Goal: Task Accomplishment & Management: Use online tool/utility

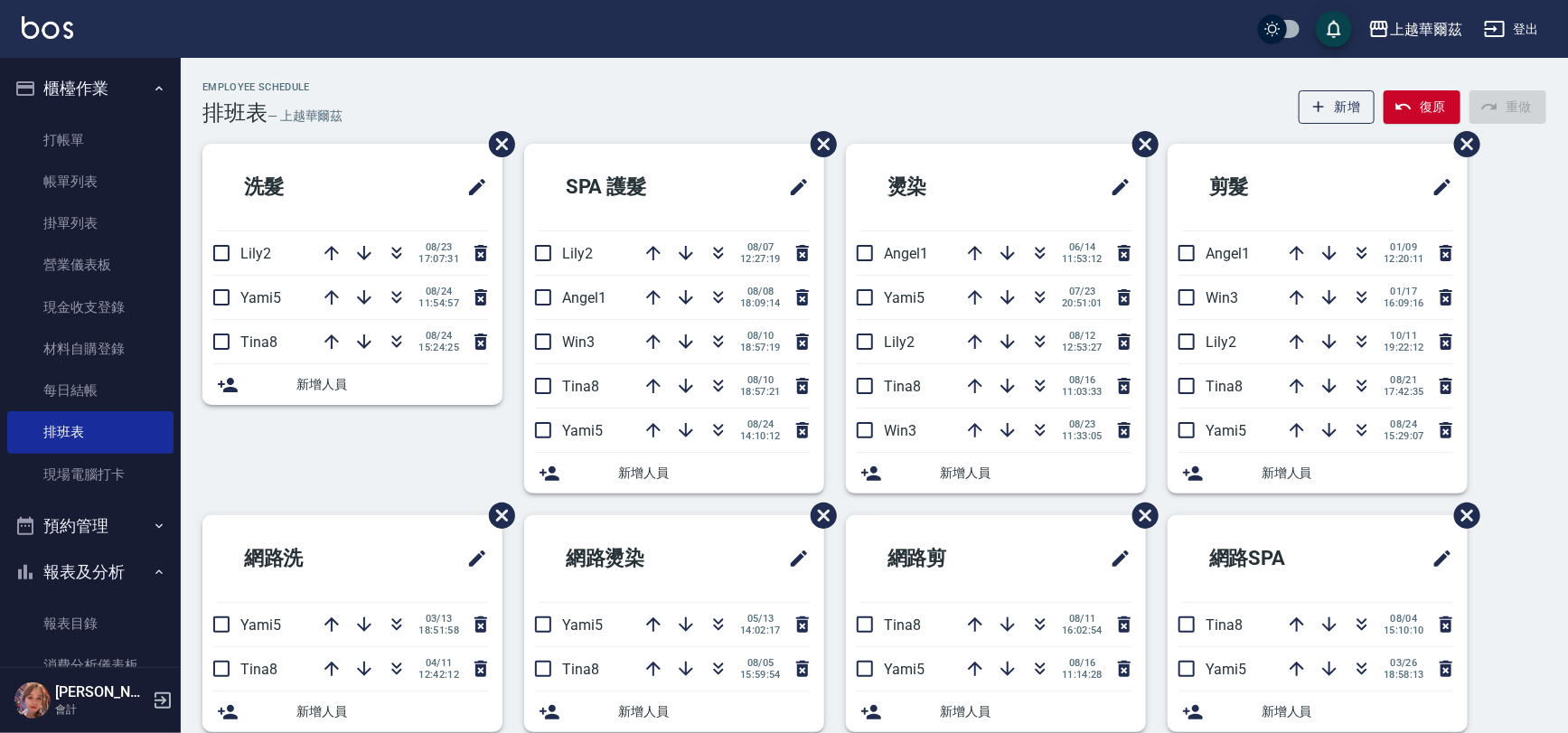
scroll to position [145, 0]
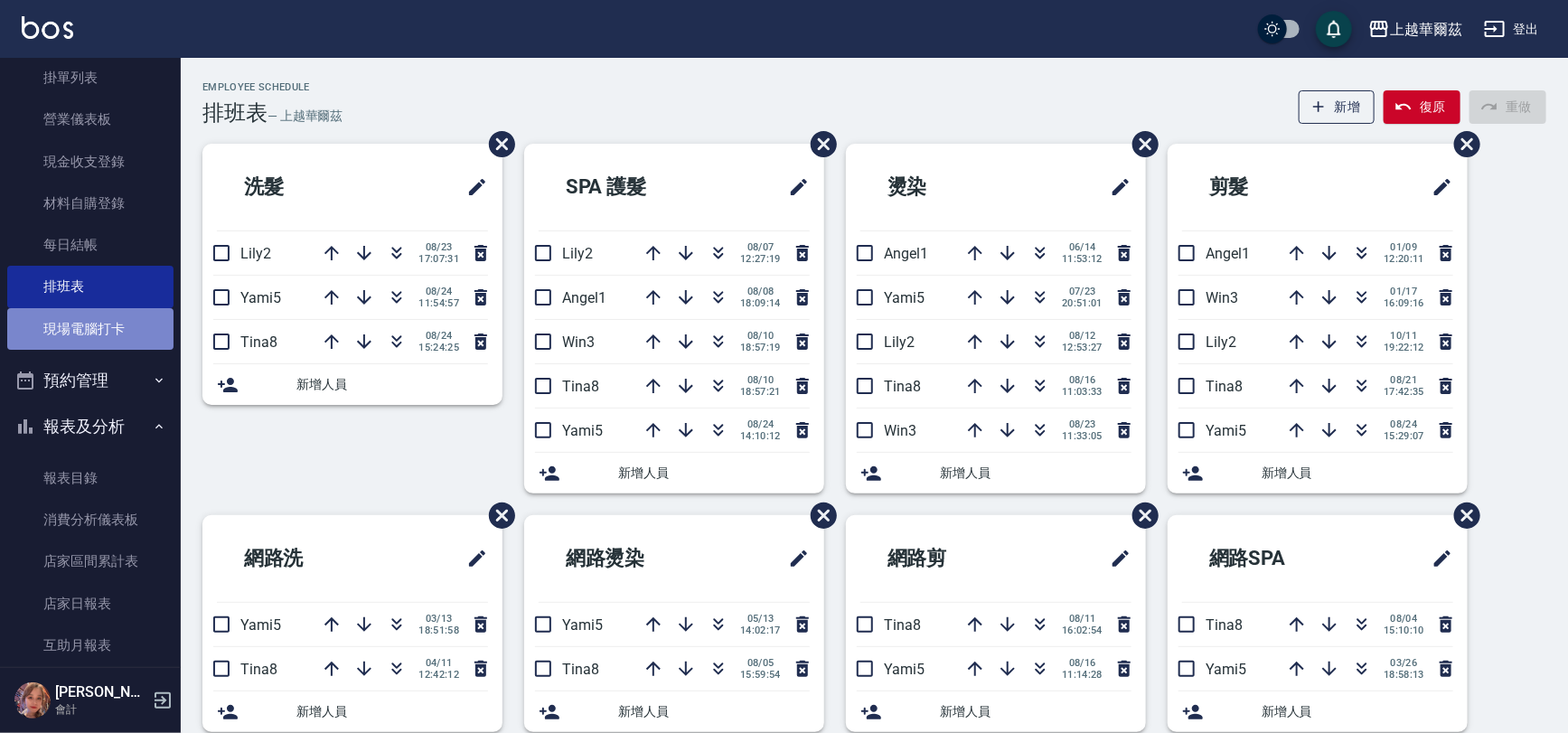
click at [106, 320] on link "現場電腦打卡" at bounding box center [90, 329] width 167 height 41
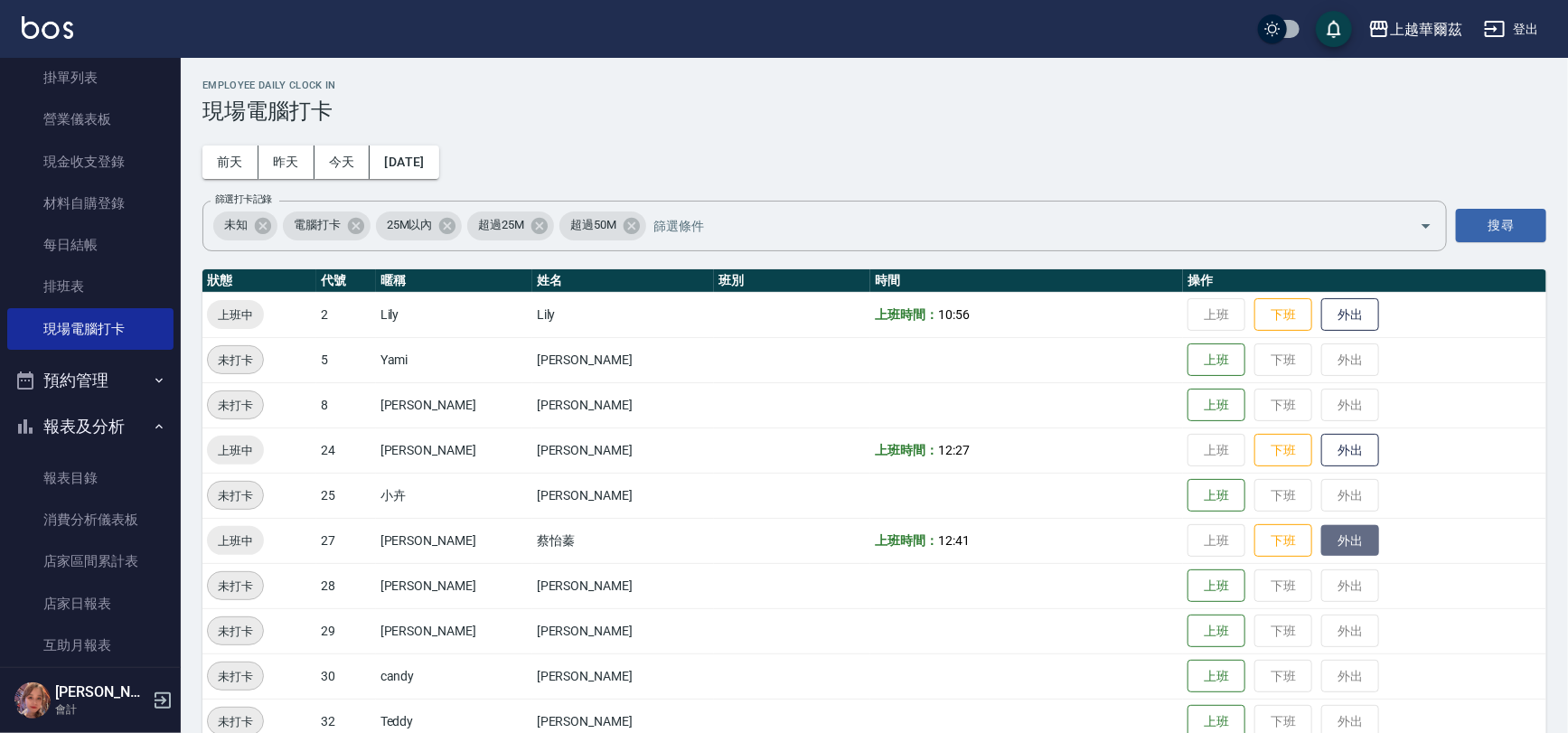
click at [1321, 537] on button "外出" at bounding box center [1349, 541] width 58 height 31
click at [76, 406] on button "報表及分析" at bounding box center [90, 427] width 167 height 47
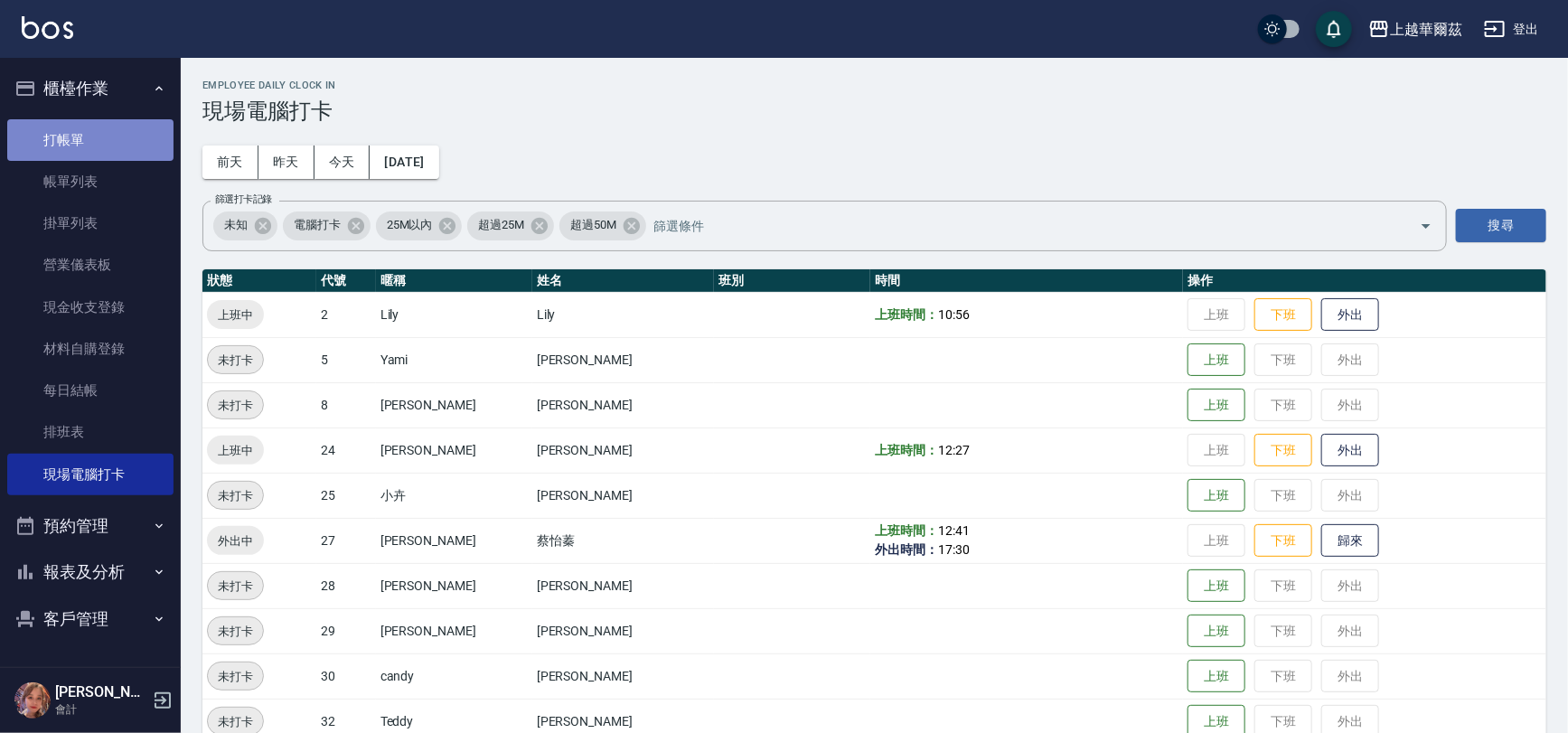
click at [86, 134] on link "打帳單" at bounding box center [90, 140] width 167 height 41
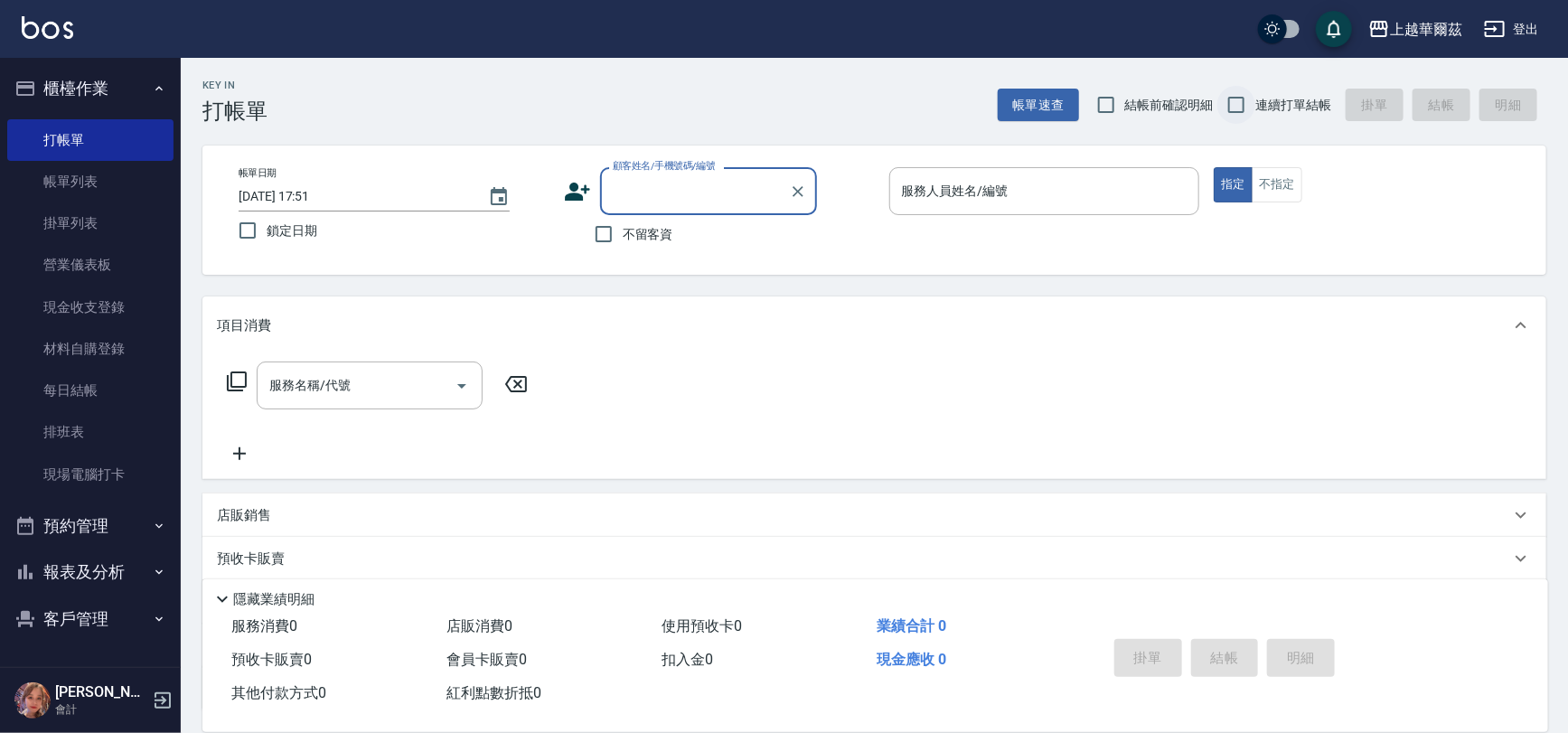
click at [1239, 107] on input "連續打單結帳" at bounding box center [1236, 105] width 38 height 38
checkbox input "true"
click at [605, 244] on input "不留客資" at bounding box center [603, 234] width 38 height 38
checkbox input "true"
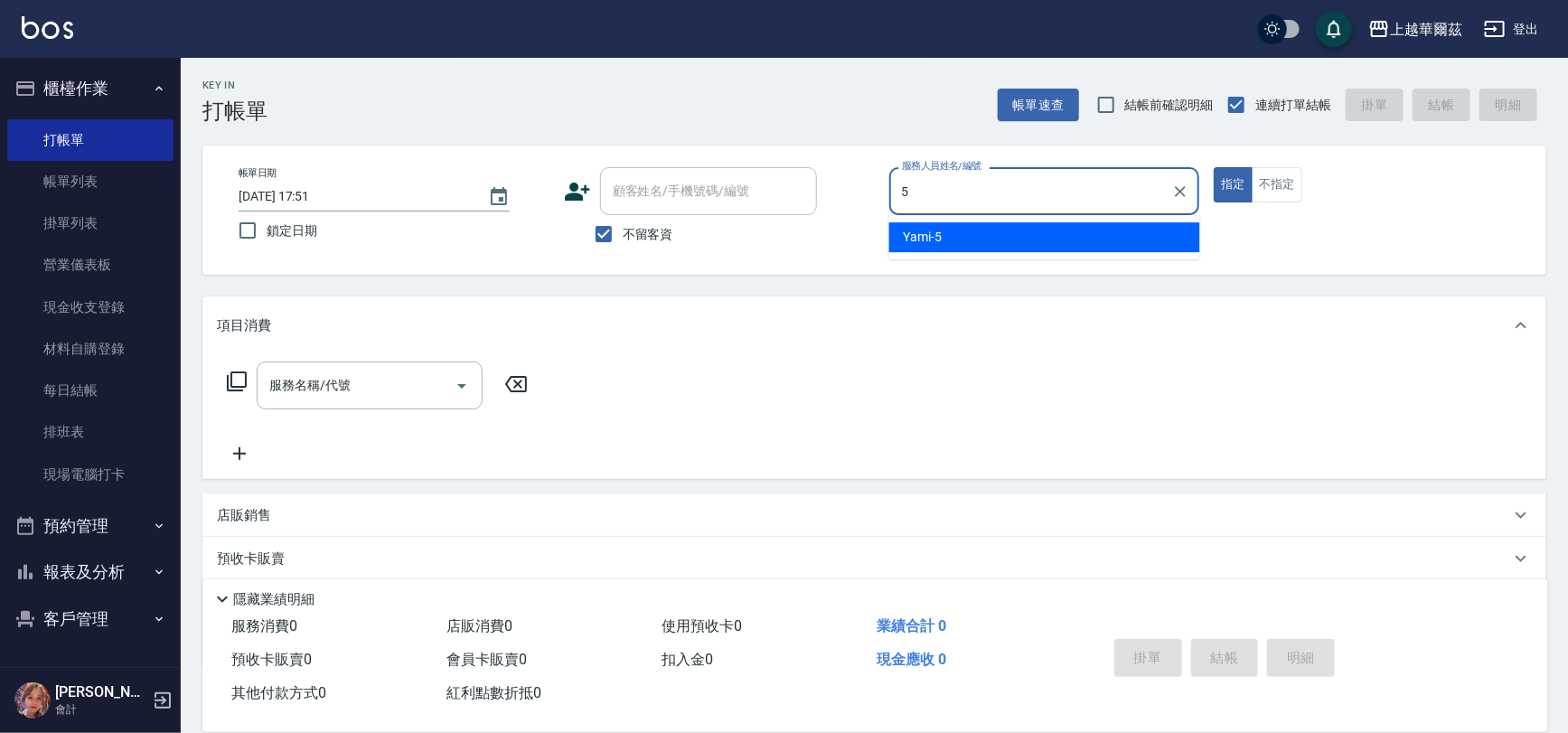
type input "Yami-5"
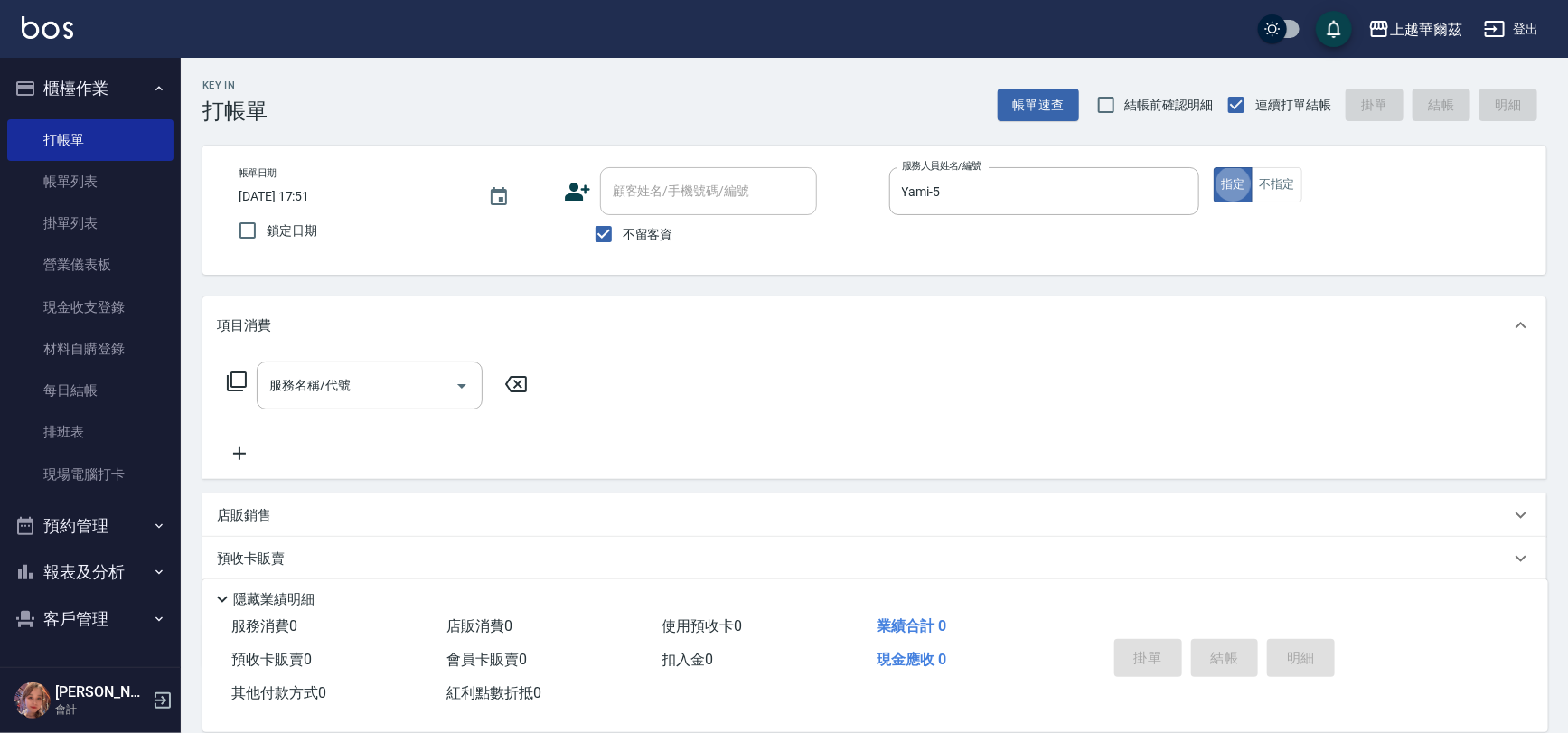
type button "true"
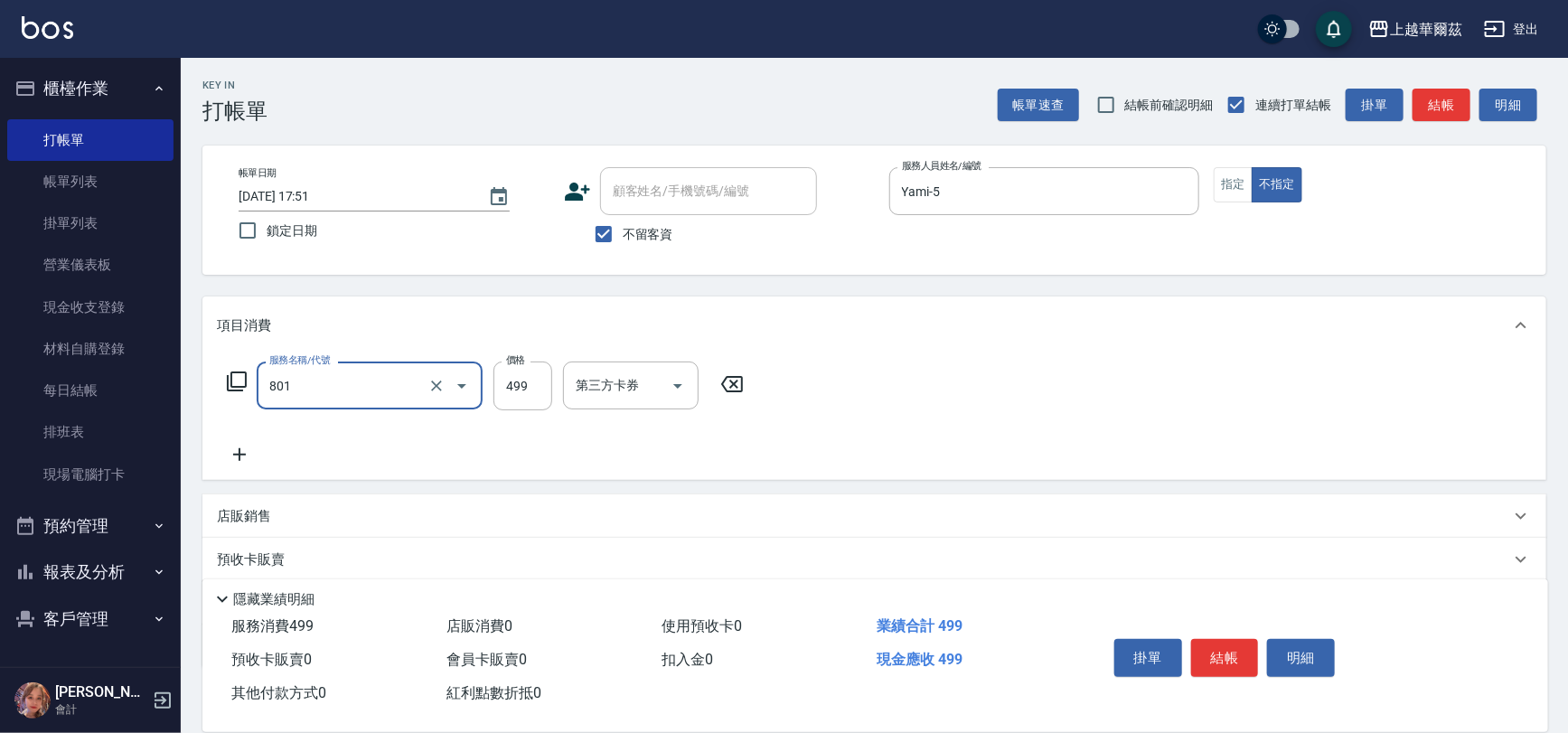
type input "舒壓洗499(801)"
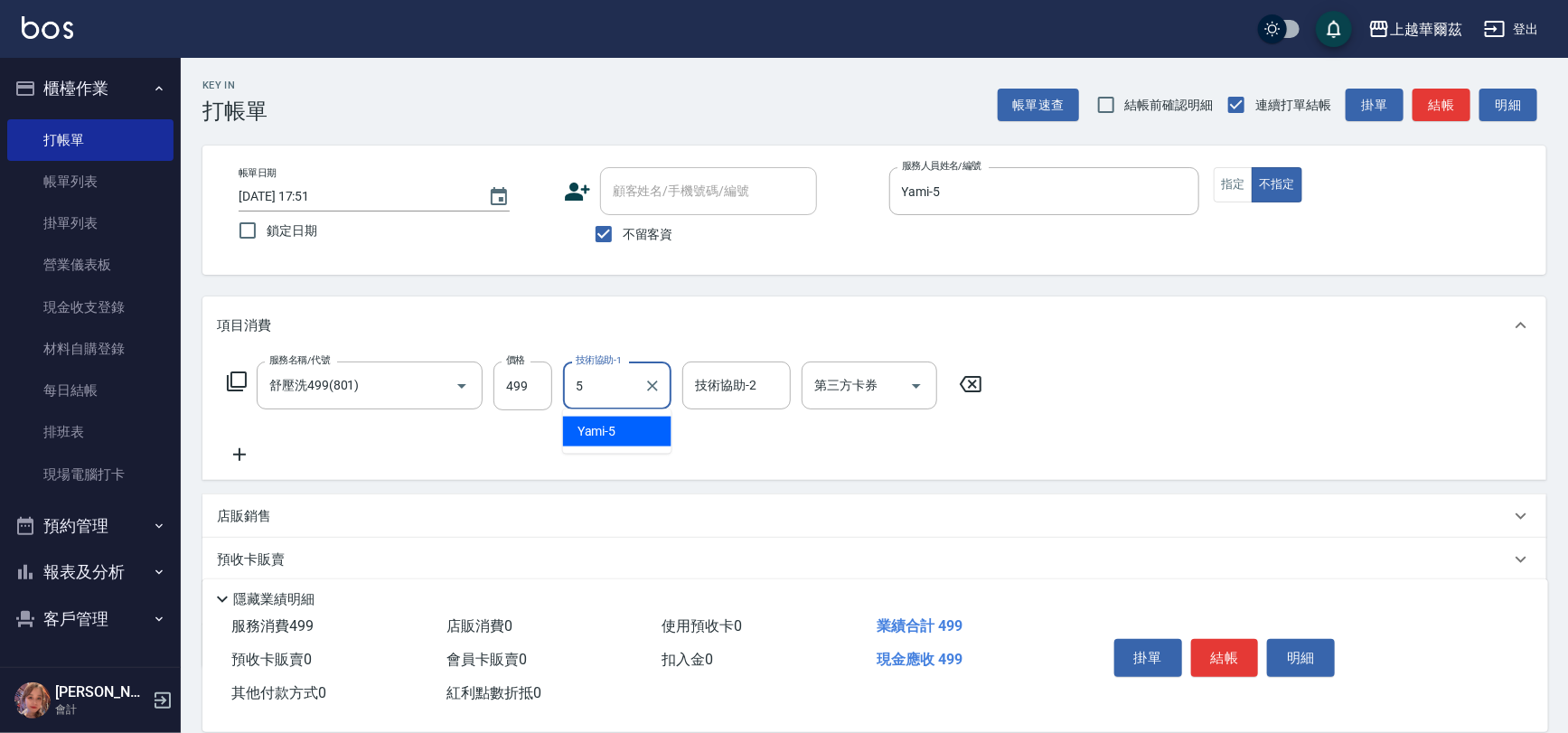
type input "Yami-5"
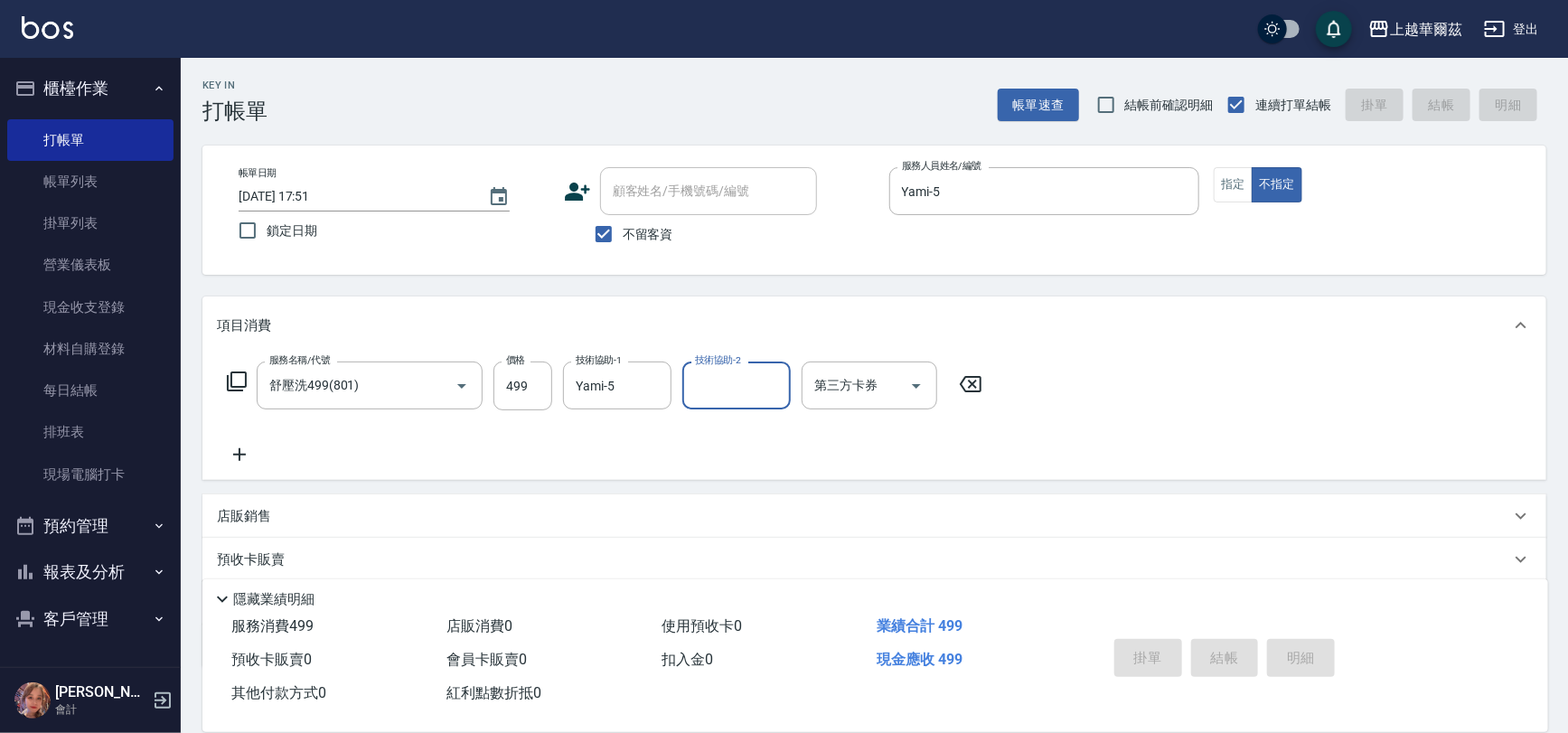
type input "[DATE] 17:52"
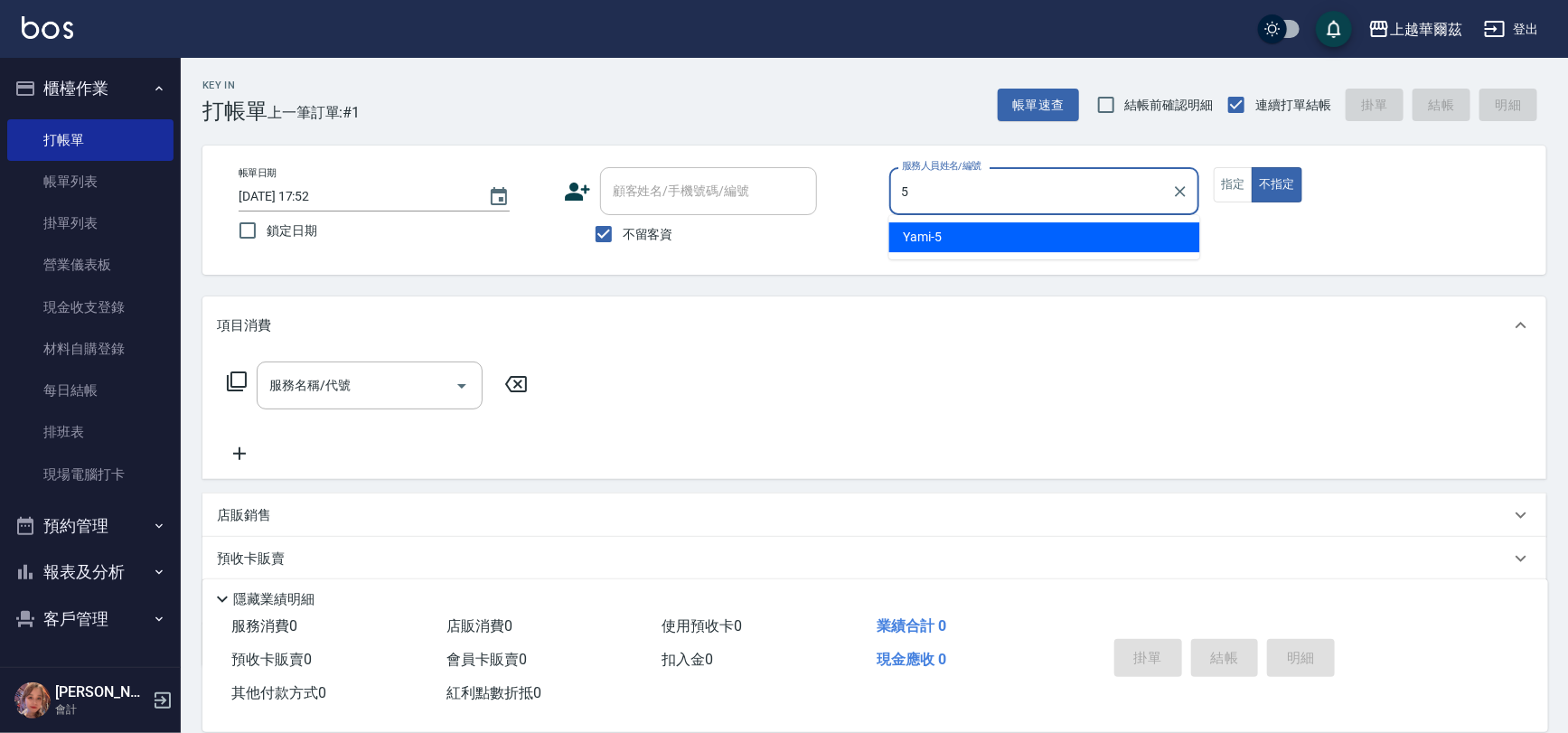
type input "Yami-5"
type button "false"
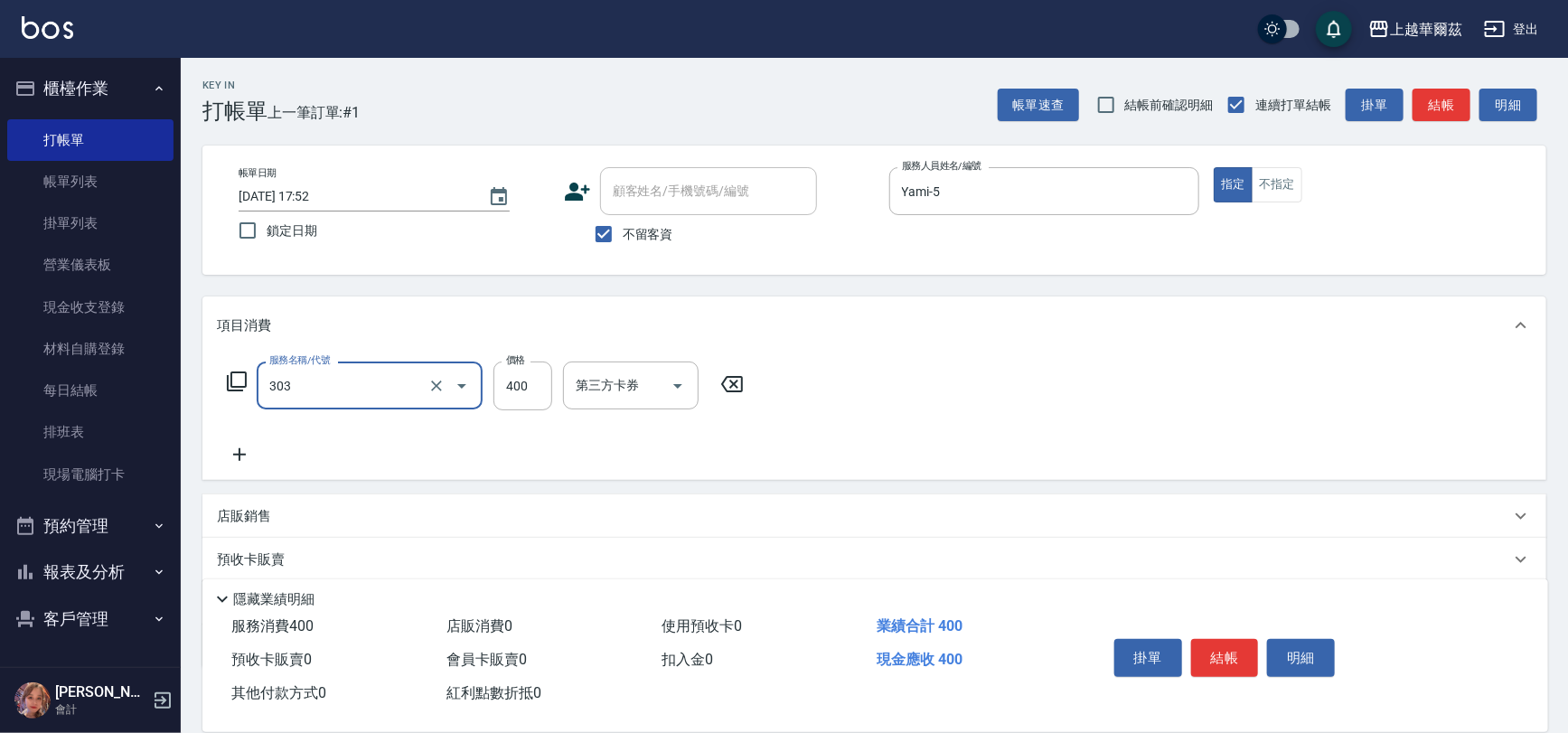
type input "剪髮400(303)"
type input "450"
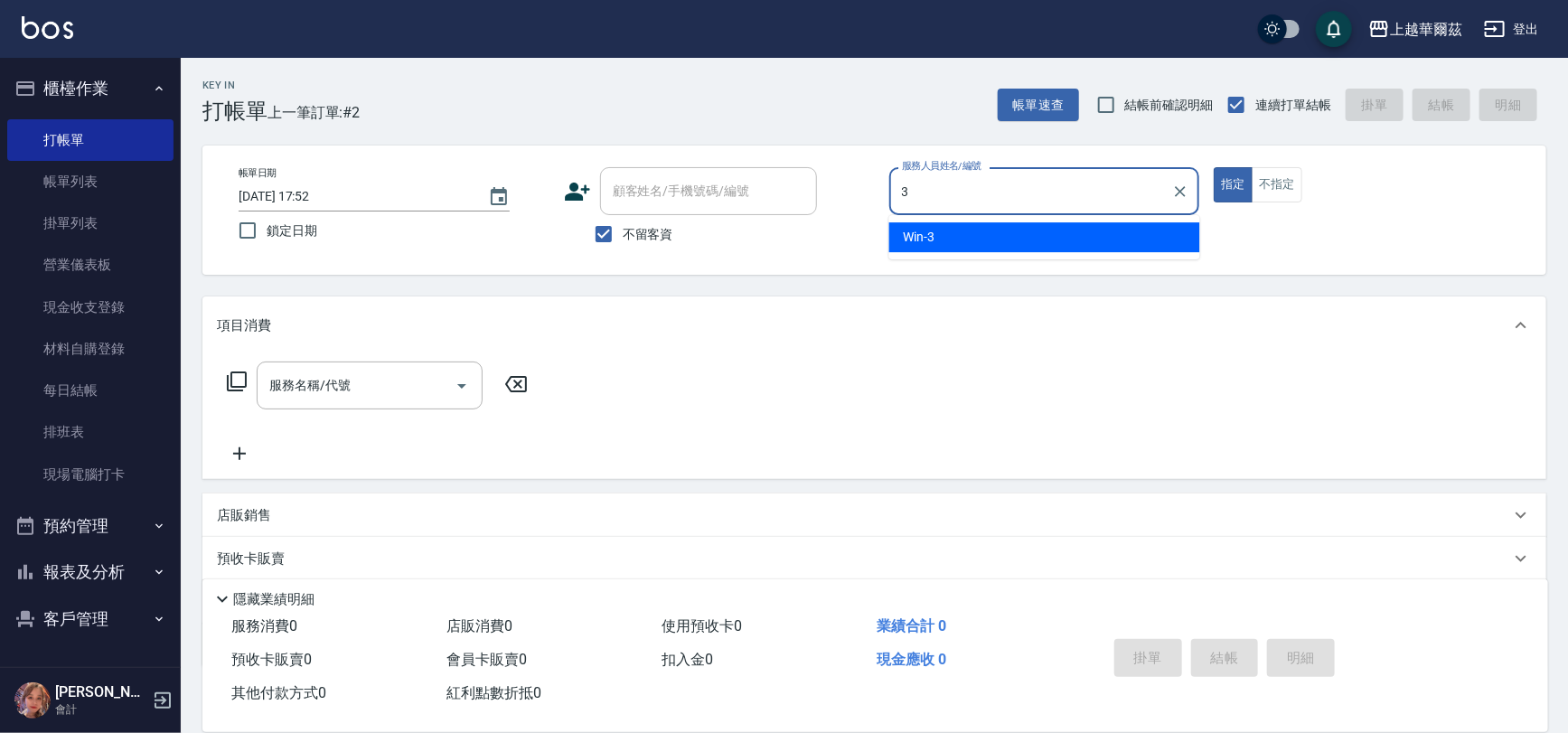
type input "Win-3"
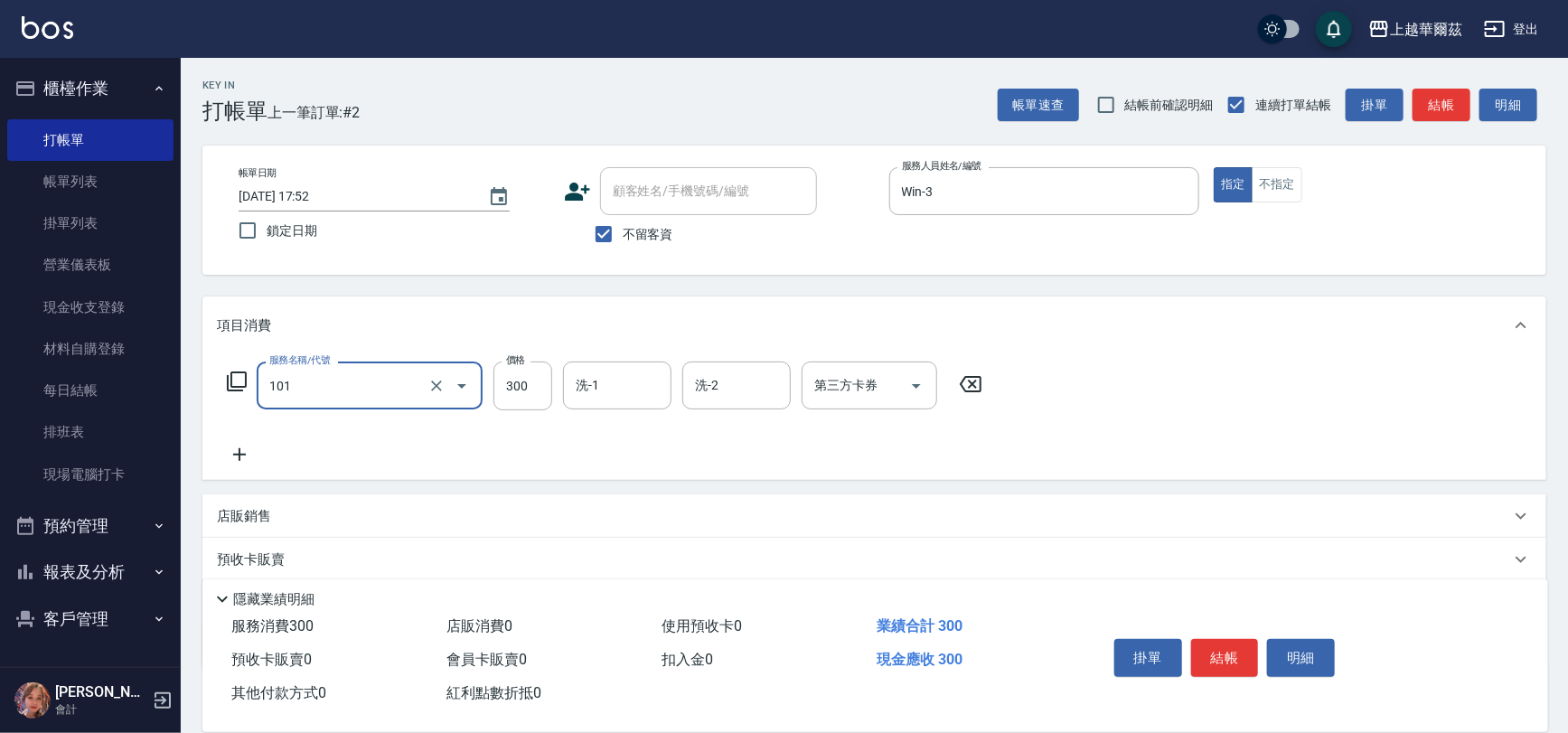
type input "洗髮300(101)"
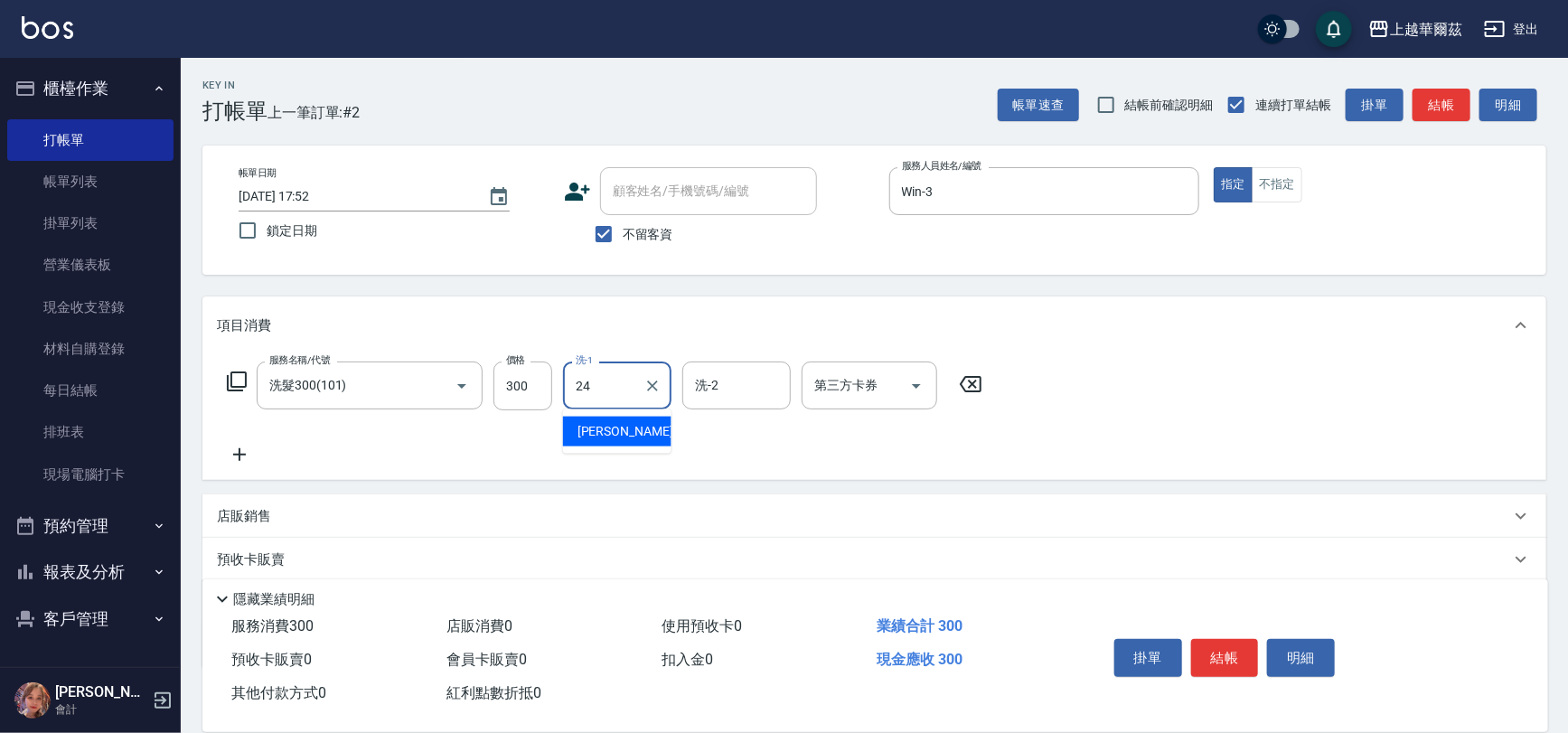
type input "[PERSON_NAME]-24"
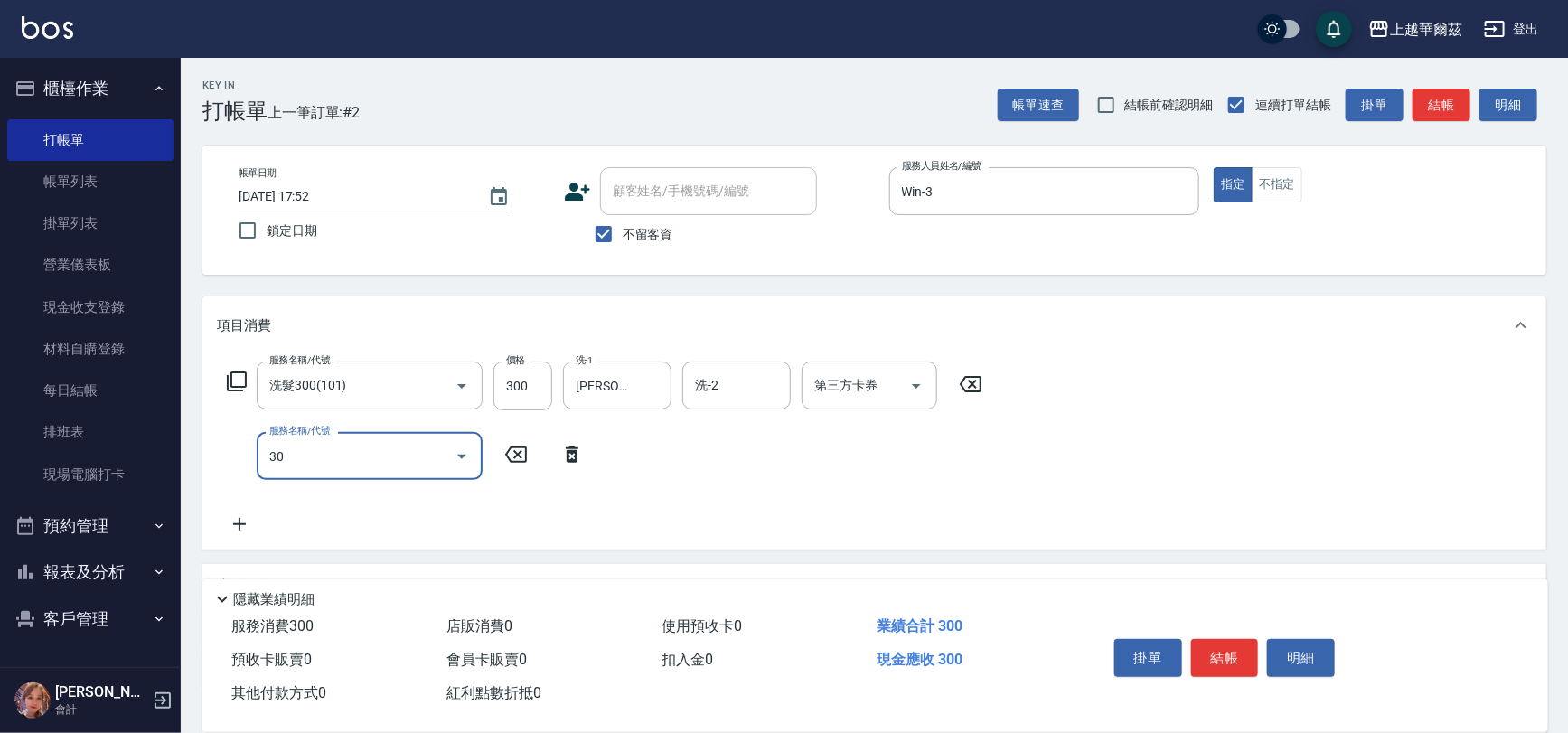
type input "301"
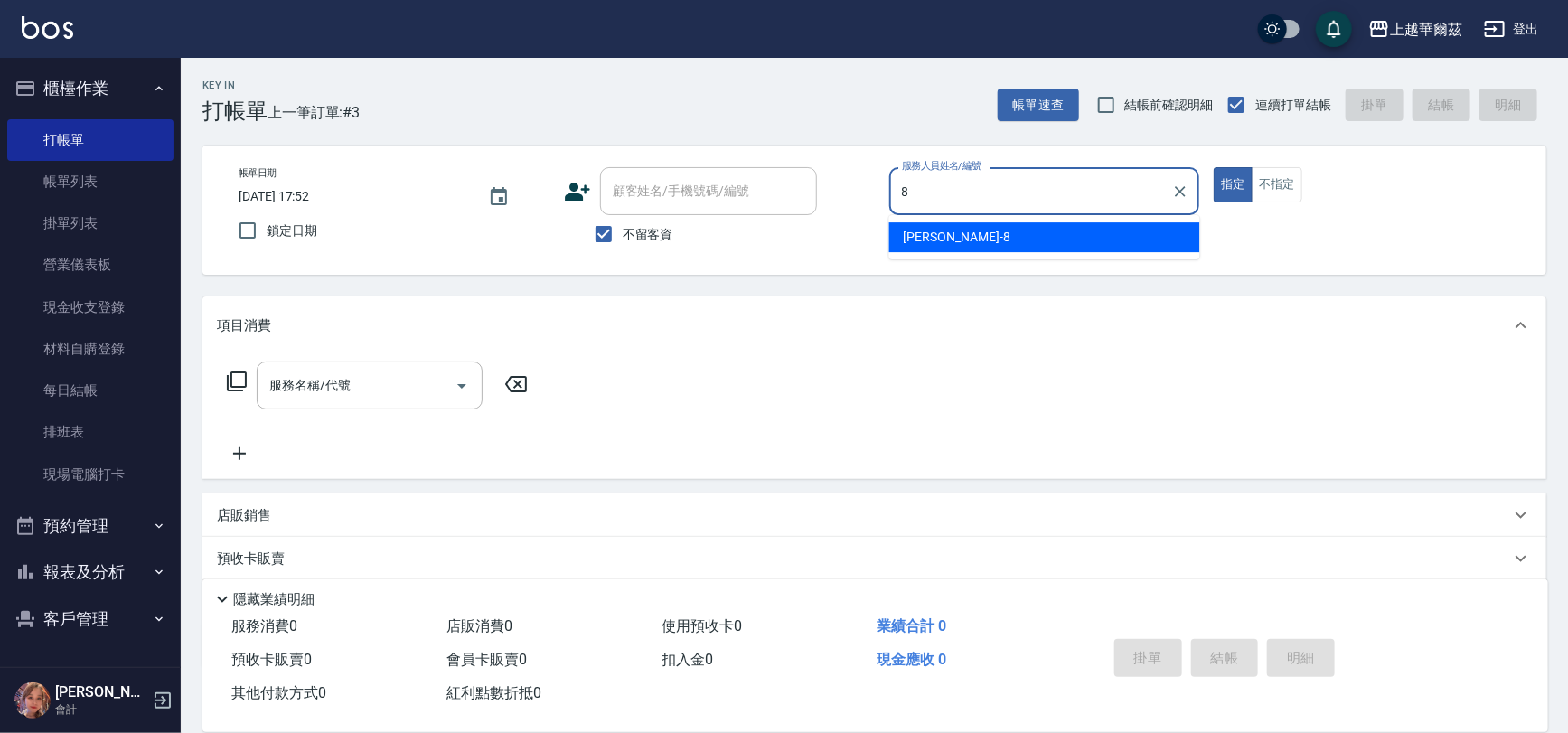
type input "[PERSON_NAME]-8"
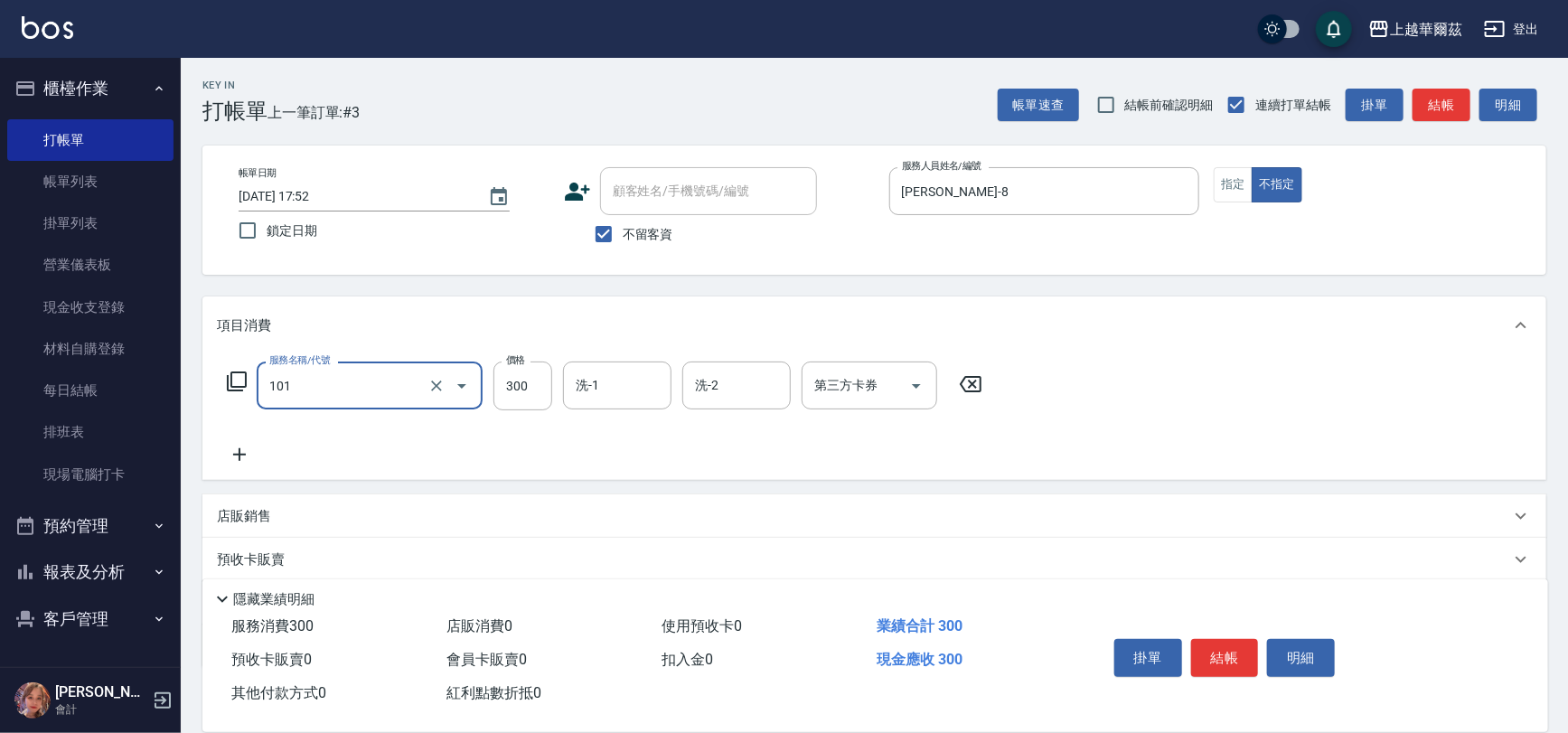
type input "洗髮300(101)"
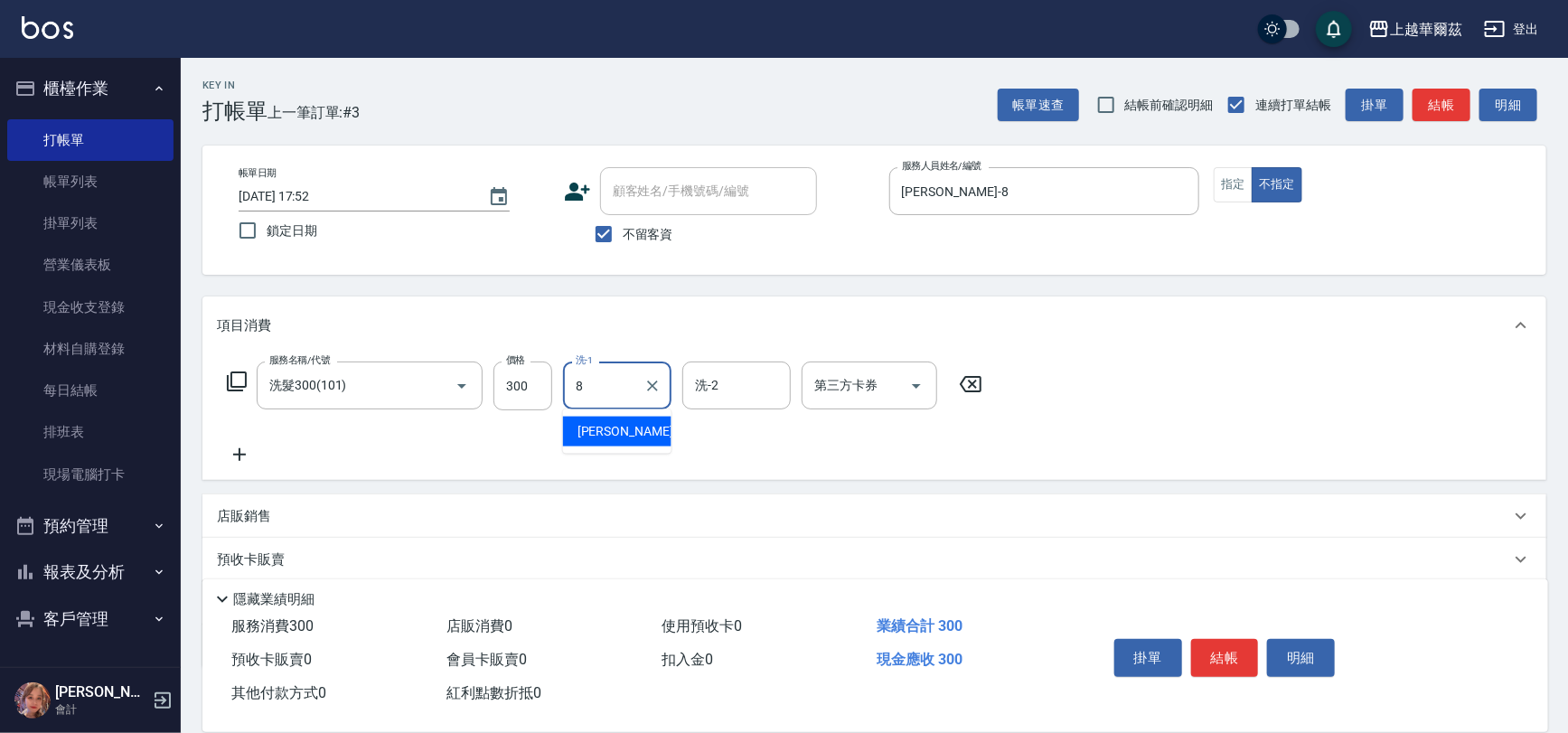
type input "[PERSON_NAME]-8"
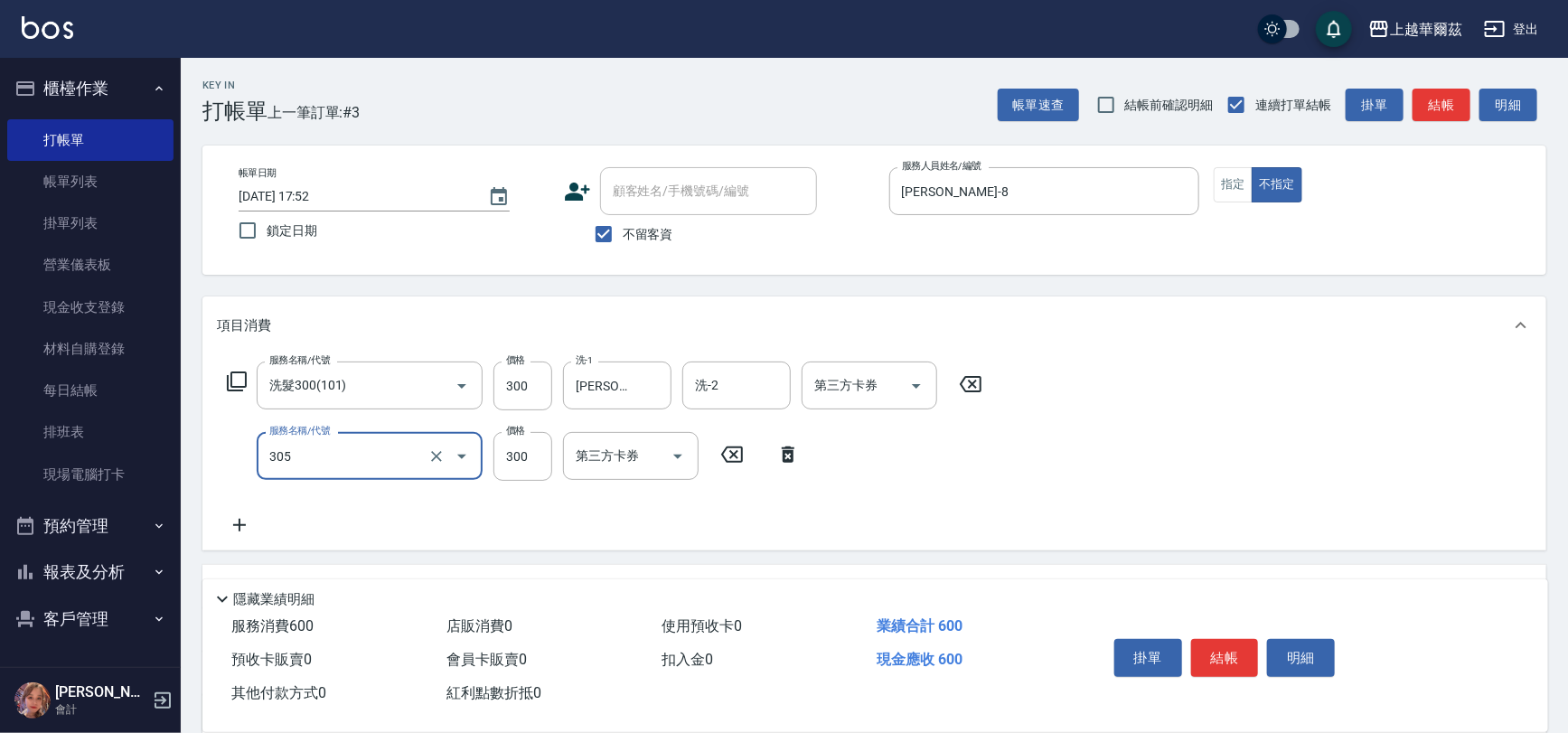
type input "剪髮300(305)"
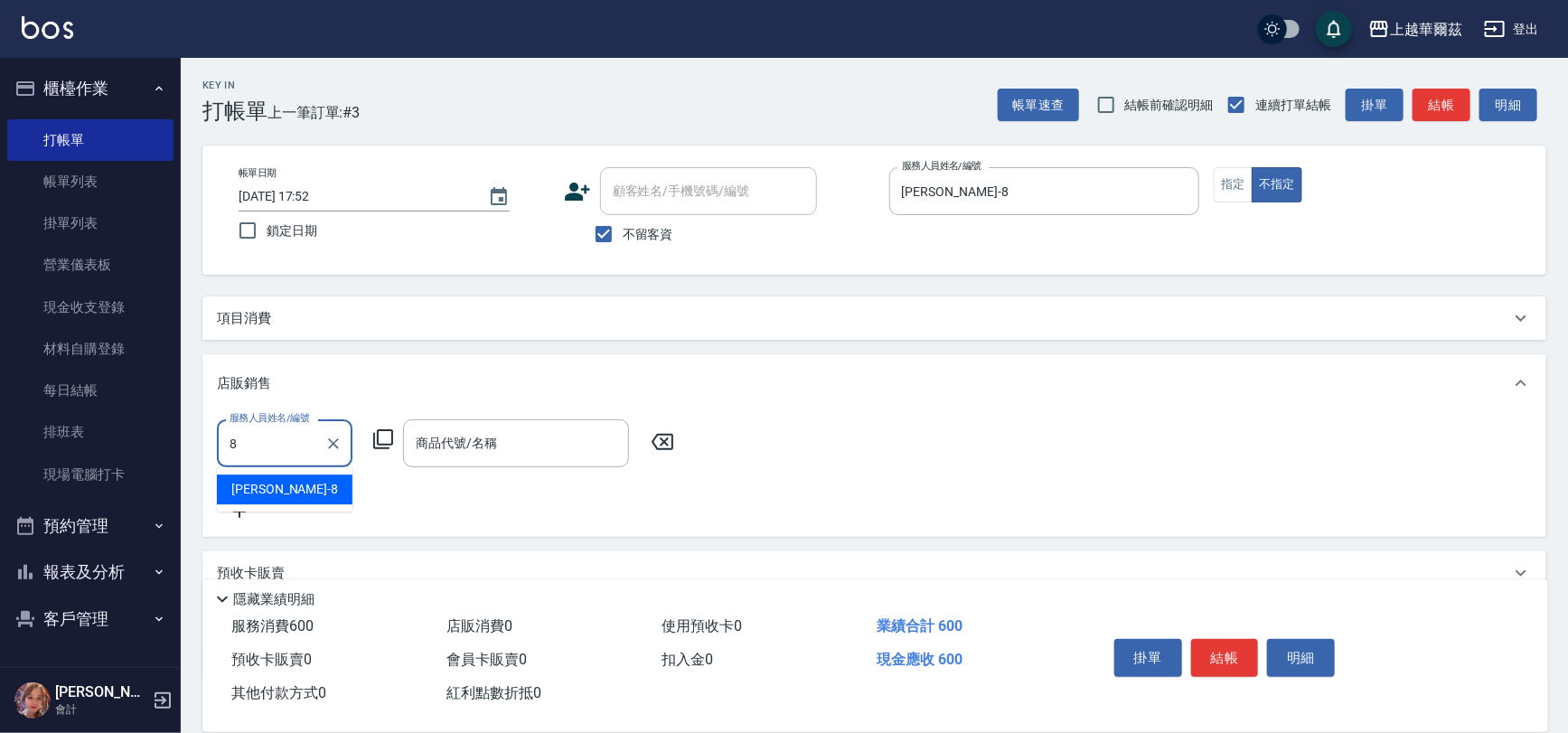
type input "[PERSON_NAME]-8"
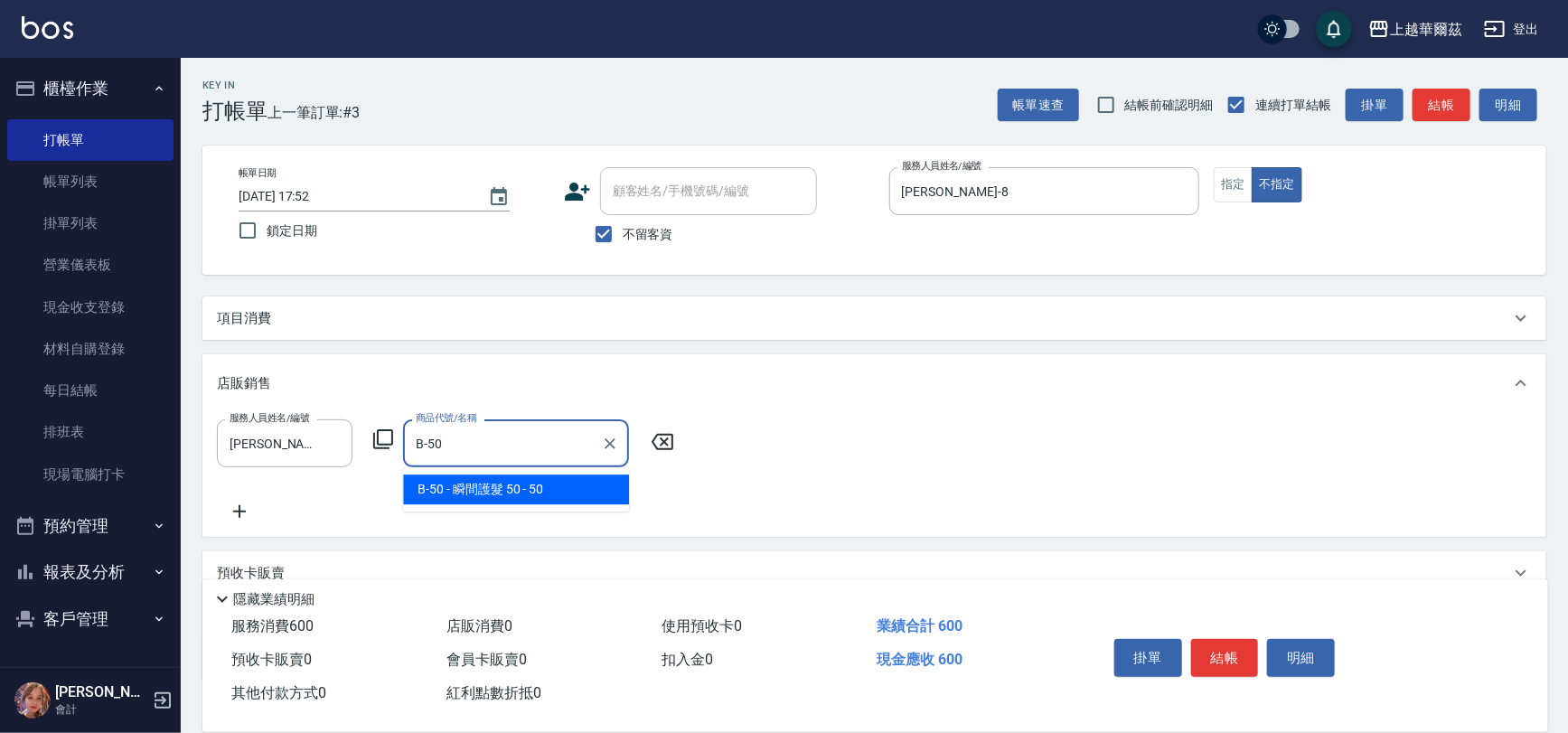
type input "瞬間護髮 50"
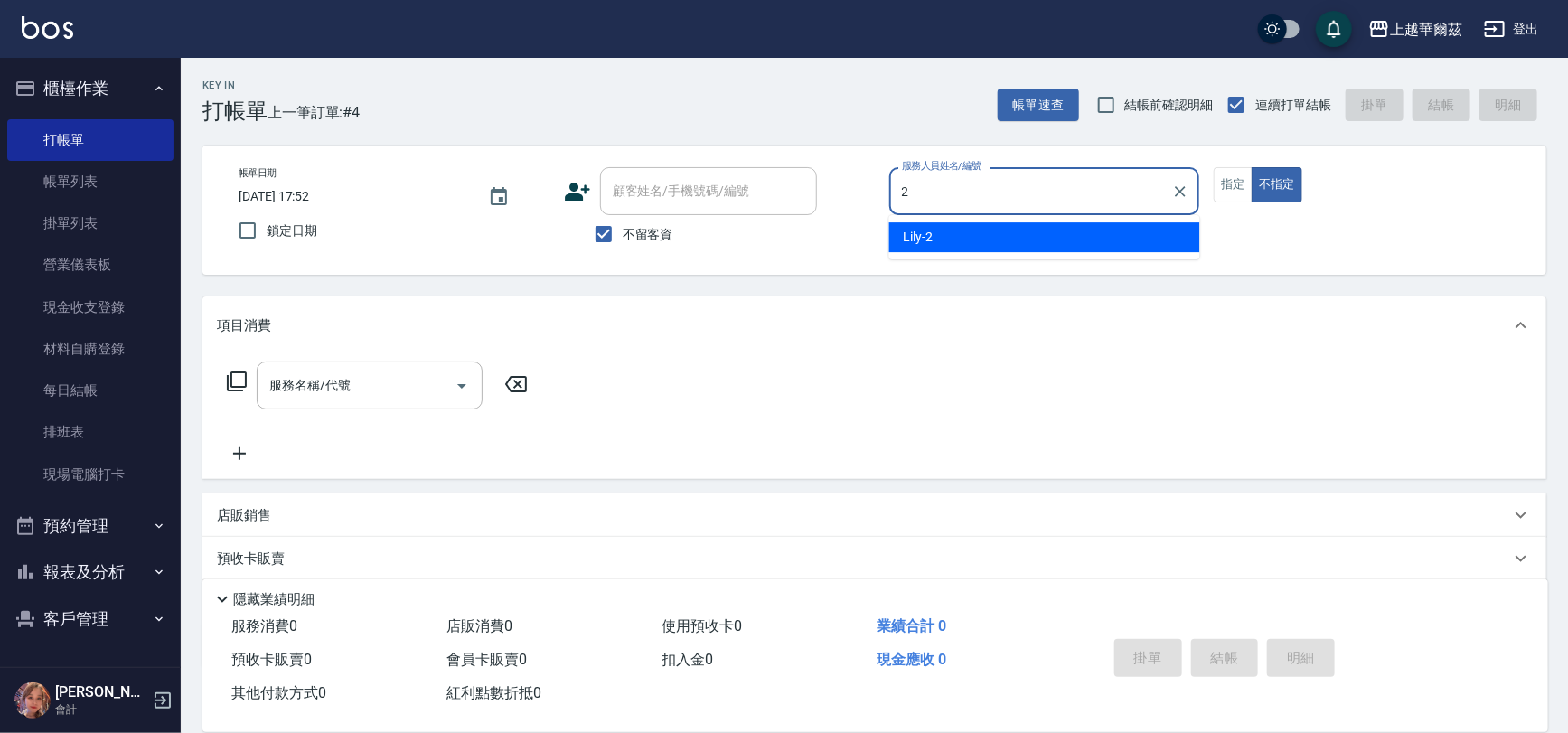
type input "Lily-2"
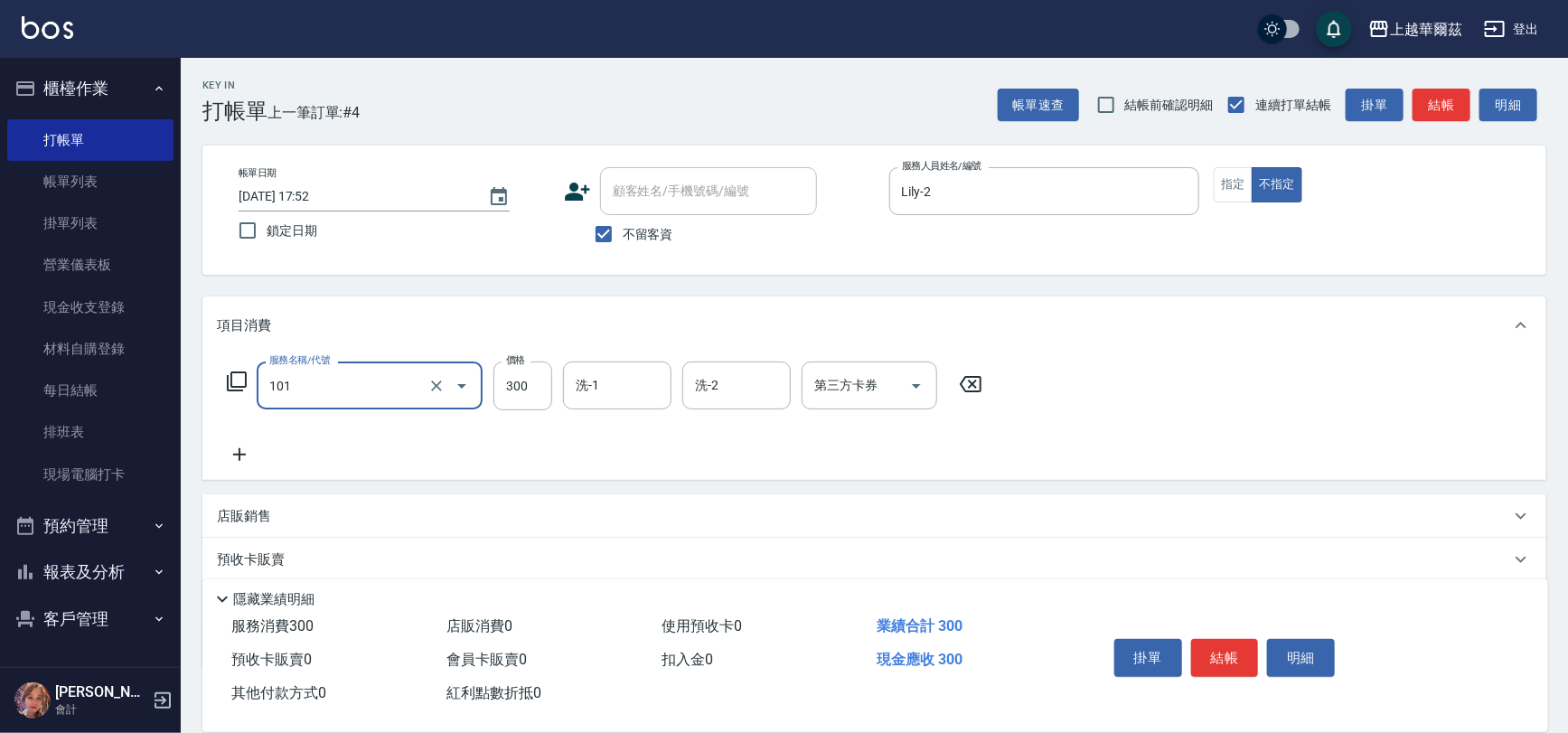
type input "洗髮300(101)"
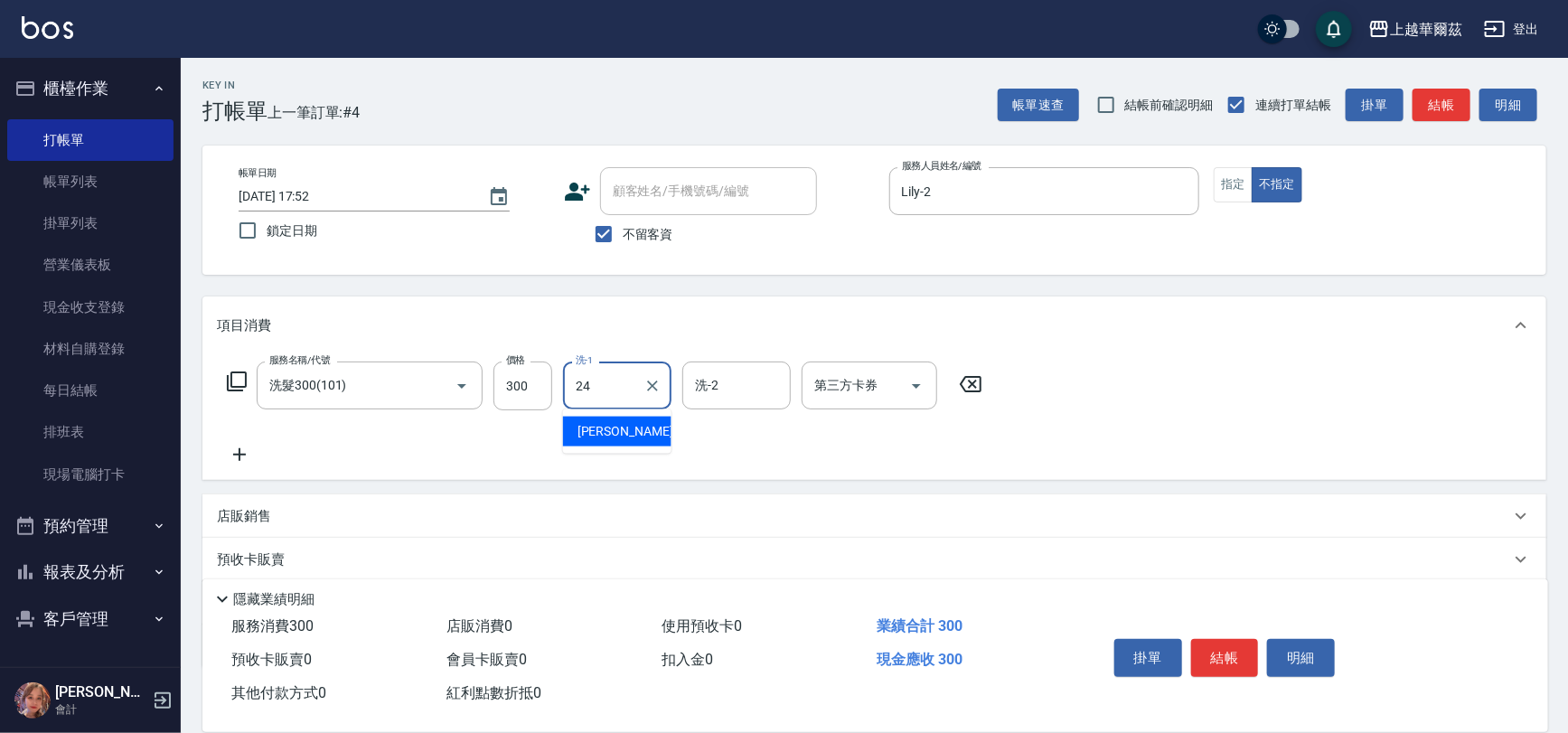
type input "[PERSON_NAME]-24"
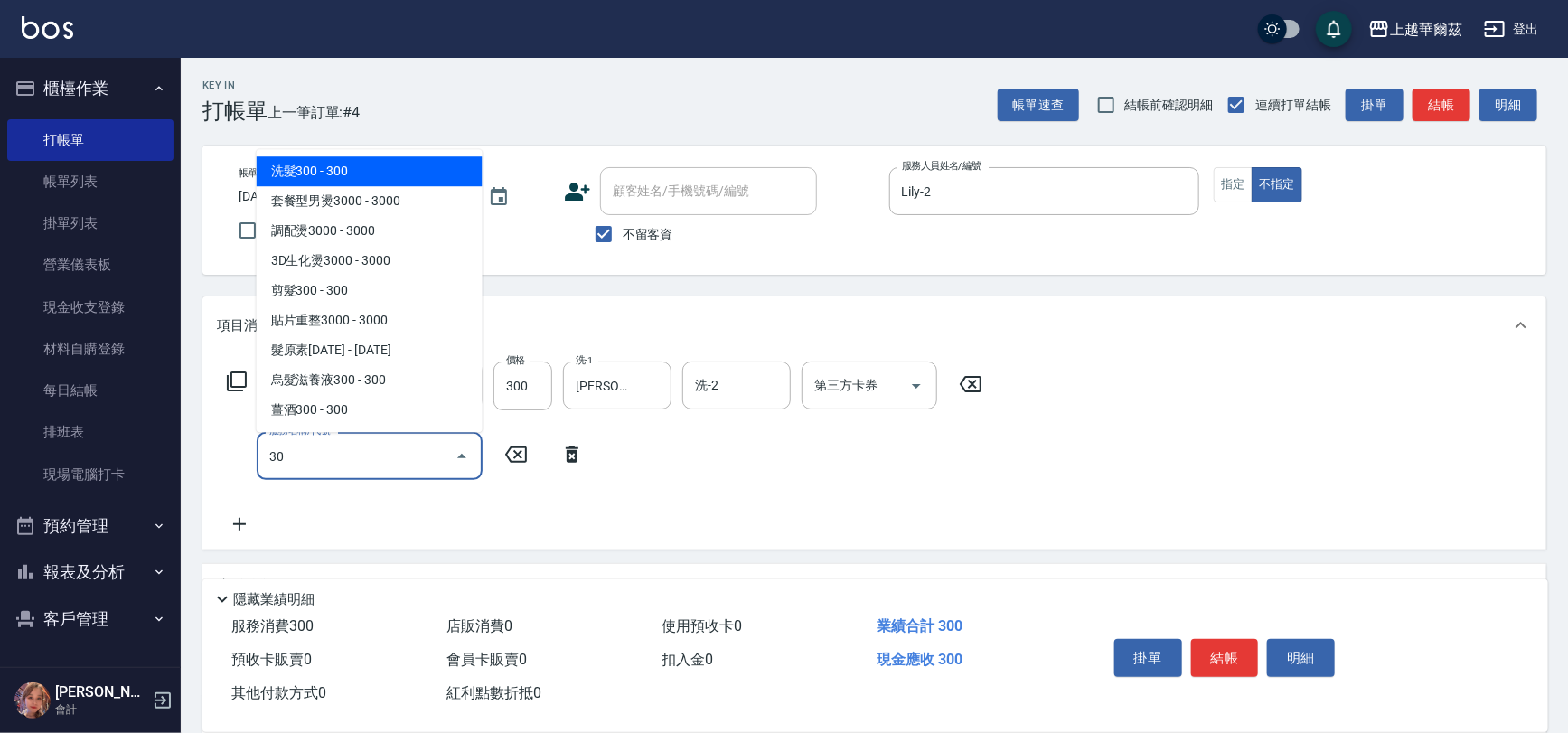
type input "305"
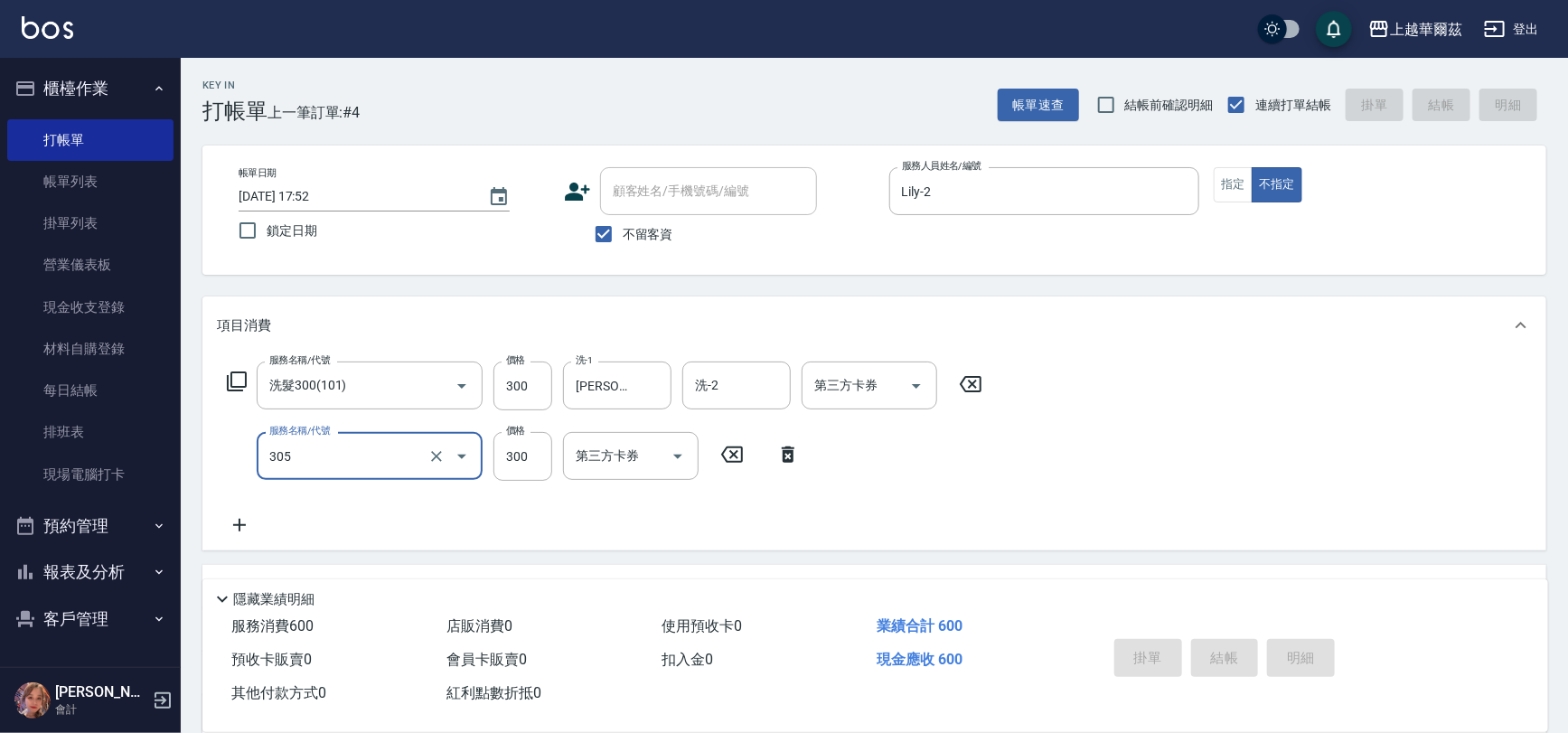
type input "[DATE] 17:53"
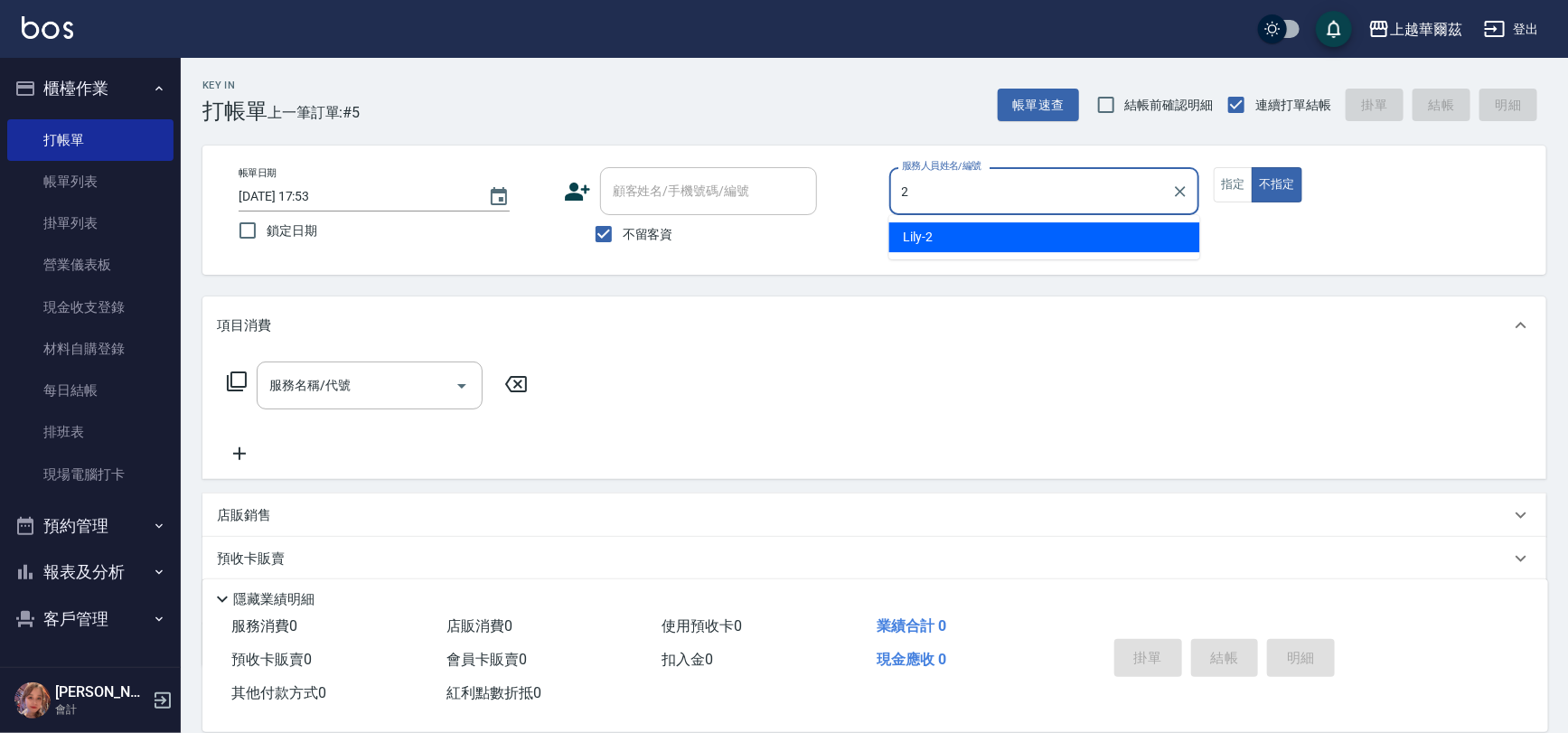
type input "Lily-2"
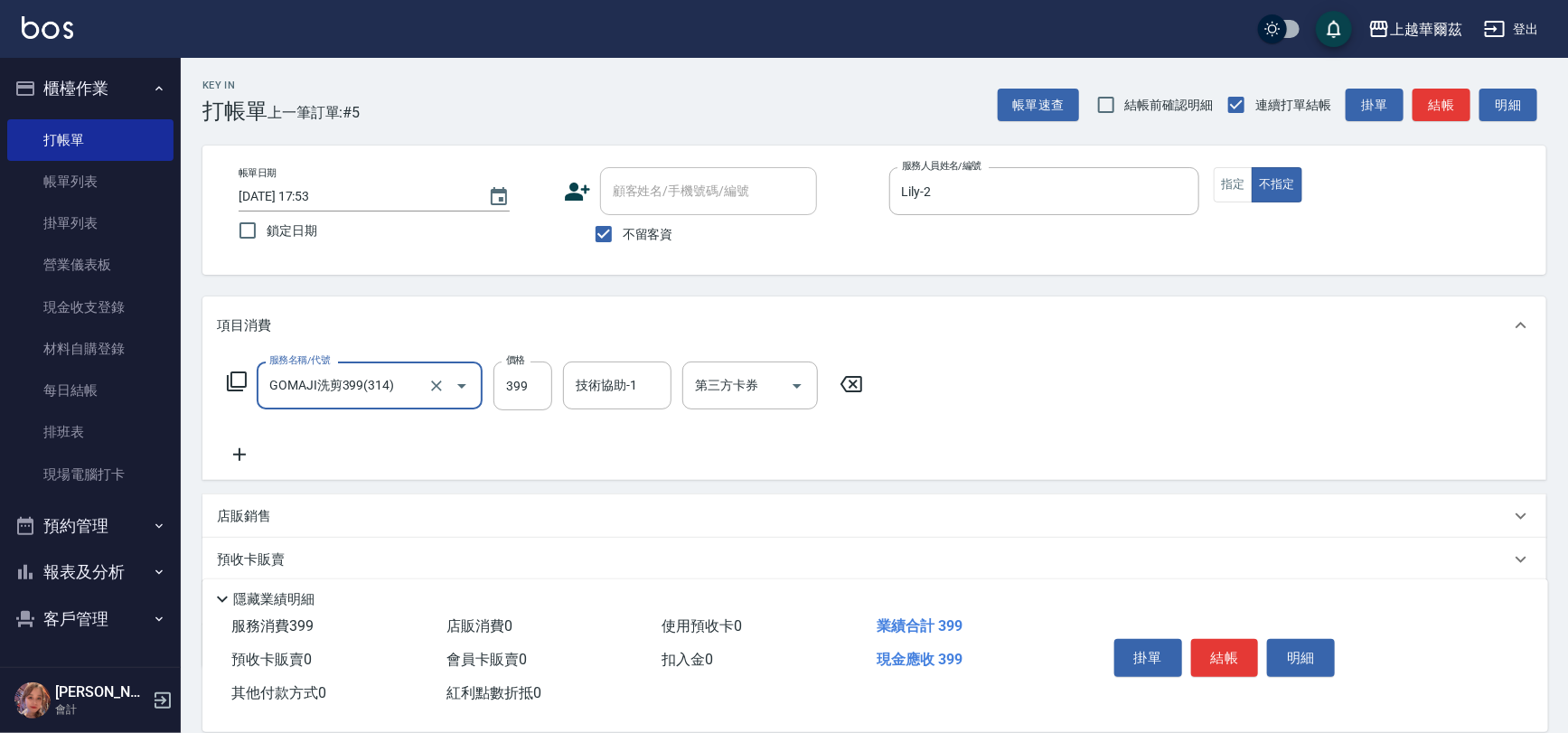
type input "GOMAJI洗剪399(314)"
type input "499"
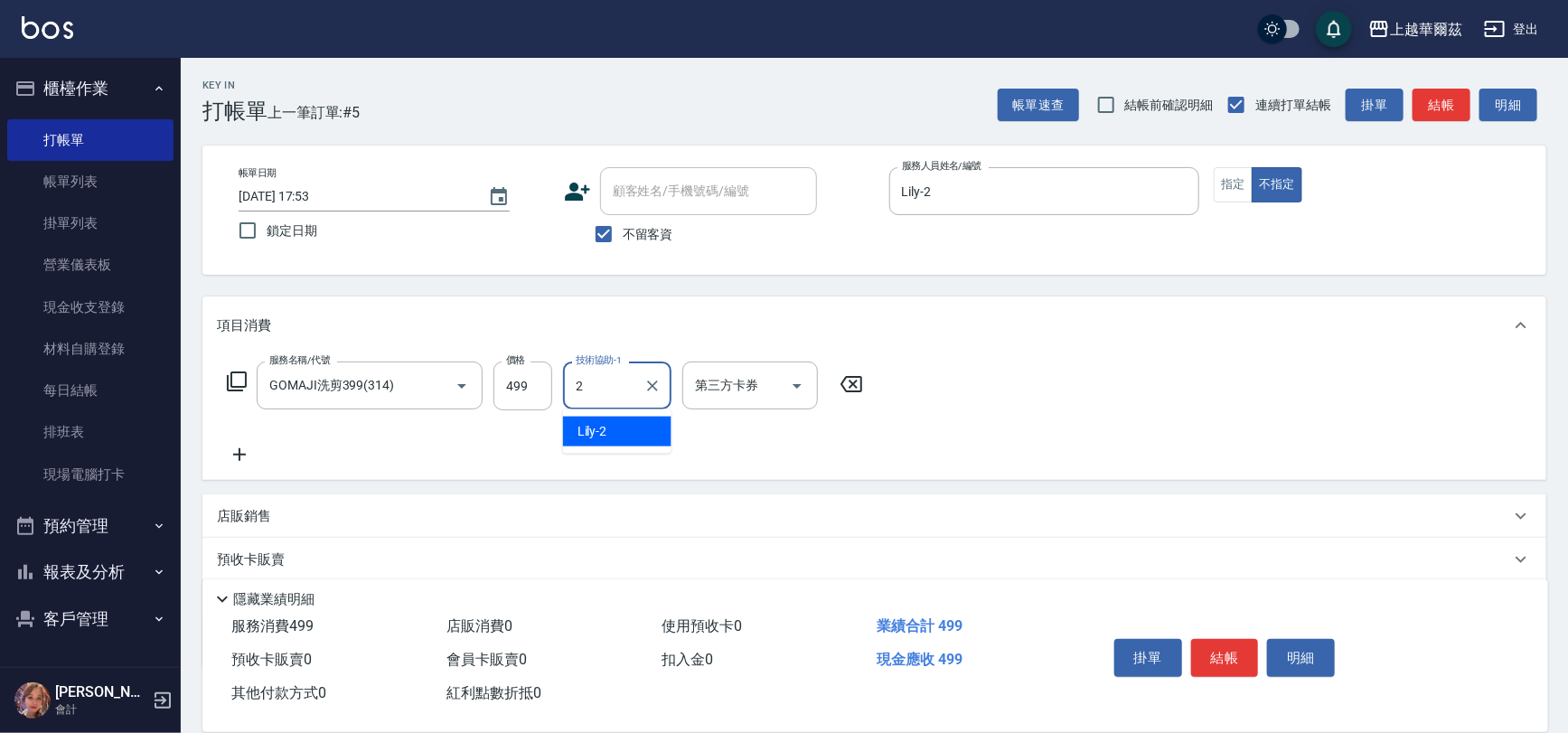
type input "Lily-2"
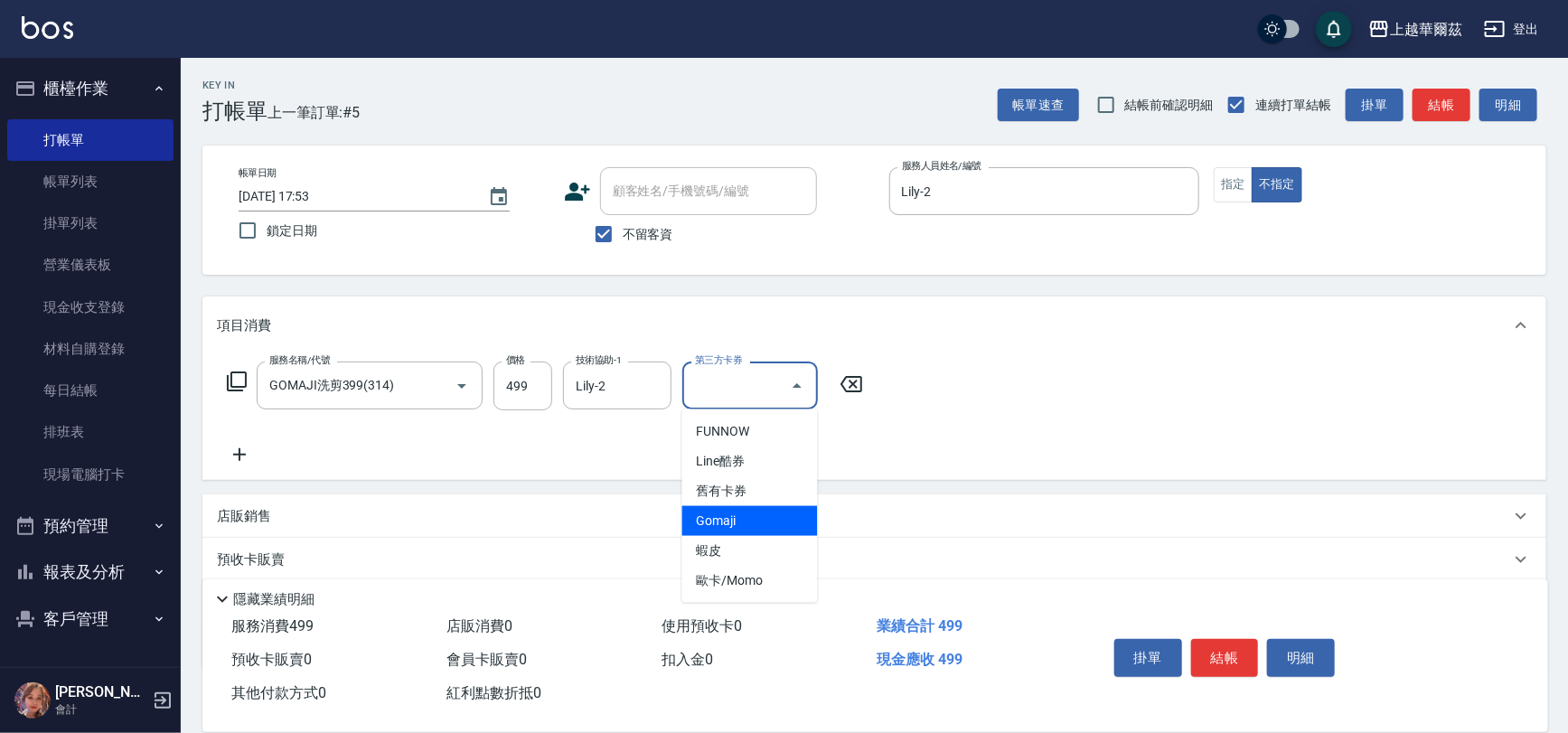
type input "Gomaji"
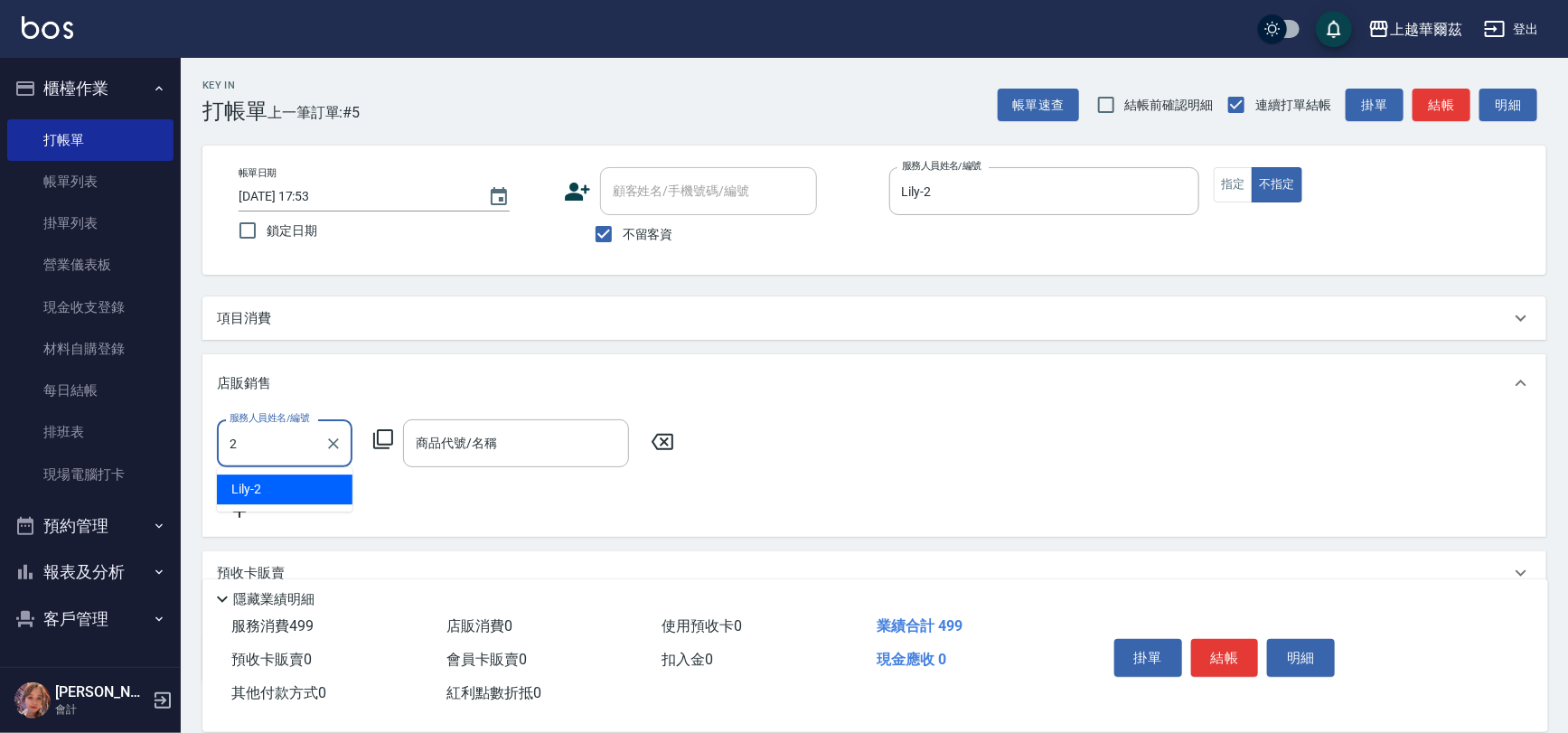
type input "Lily-2"
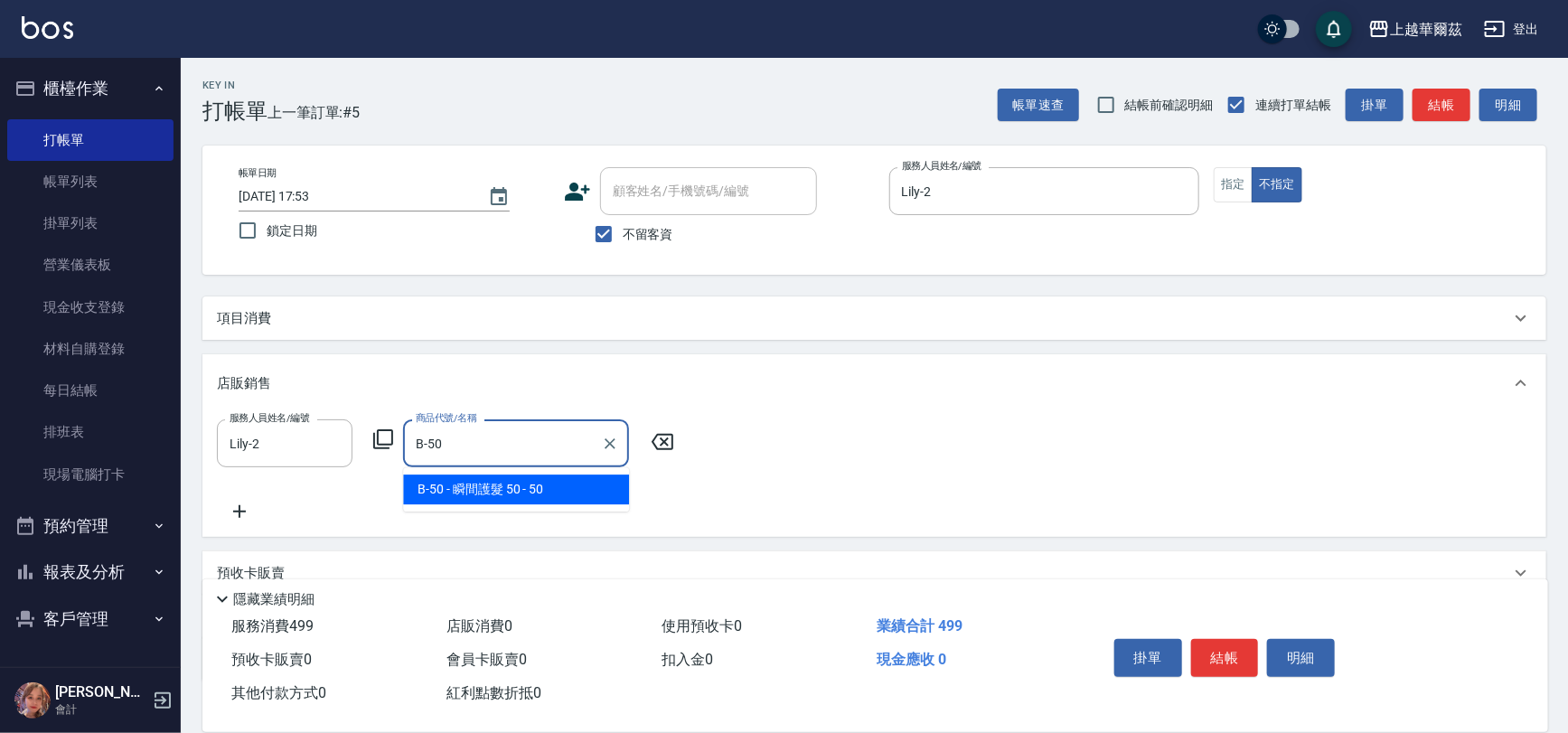
type input "瞬間護髮 50"
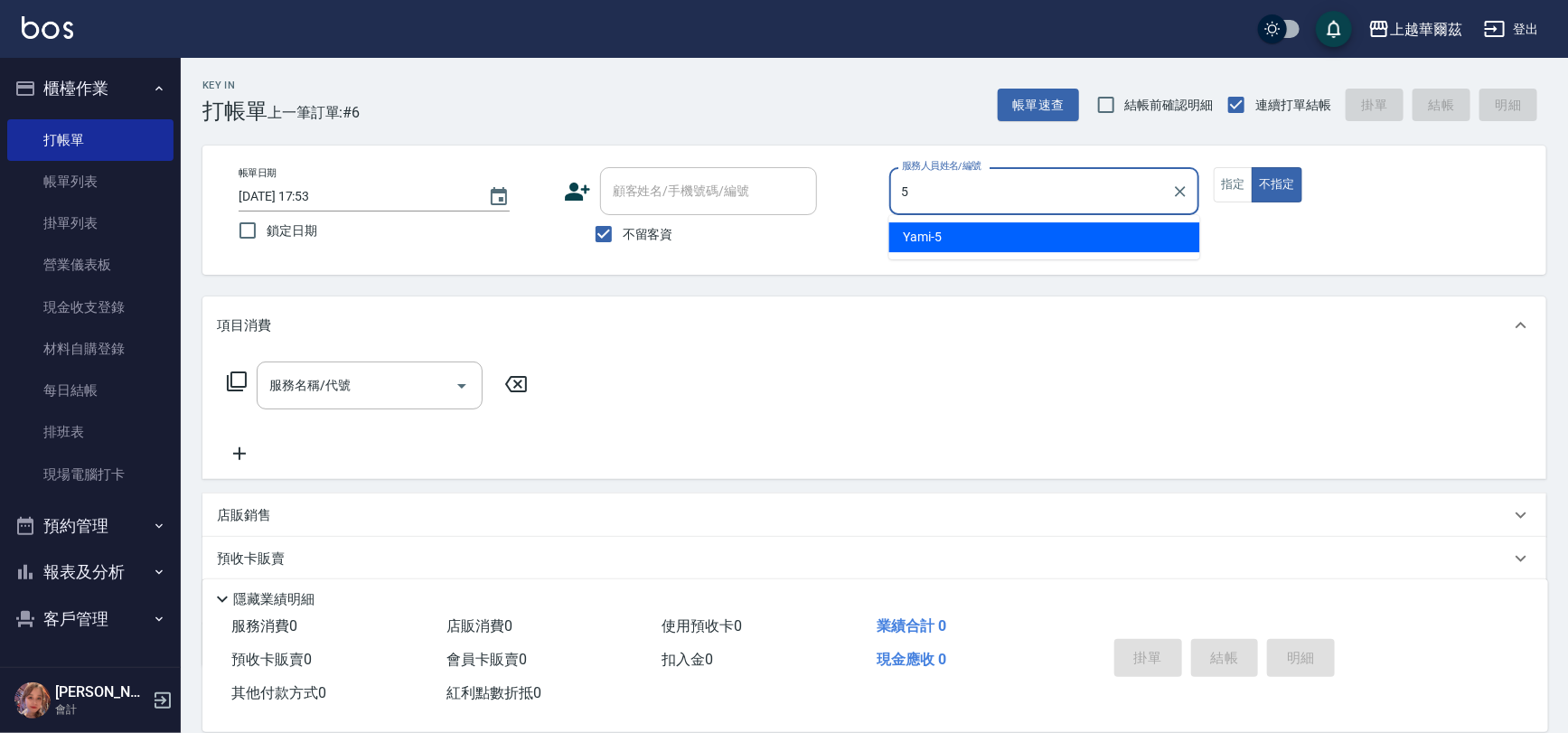
type input "Yami-5"
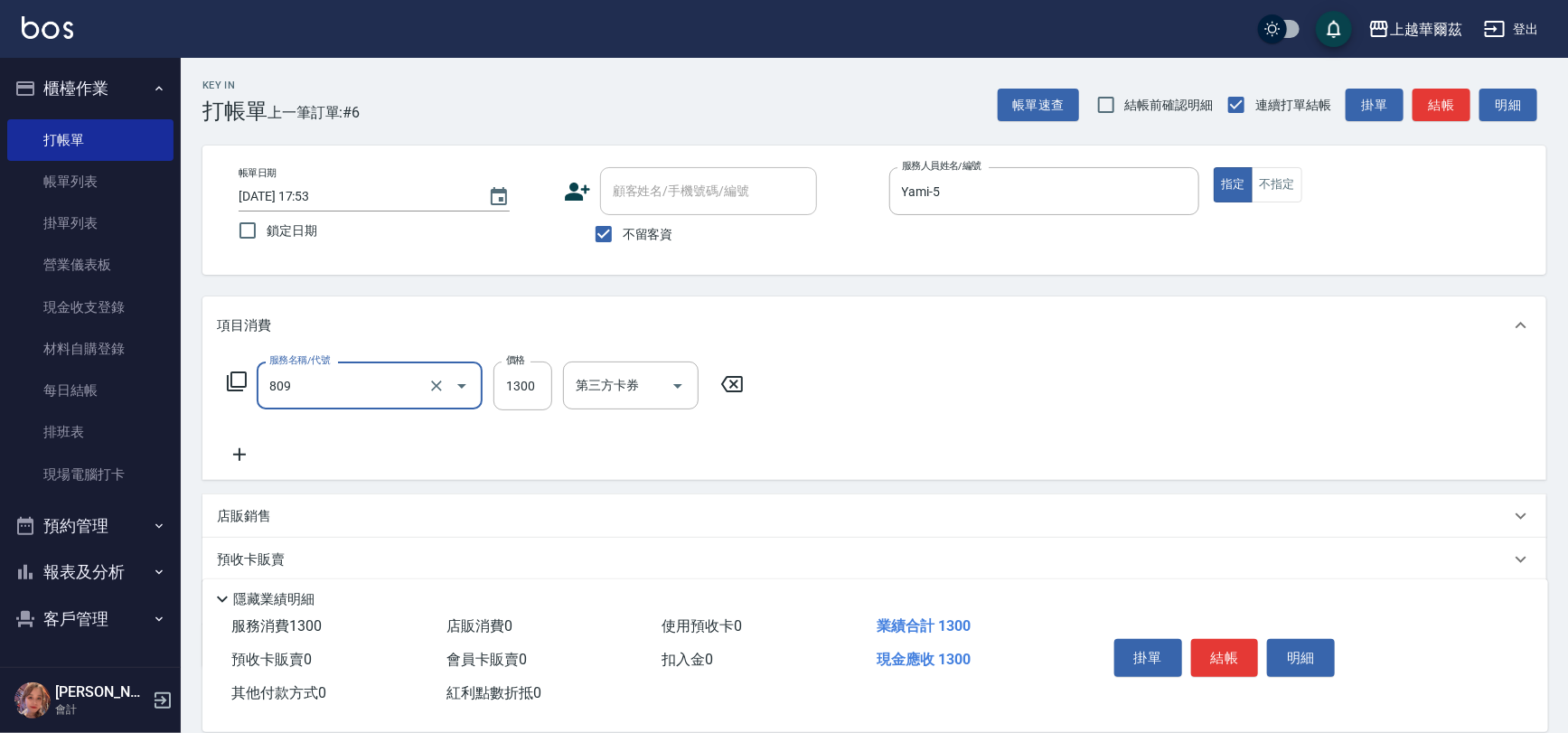
type input "髮原素1300(809)"
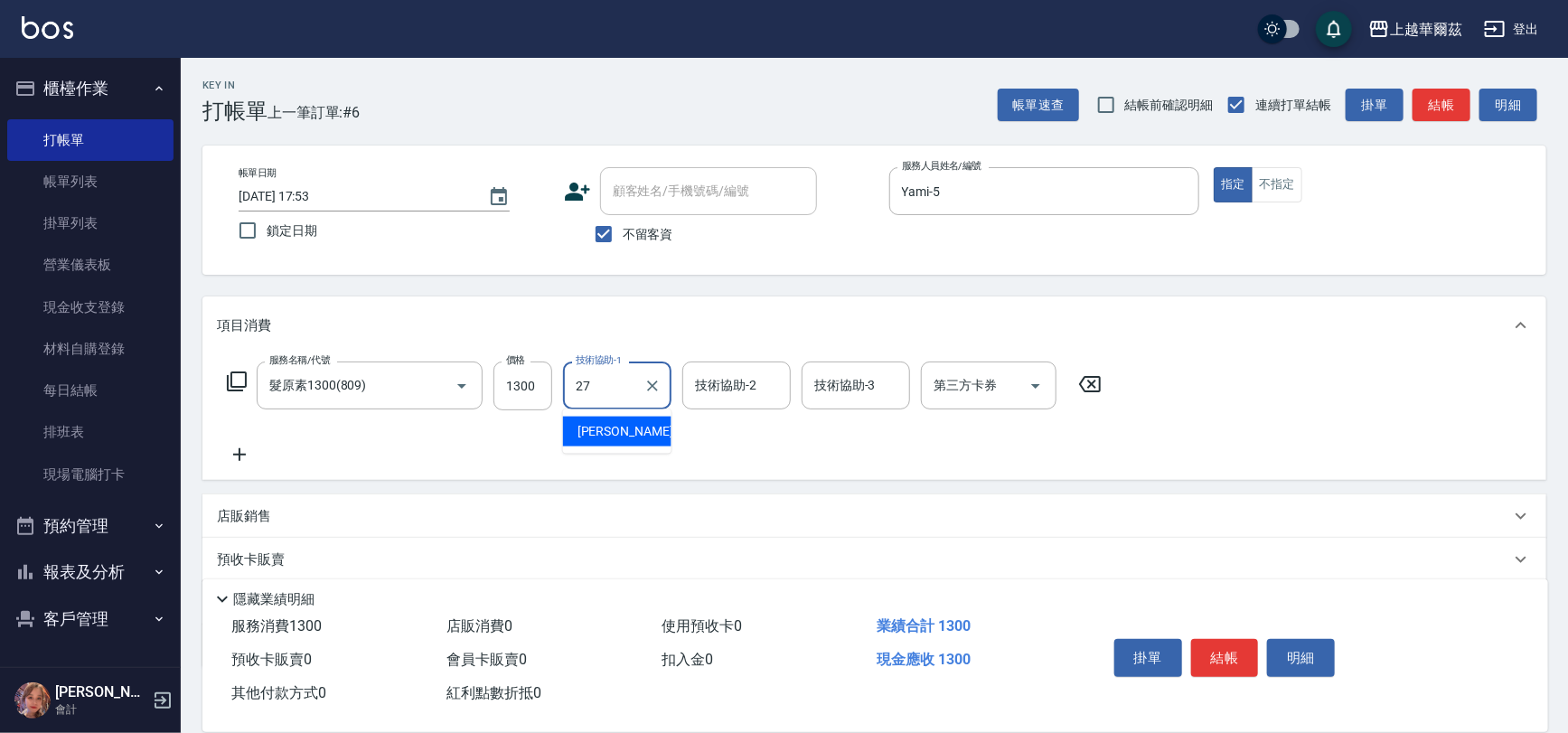
type input "Sandy-27"
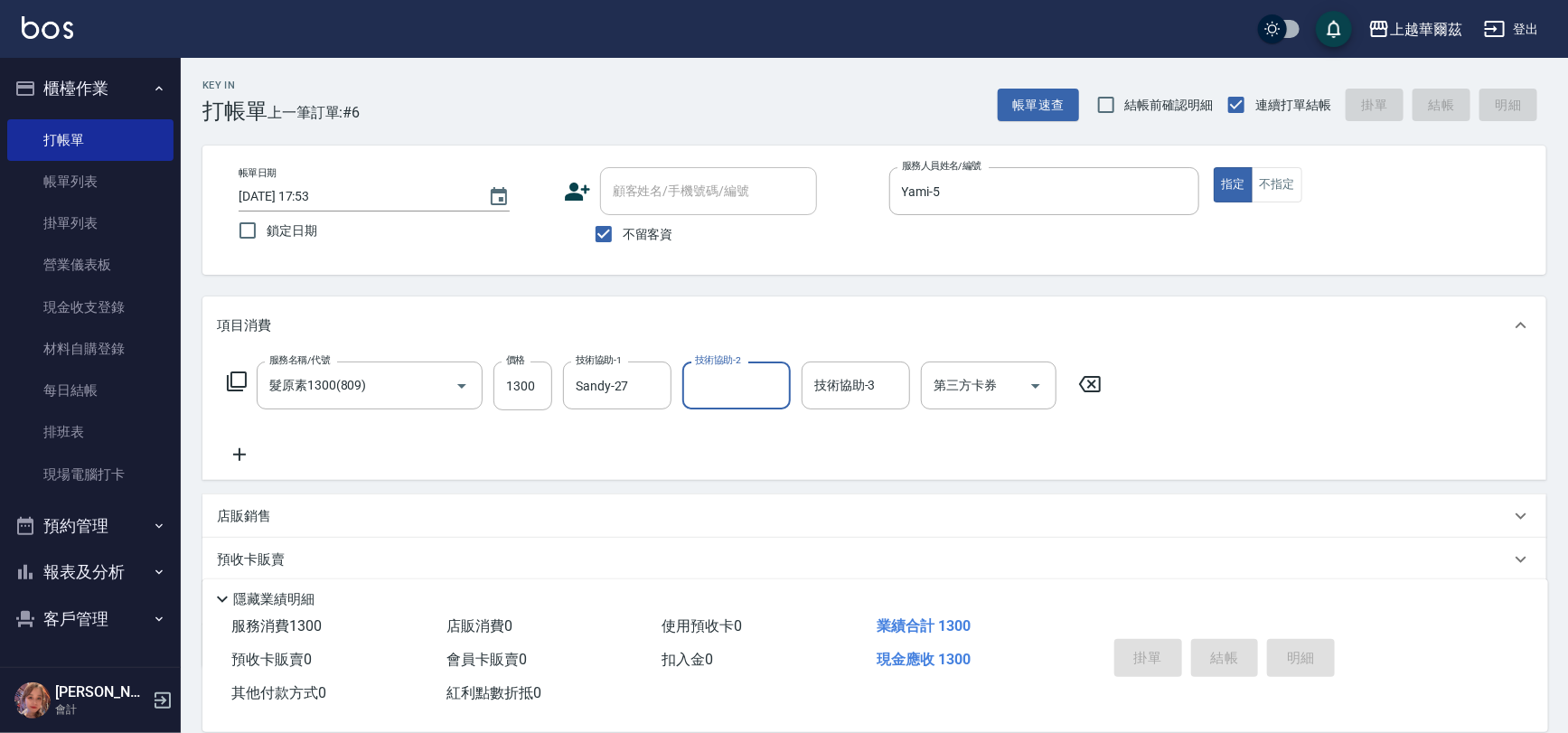
type input "[DATE] 17:54"
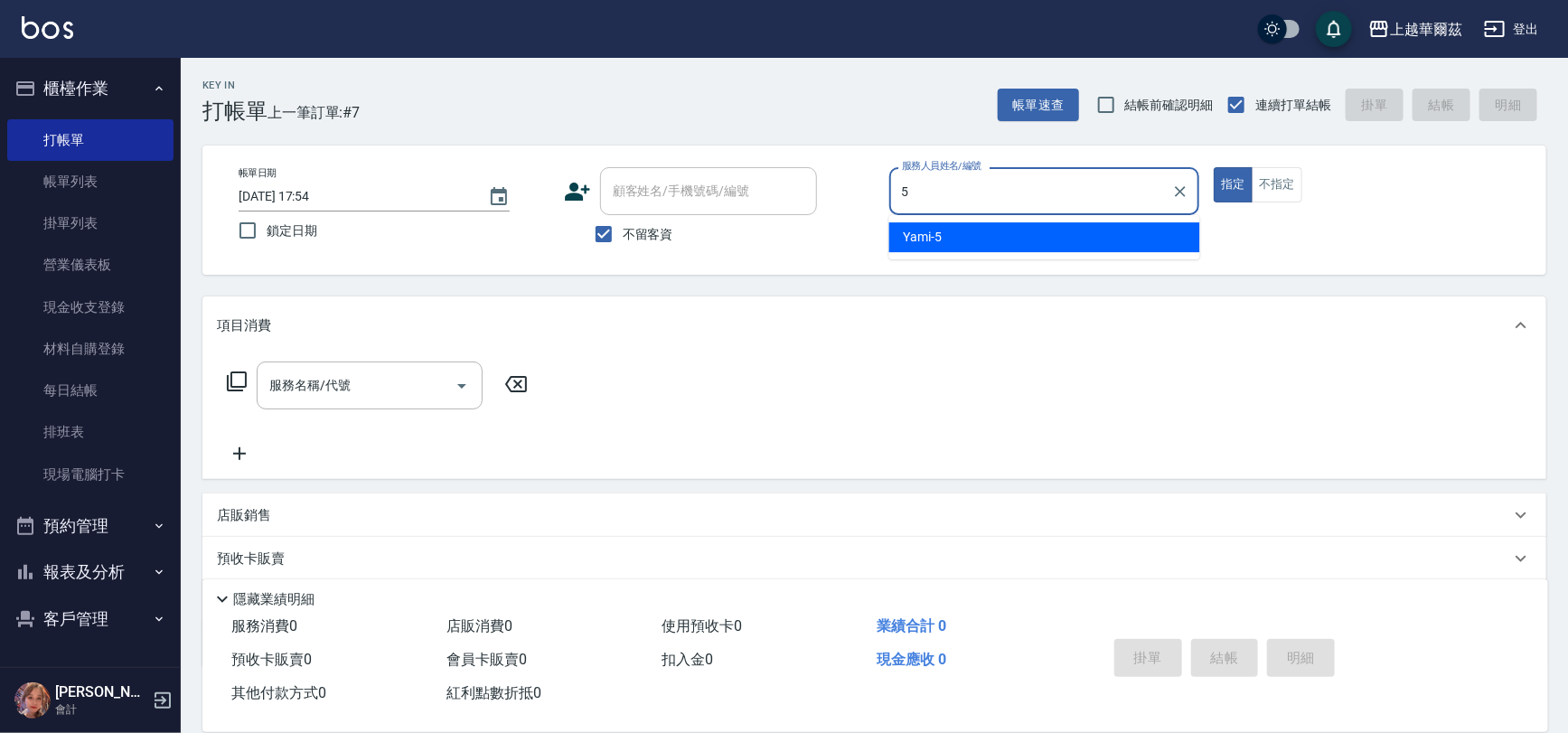
type input "Yami-5"
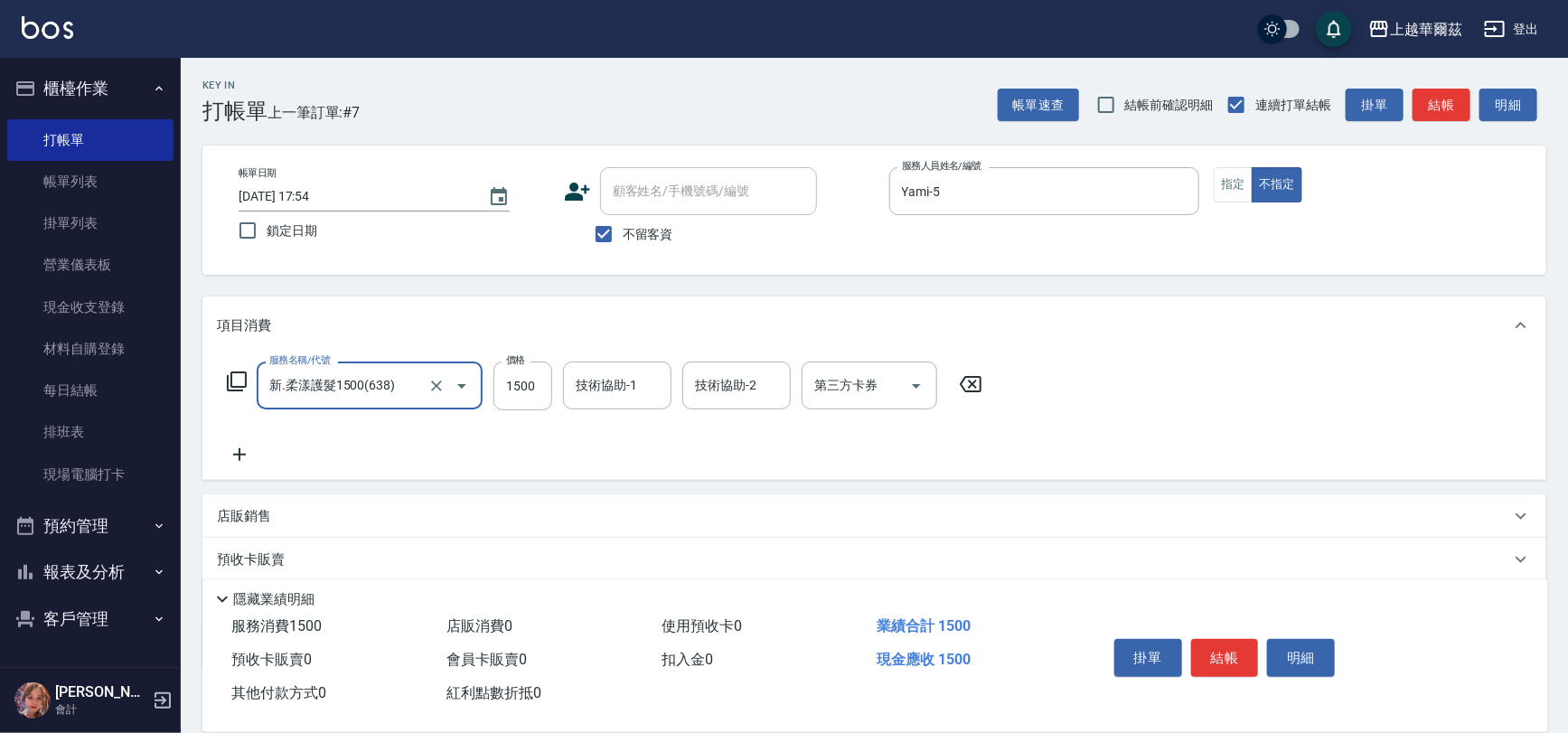
type input "新.柔漾護髮1500(638)"
type input "1800"
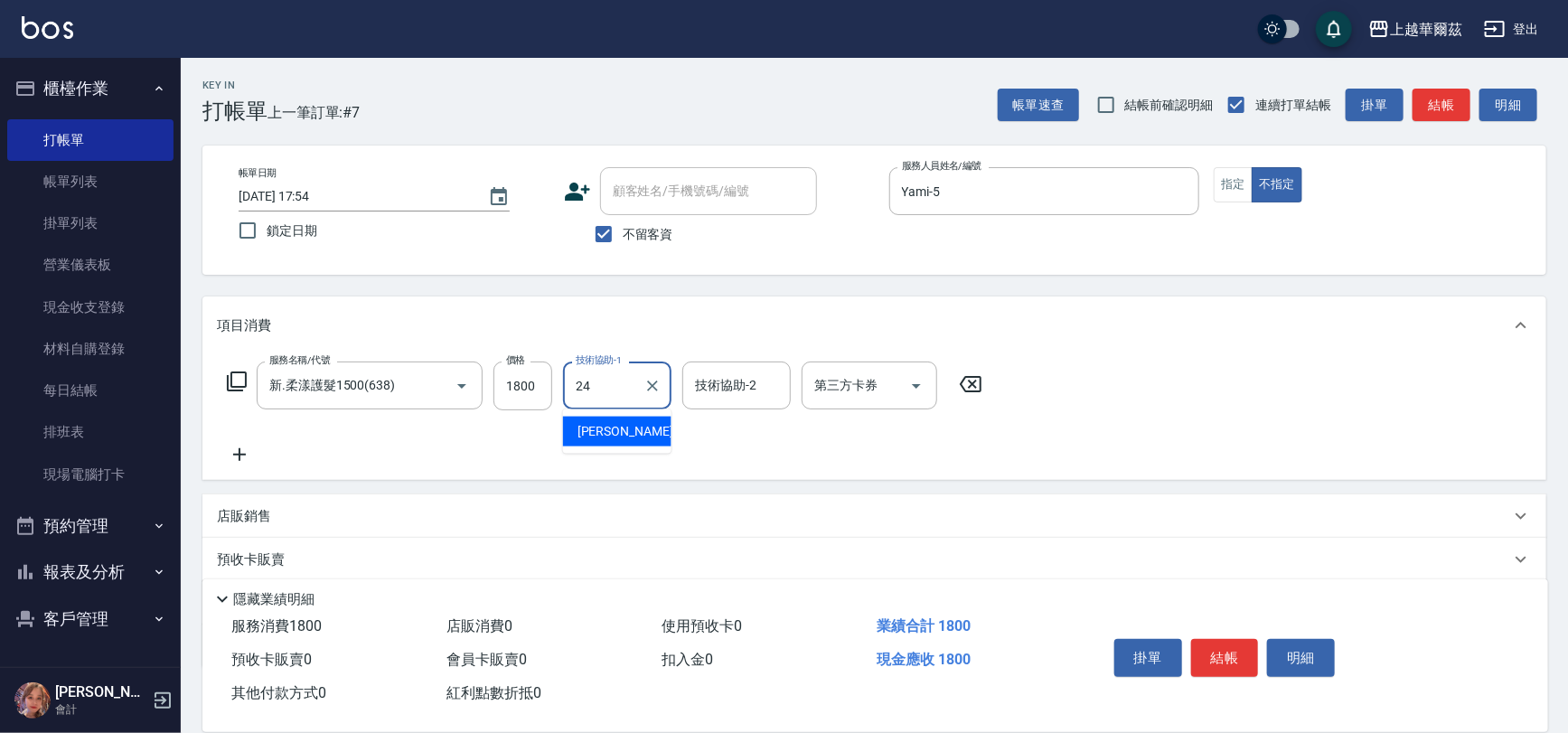
type input "[PERSON_NAME]-24"
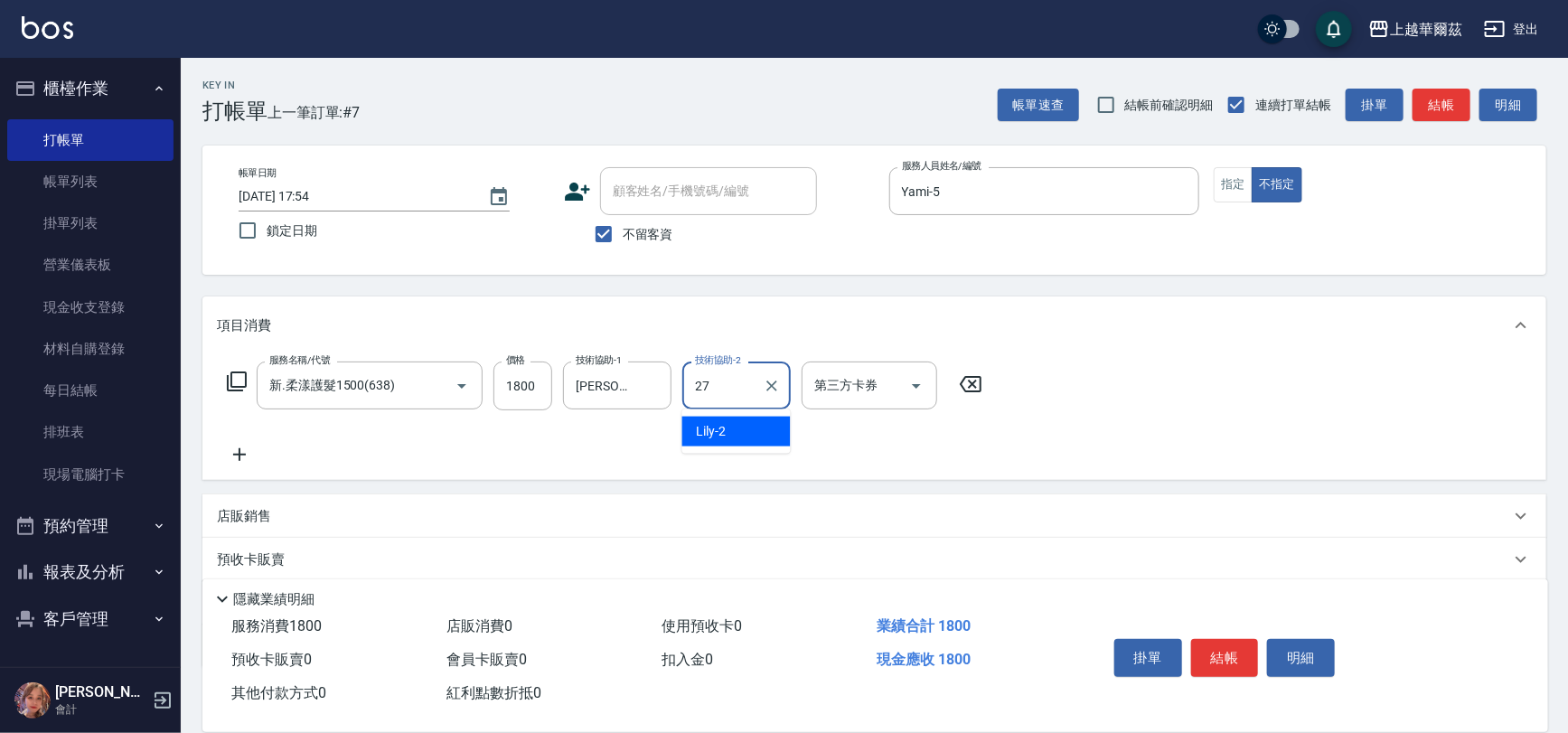
type input "Sandy-27"
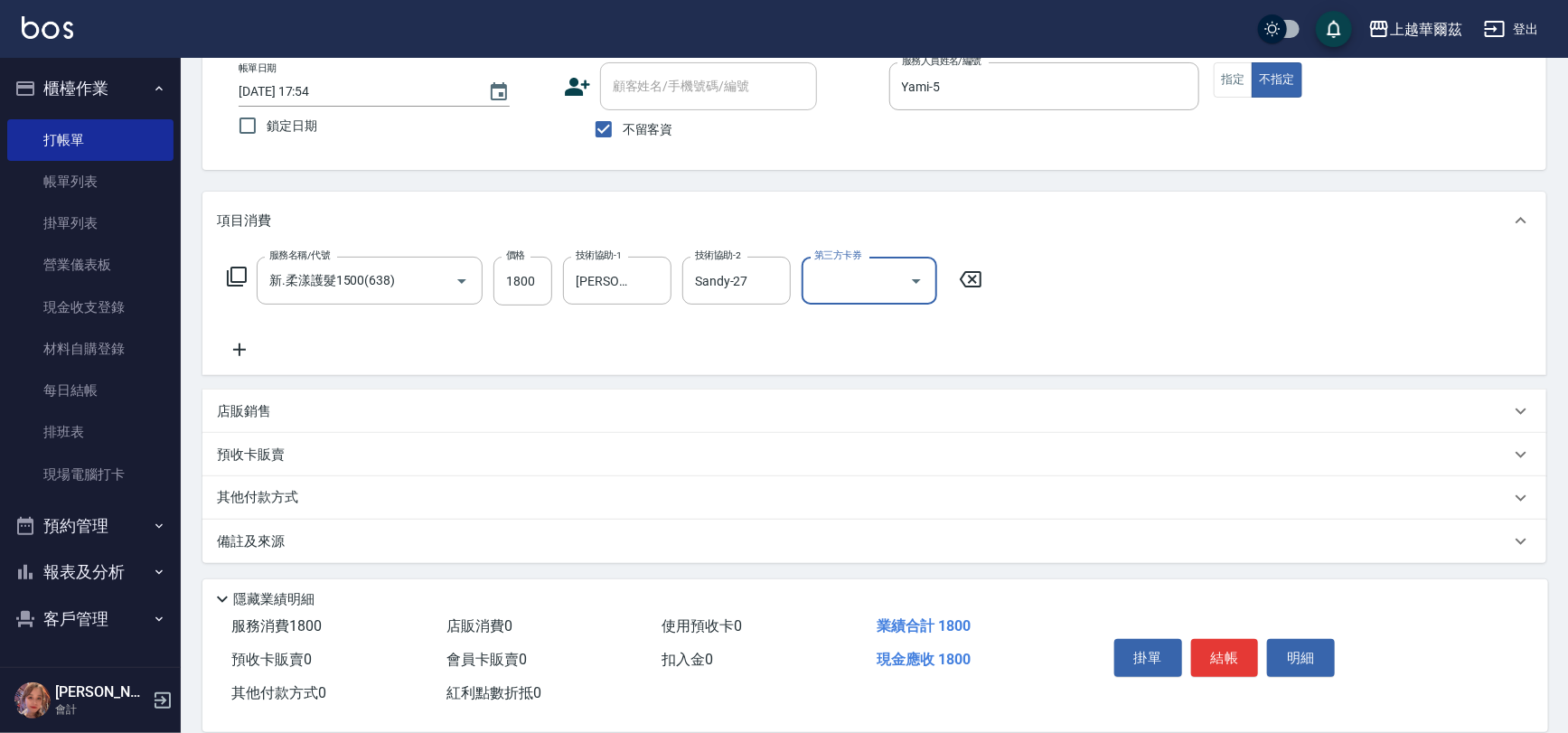
click at [317, 492] on div "其他付款方式" at bounding box center [863, 498] width 1293 height 20
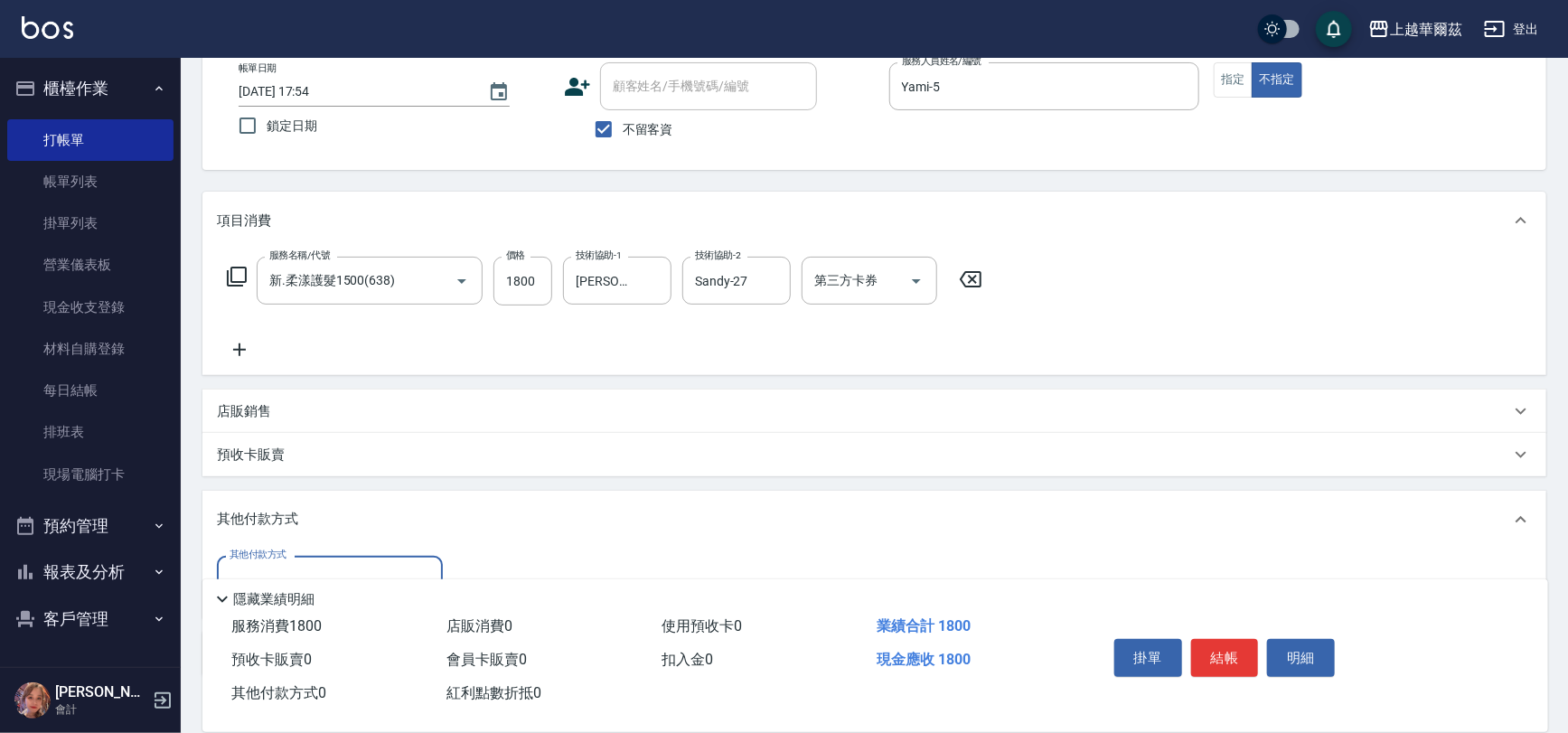
scroll to position [217, 0]
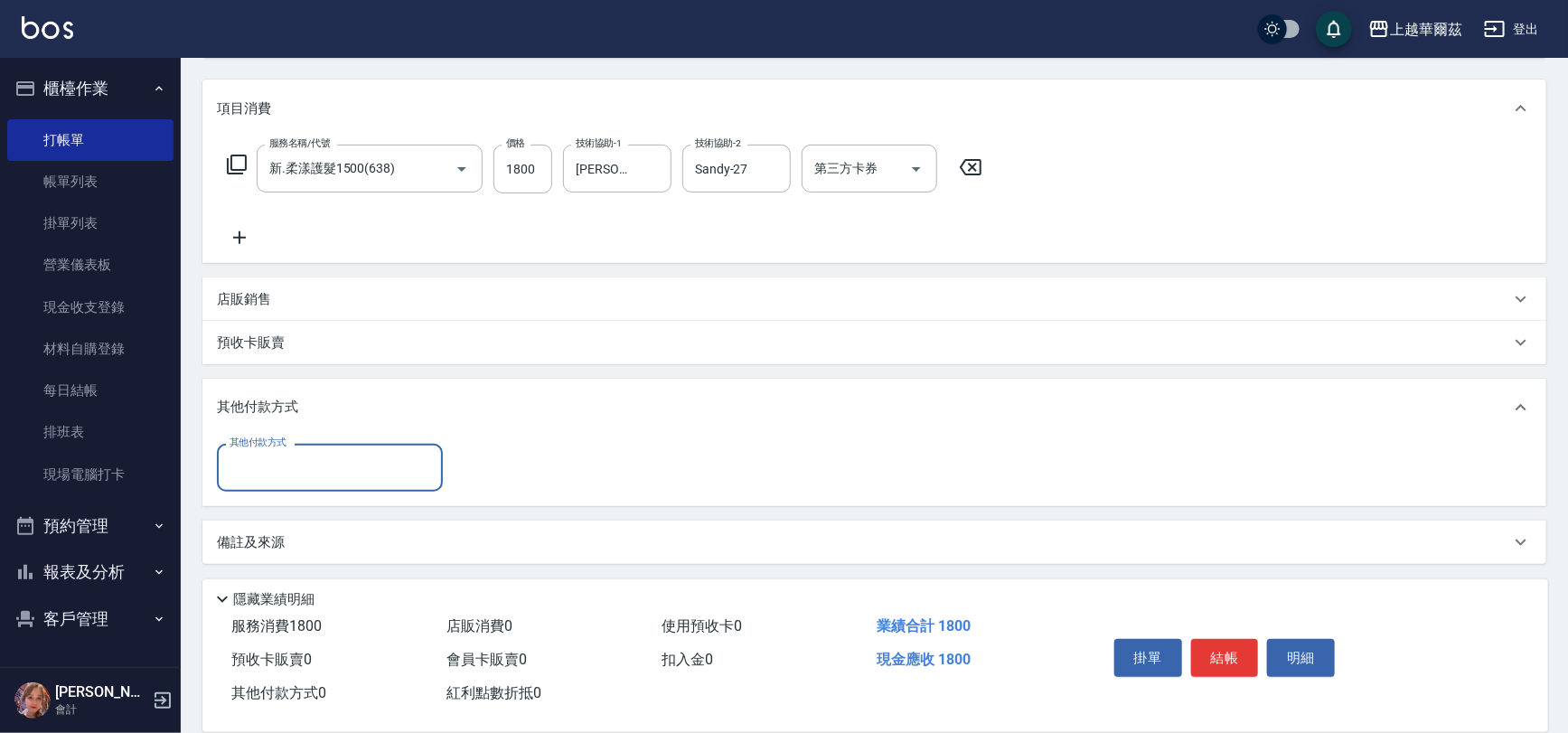
click at [300, 475] on input "其他付款方式" at bounding box center [329, 468] width 210 height 31
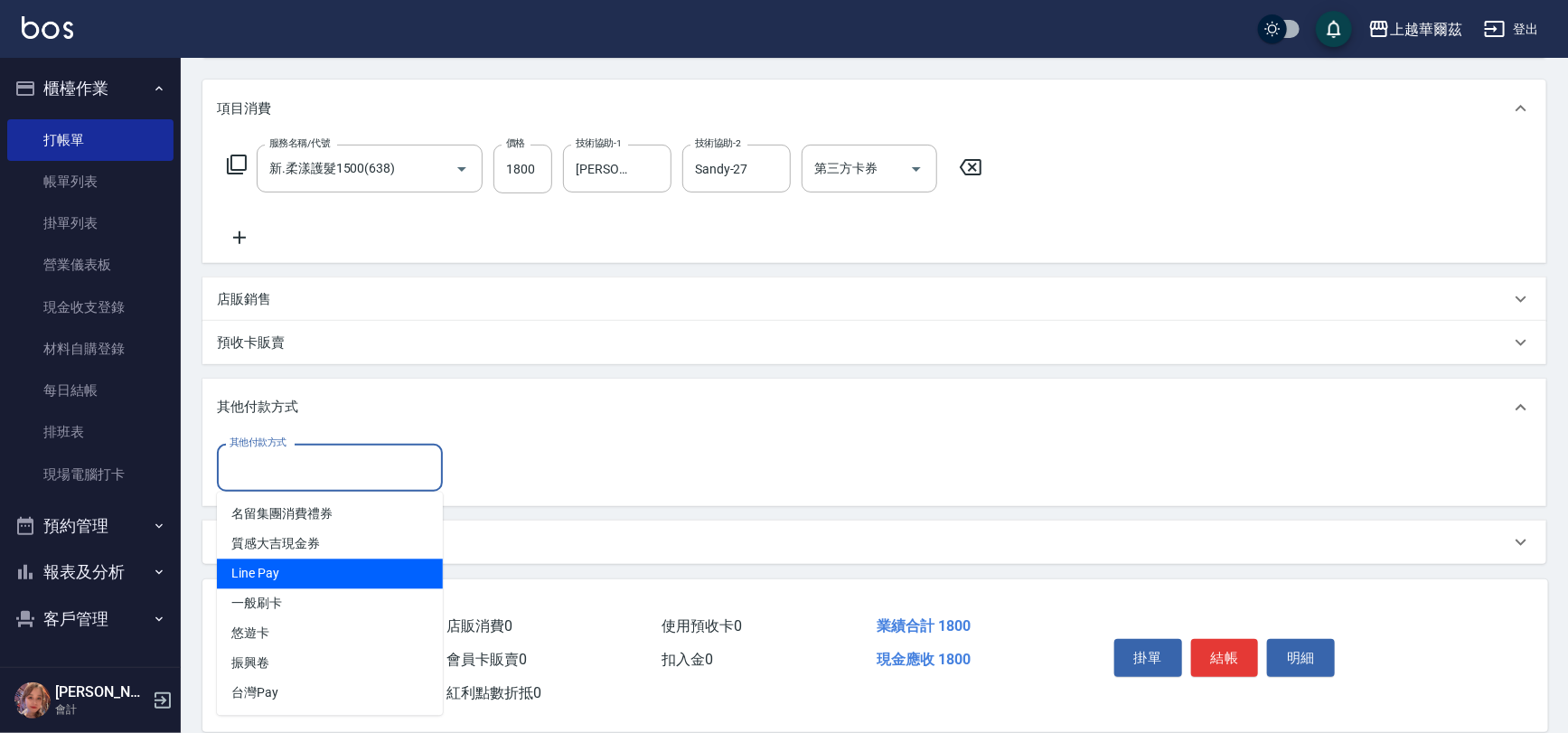
click at [307, 564] on span "Line Pay" at bounding box center [329, 574] width 226 height 29
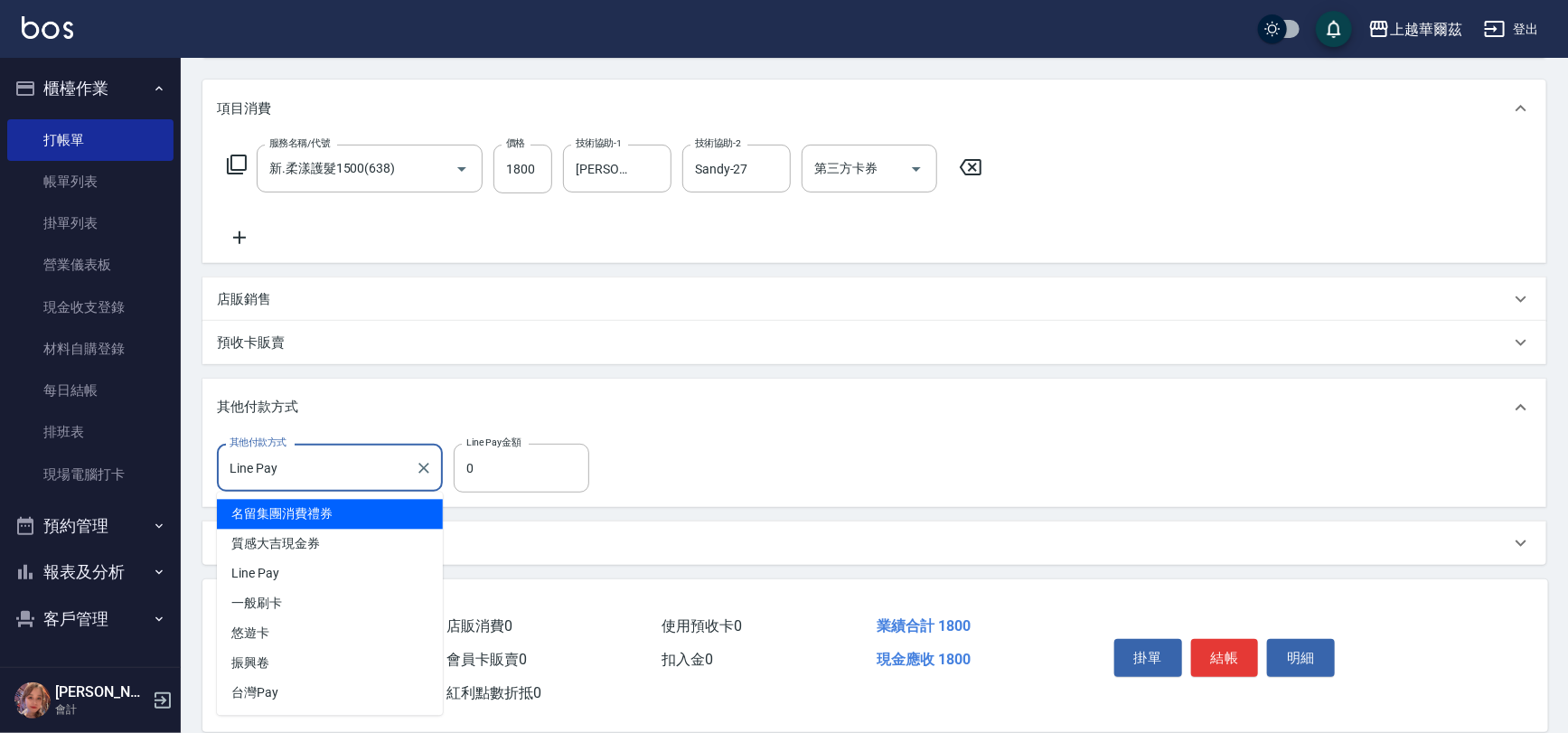
click at [331, 471] on input "Line Pay" at bounding box center [316, 468] width 182 height 31
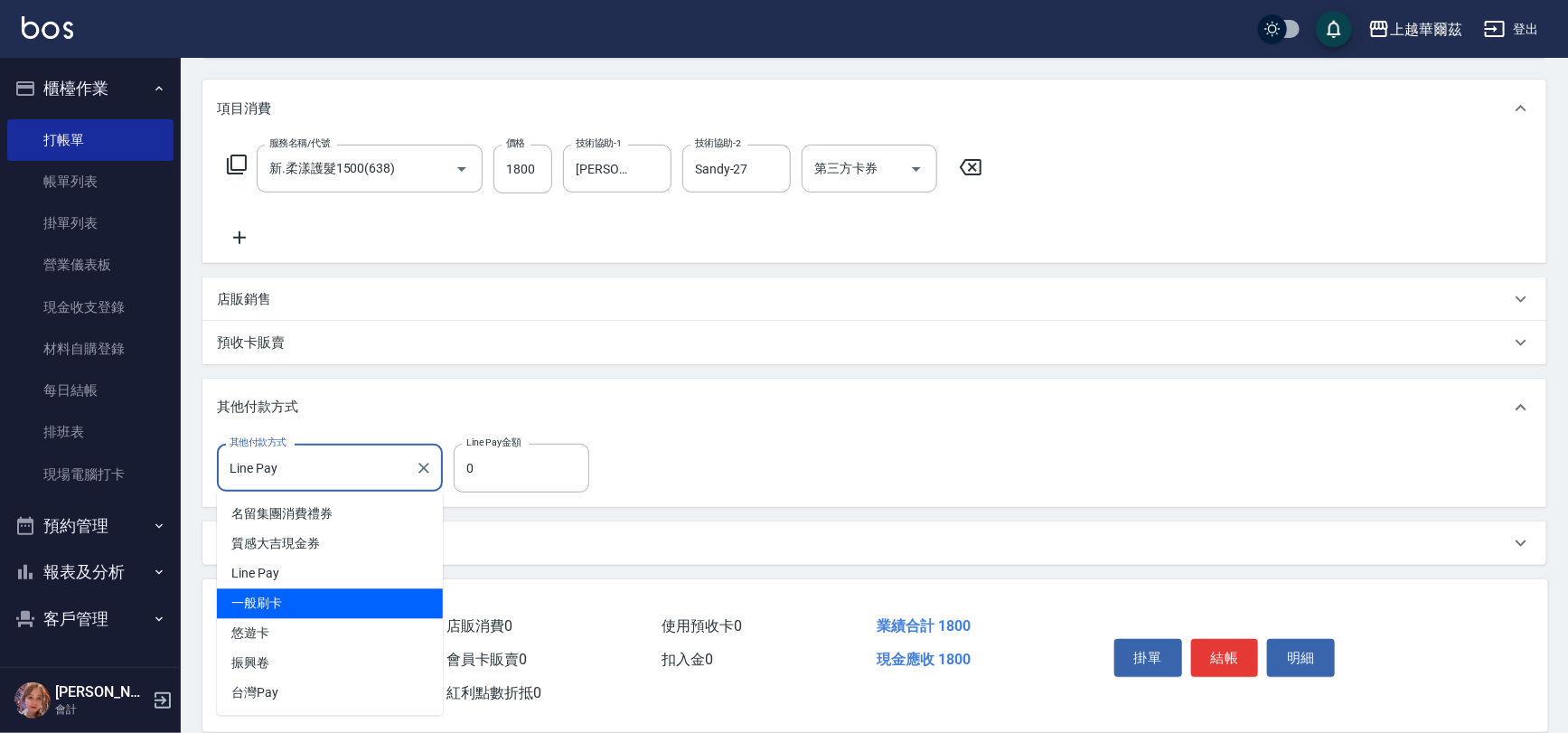
click at [314, 605] on span "一般刷卡" at bounding box center [329, 604] width 226 height 29
type input "一般刷卡"
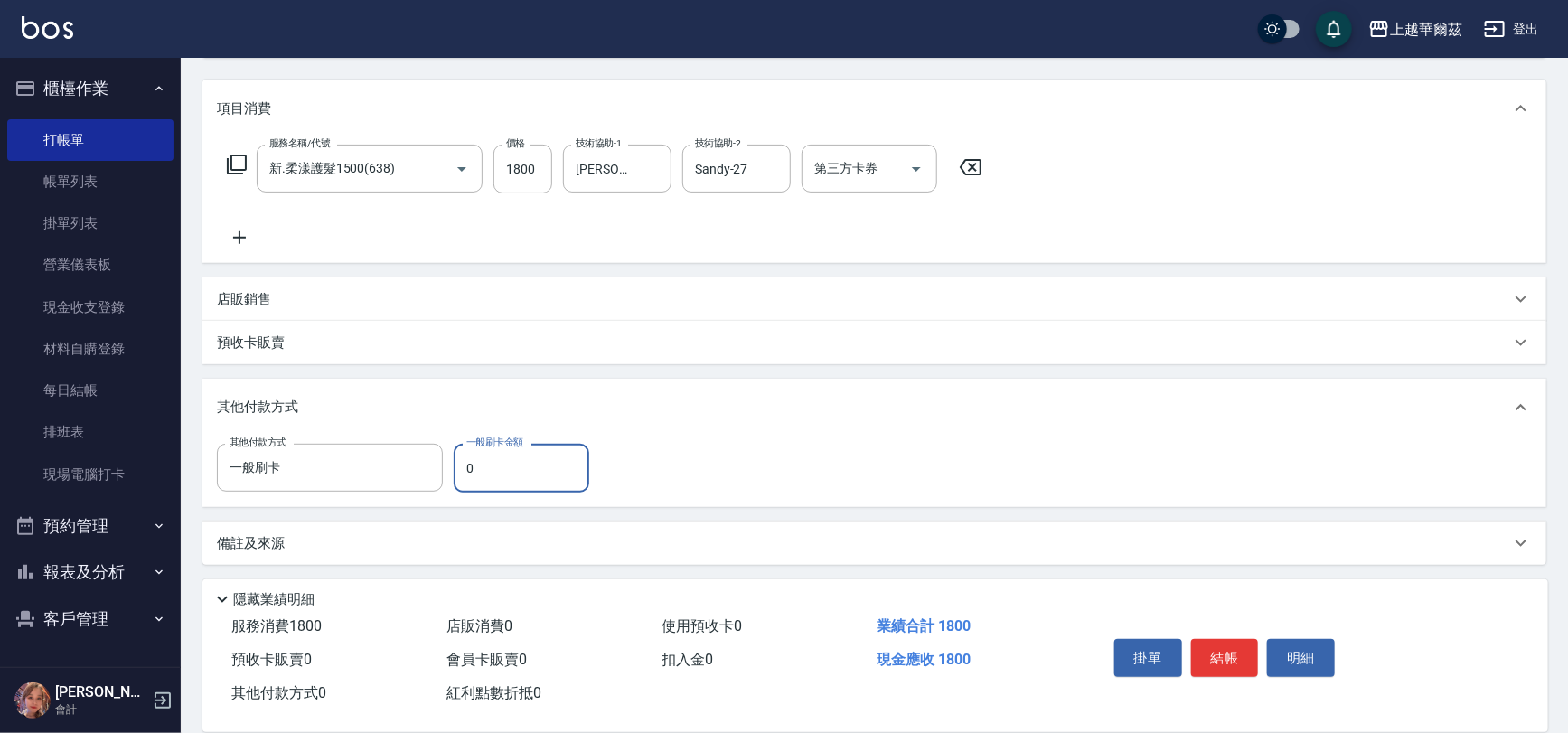
click at [524, 460] on input "0" at bounding box center [522, 469] width 135 height 49
type input "1800"
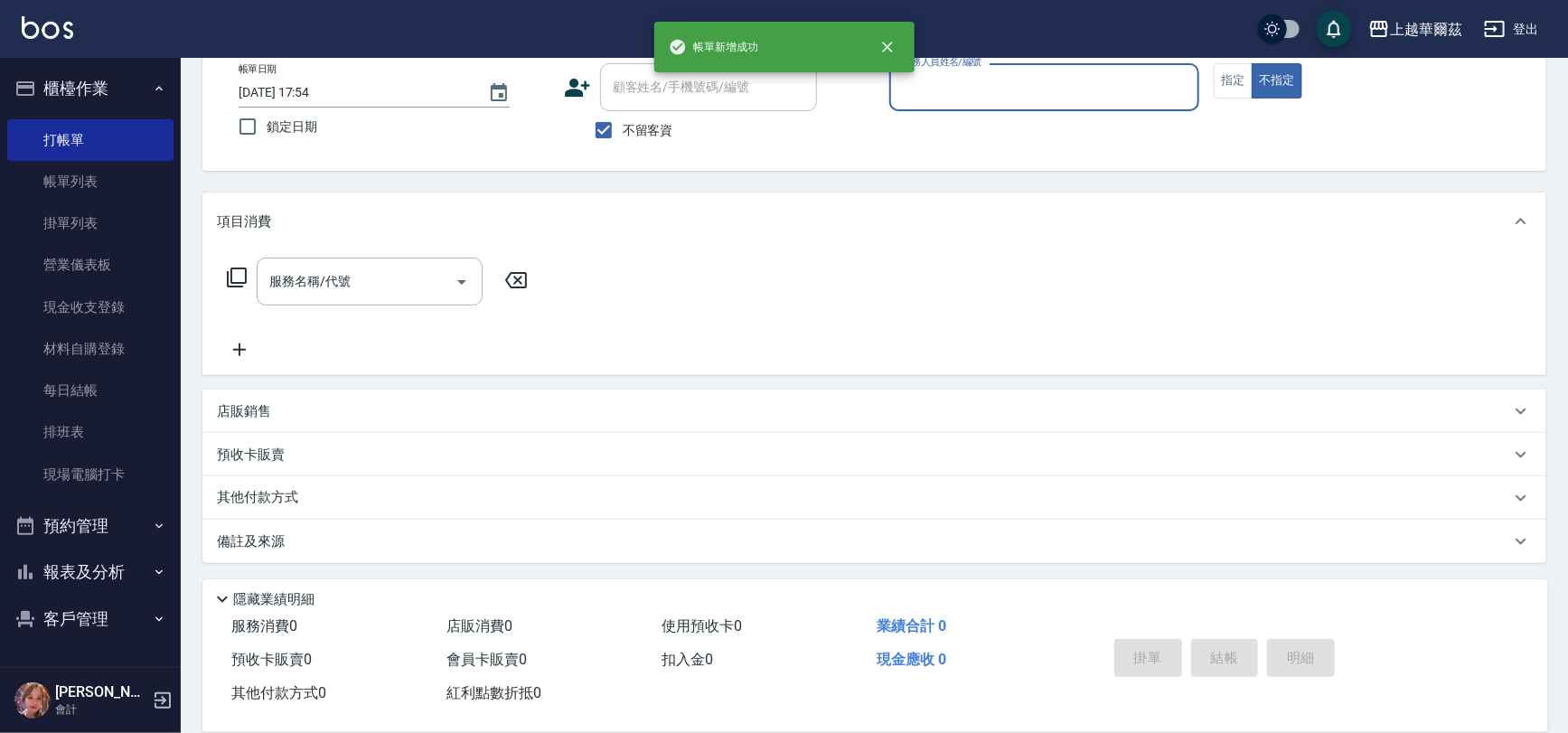
scroll to position [0, 0]
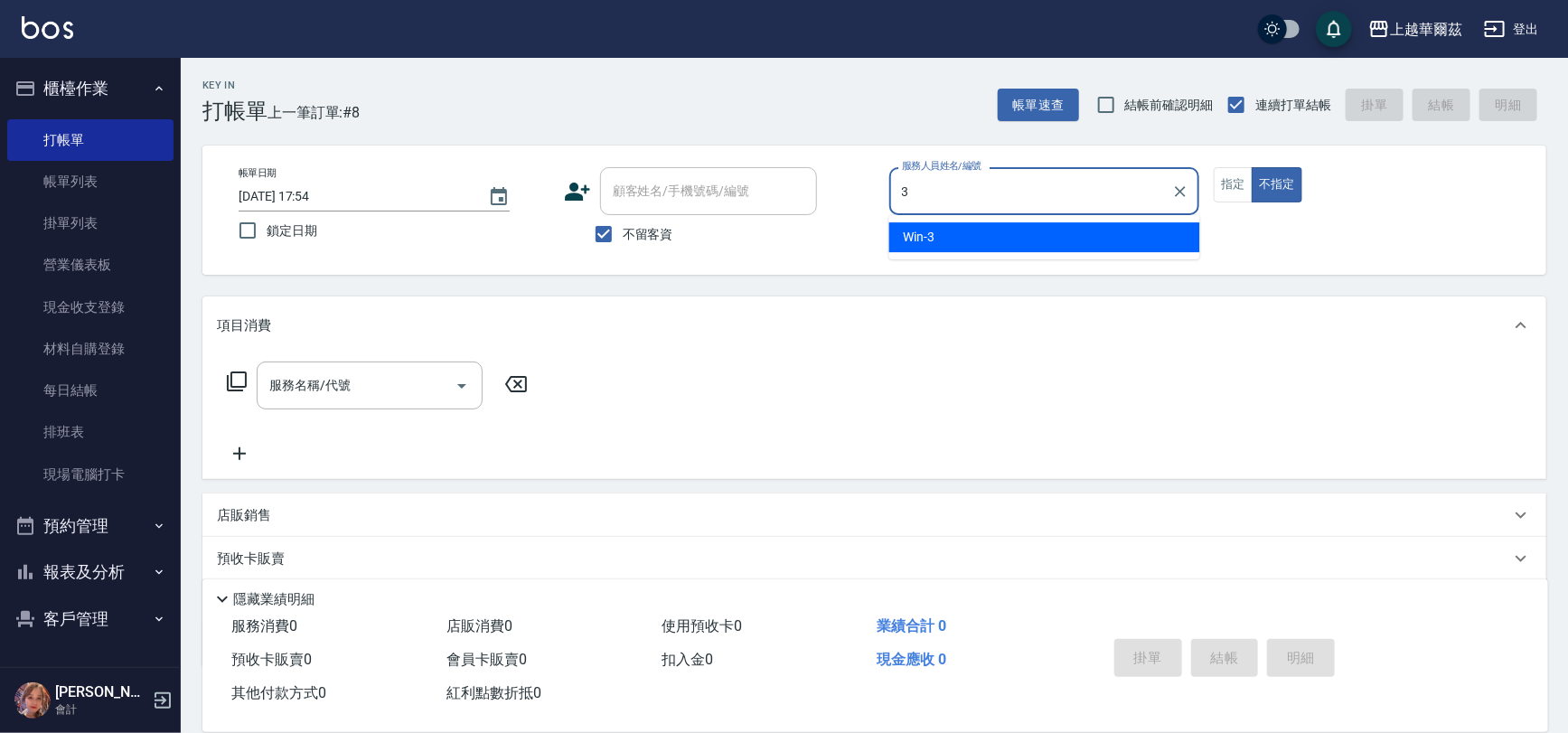
type input "Win-3"
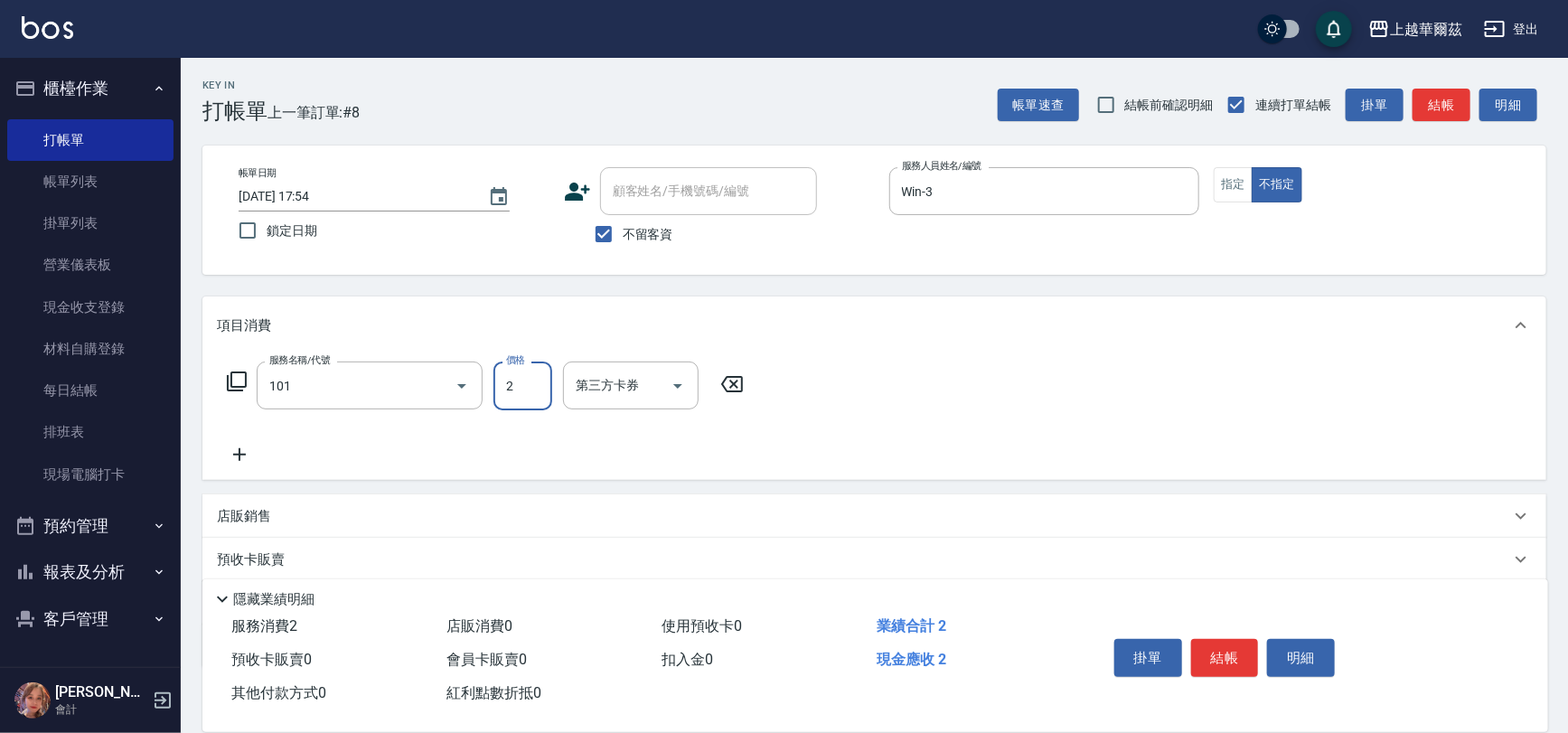
type input "洗髮300(101)"
type input "300"
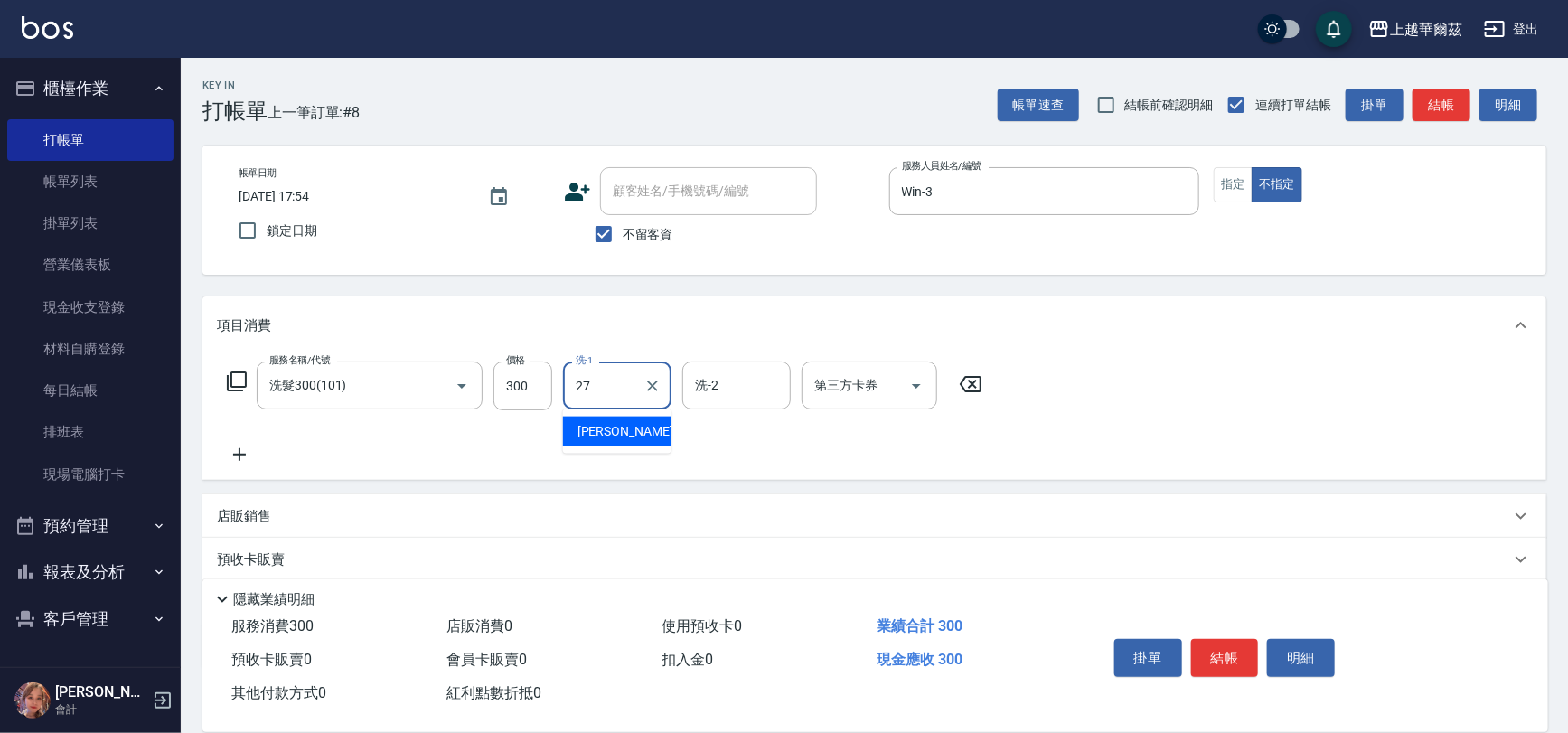
type input "Sandy-27"
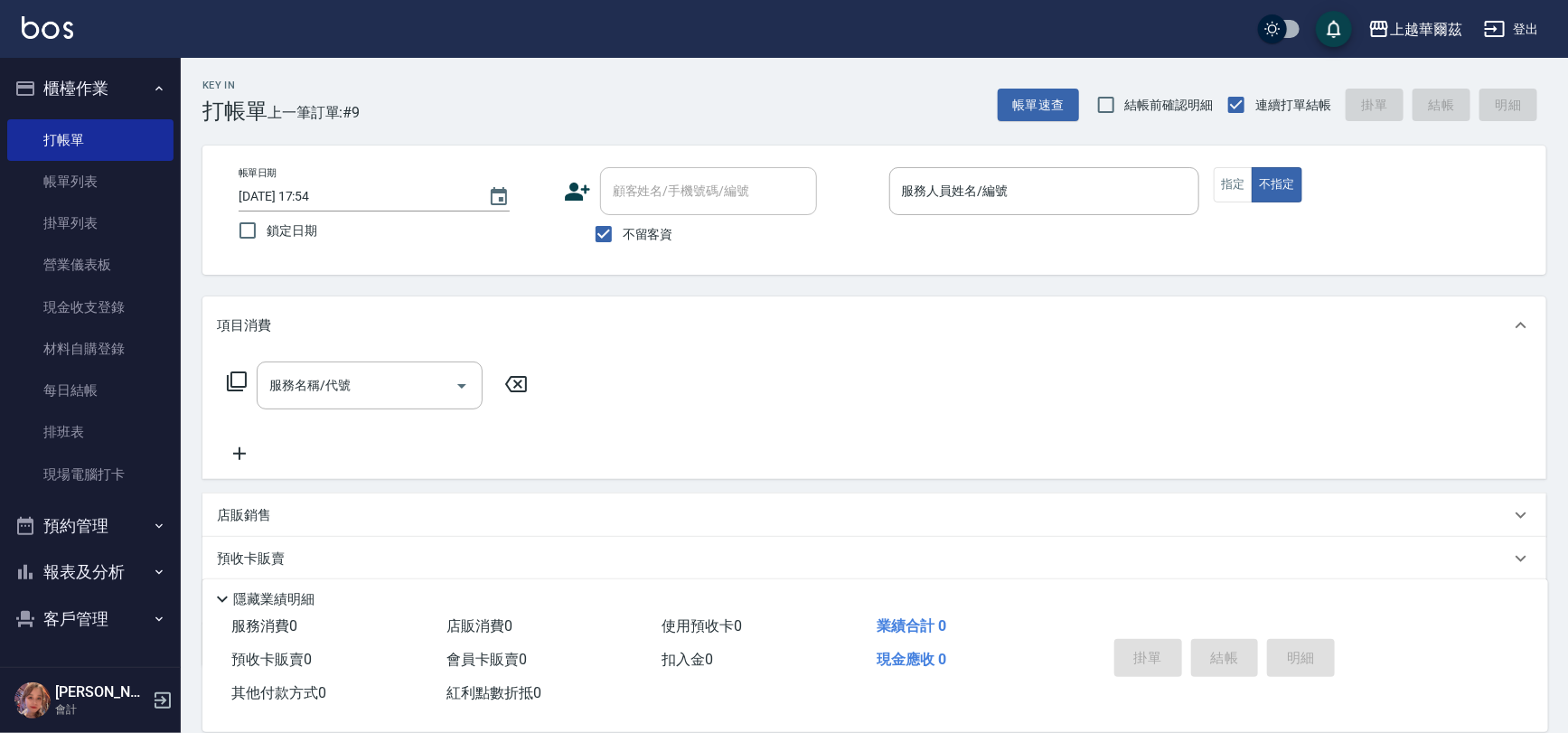
click at [604, 253] on div "帳單日期 [DATE] 17:54 鎖定日期 顧客姓名/手機號碼/編號 顧客姓名/手機號碼/編號 不留客資 服務人員姓名/編號 服務人員姓名/編號 指定 不指定" at bounding box center [874, 210] width 1343 height 130
click at [604, 248] on input "不留客資" at bounding box center [603, 234] width 38 height 38
checkbox input "false"
click at [605, 202] on div "顧客姓名/手機號碼/編號" at bounding box center [708, 190] width 217 height 48
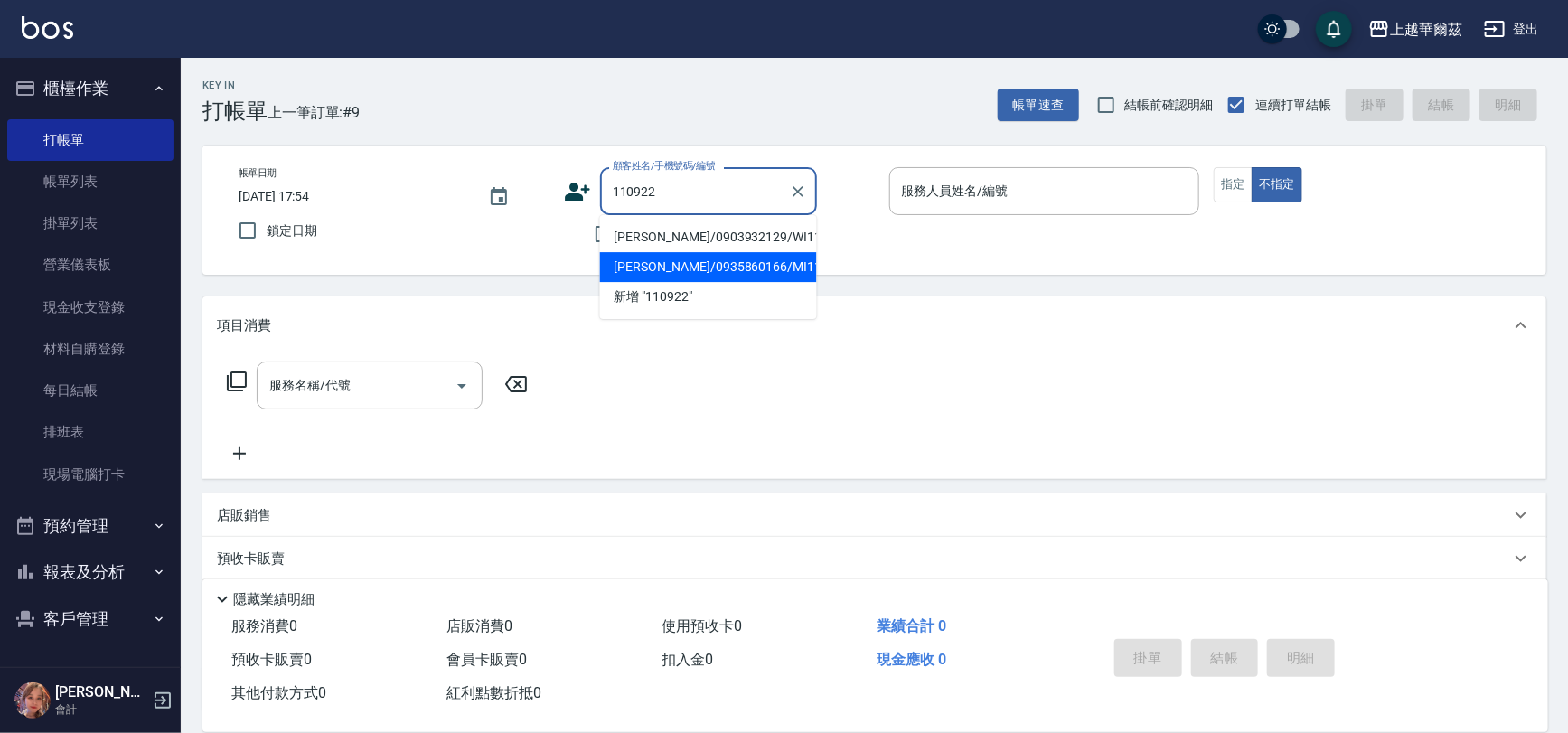
type input "[PERSON_NAME]/0935860166/MI110922"
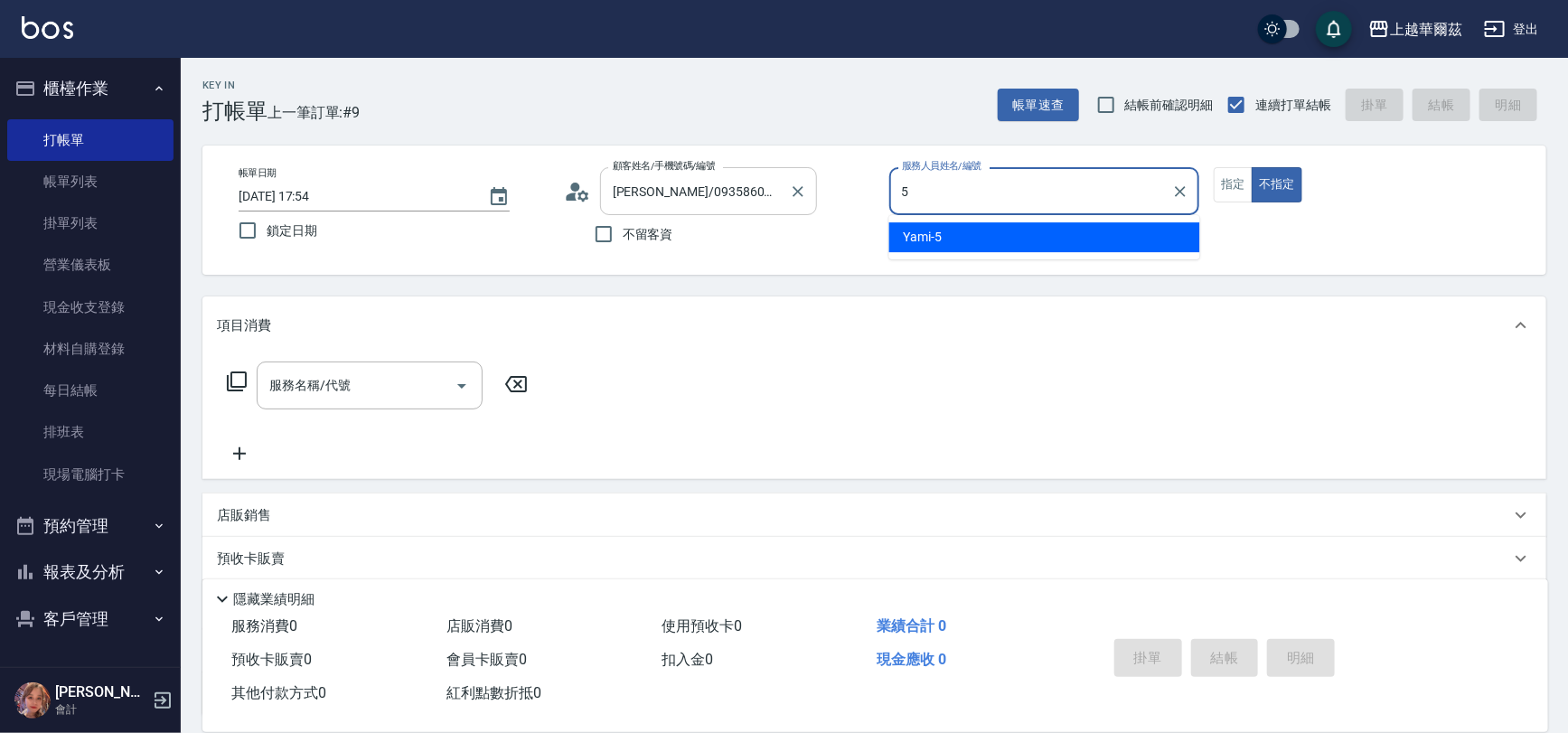
type input "Yami-5"
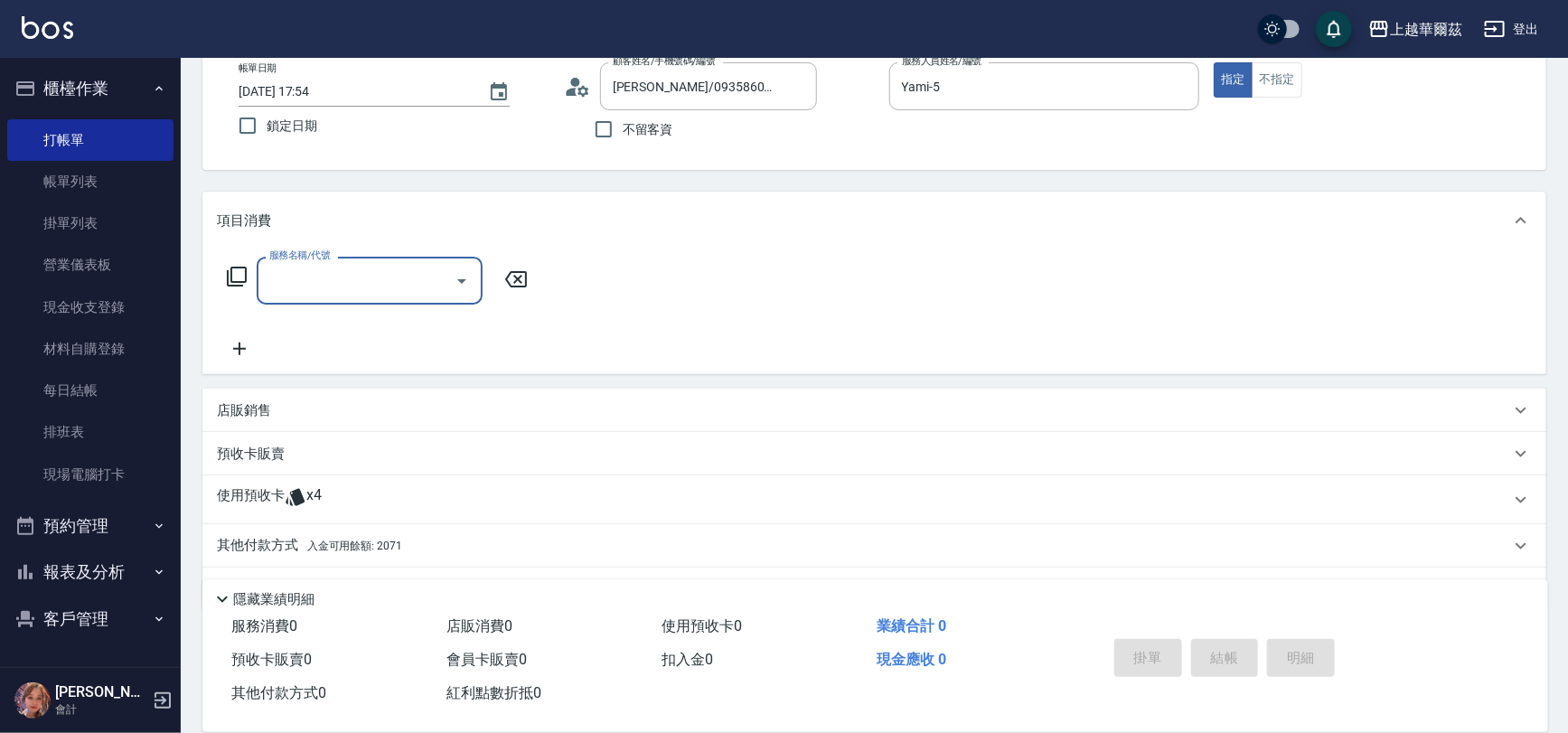
scroll to position [153, 0]
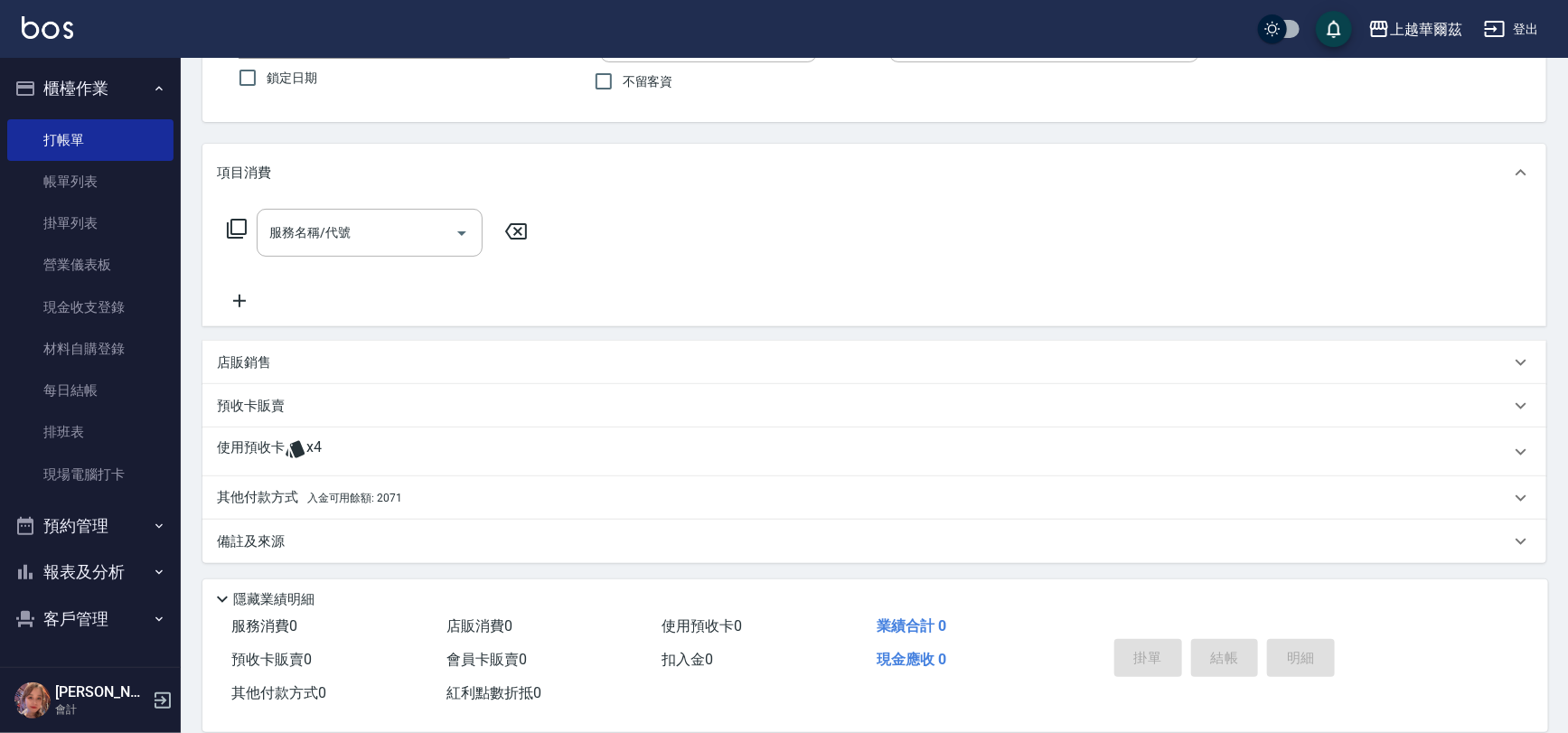
click at [332, 463] on div "使用預收卡 x4" at bounding box center [863, 452] width 1293 height 27
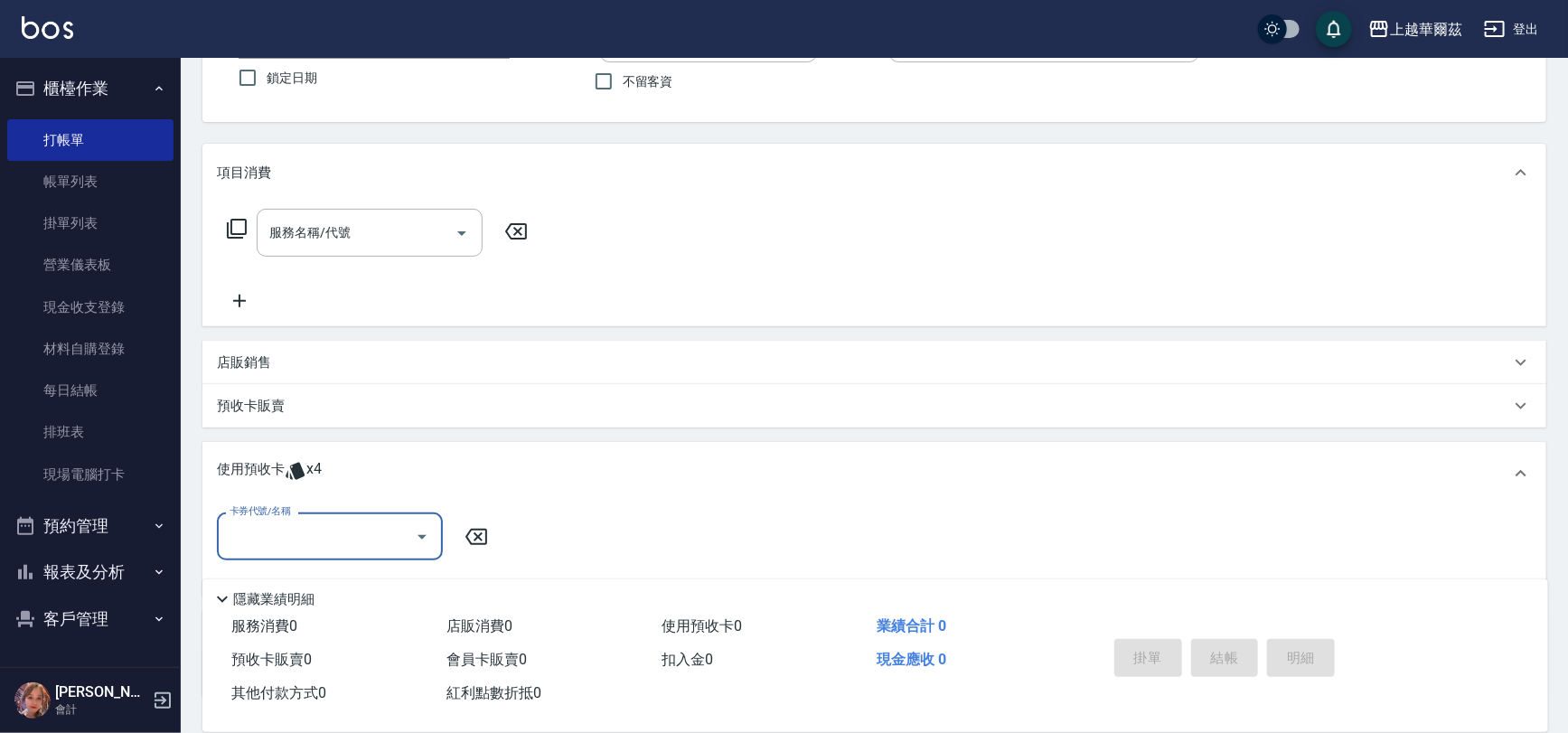
scroll to position [0, 0]
click at [332, 536] on input "卡券代號/名稱" at bounding box center [316, 537] width 182 height 31
click at [363, 572] on div "草本1250 剩餘4張" at bounding box center [329, 583] width 226 height 29
type input "草本1250"
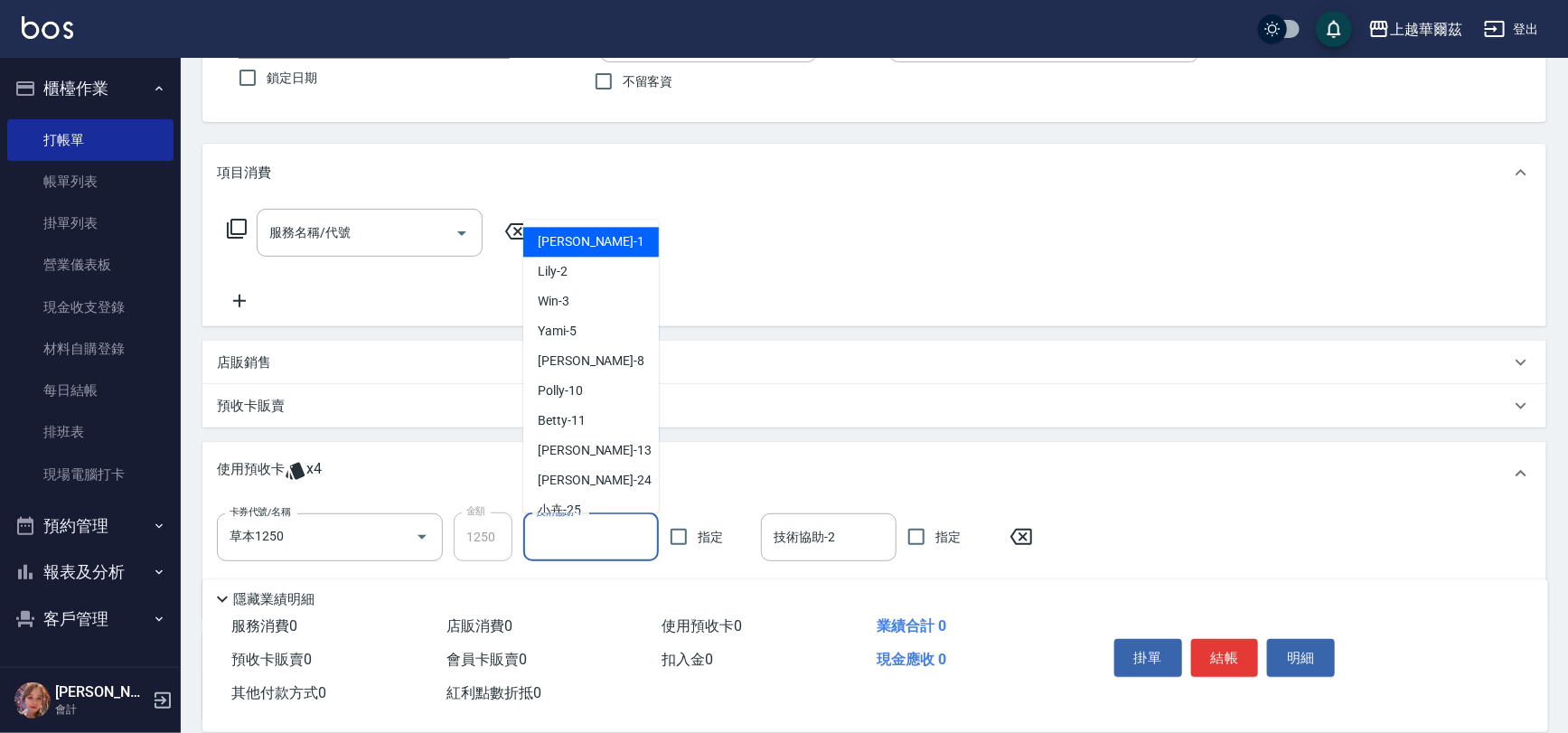
click at [565, 531] on div "技術協助-1 技術協助-1" at bounding box center [591, 537] width 135 height 48
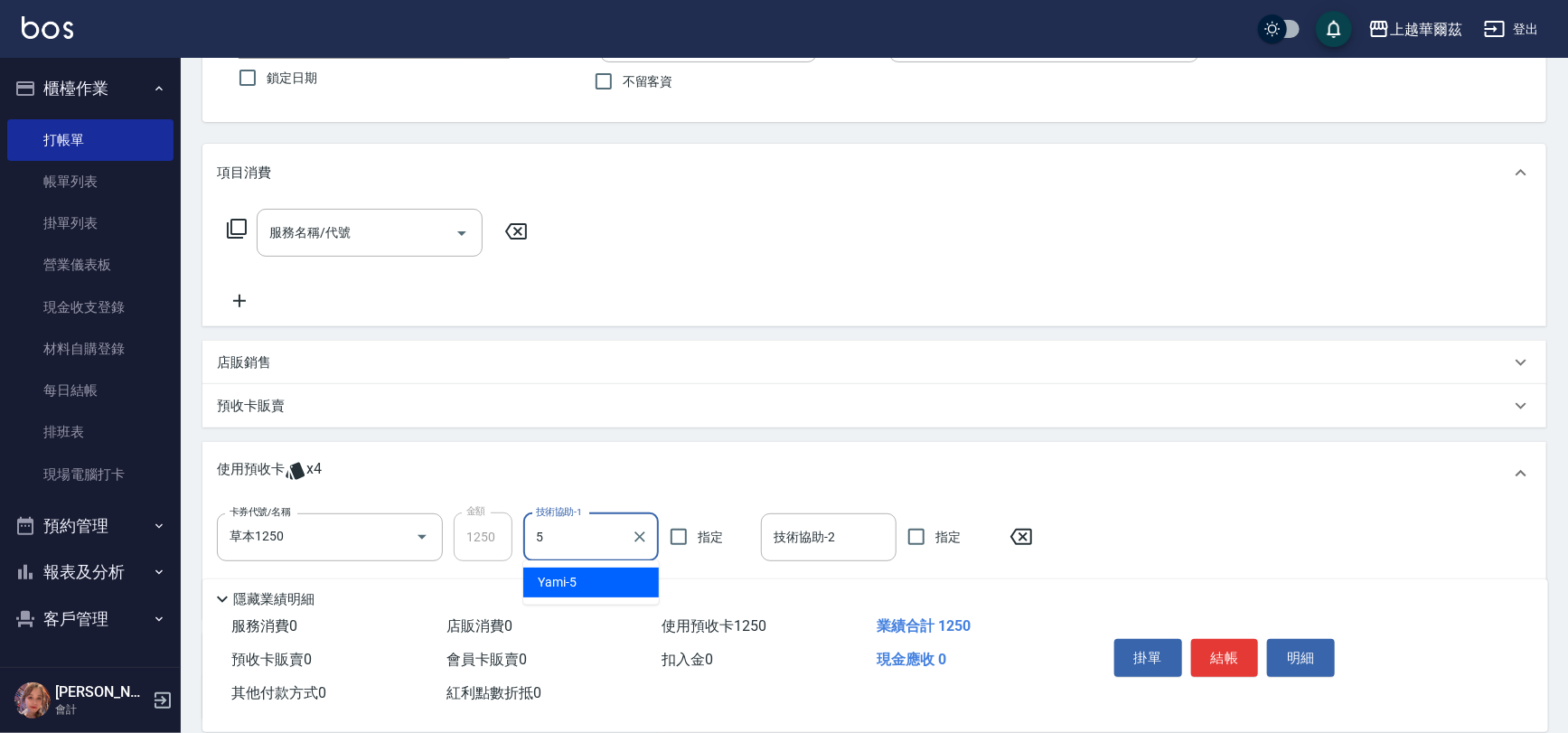
type input "Yami-5"
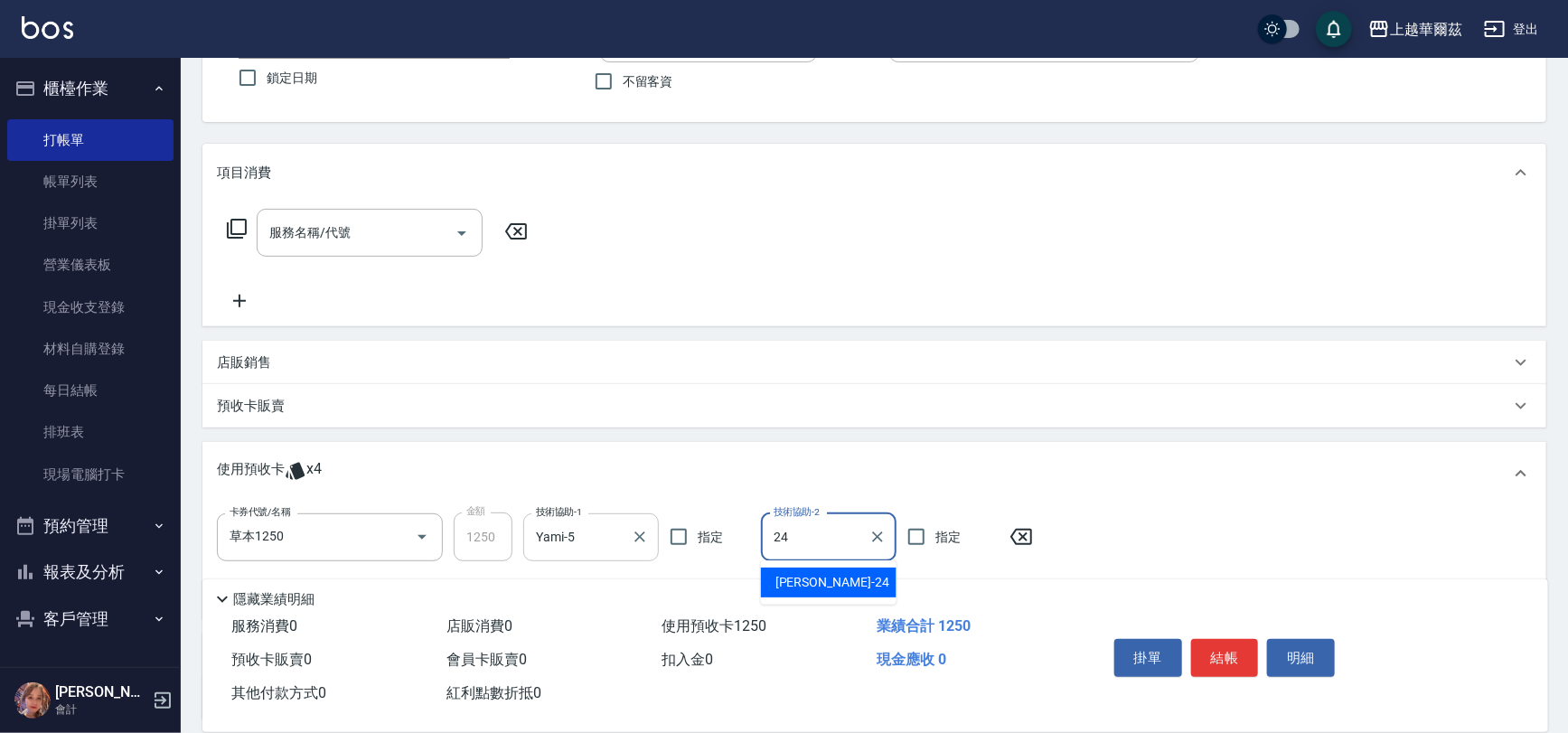
type input "[PERSON_NAME]-24"
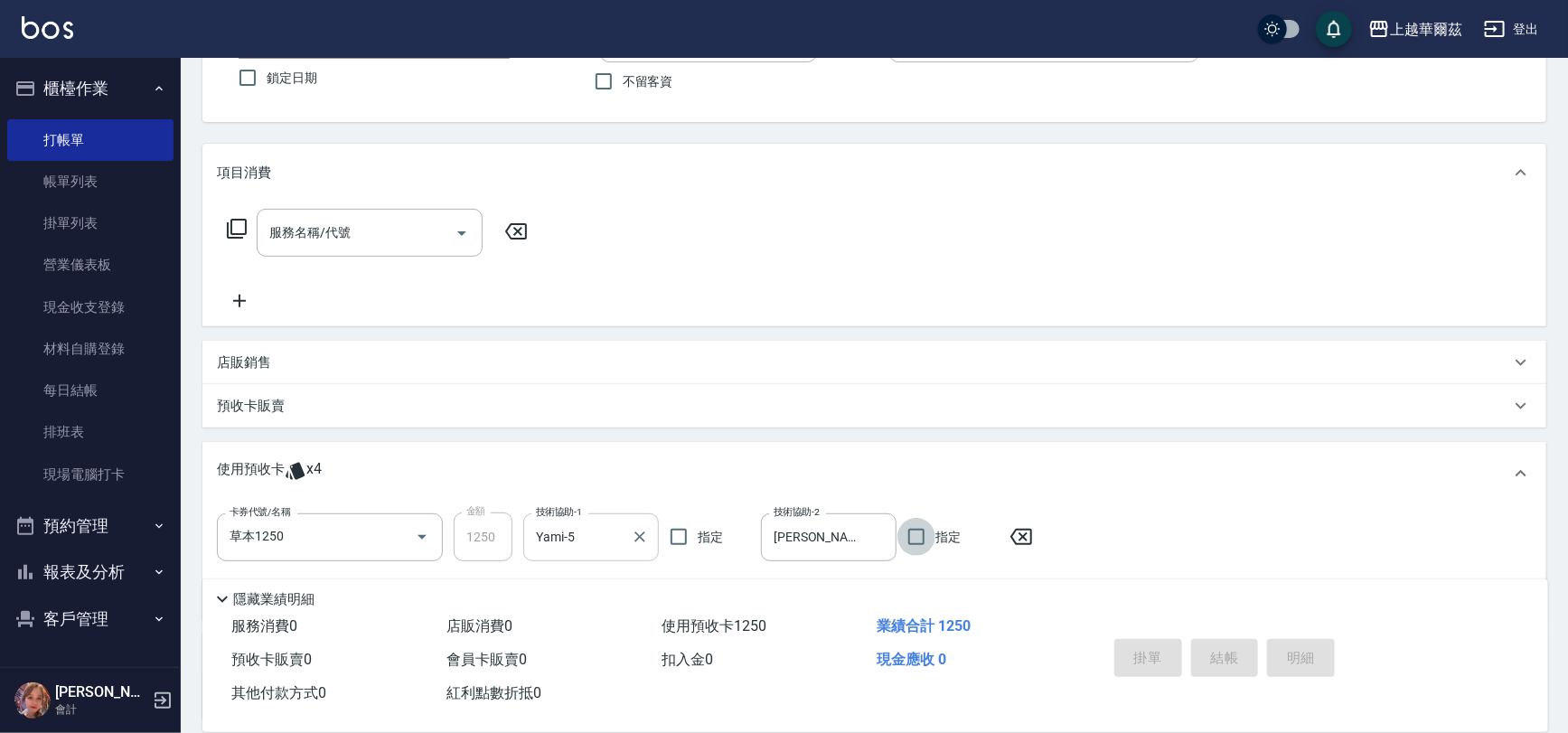
type input "[DATE] 17:55"
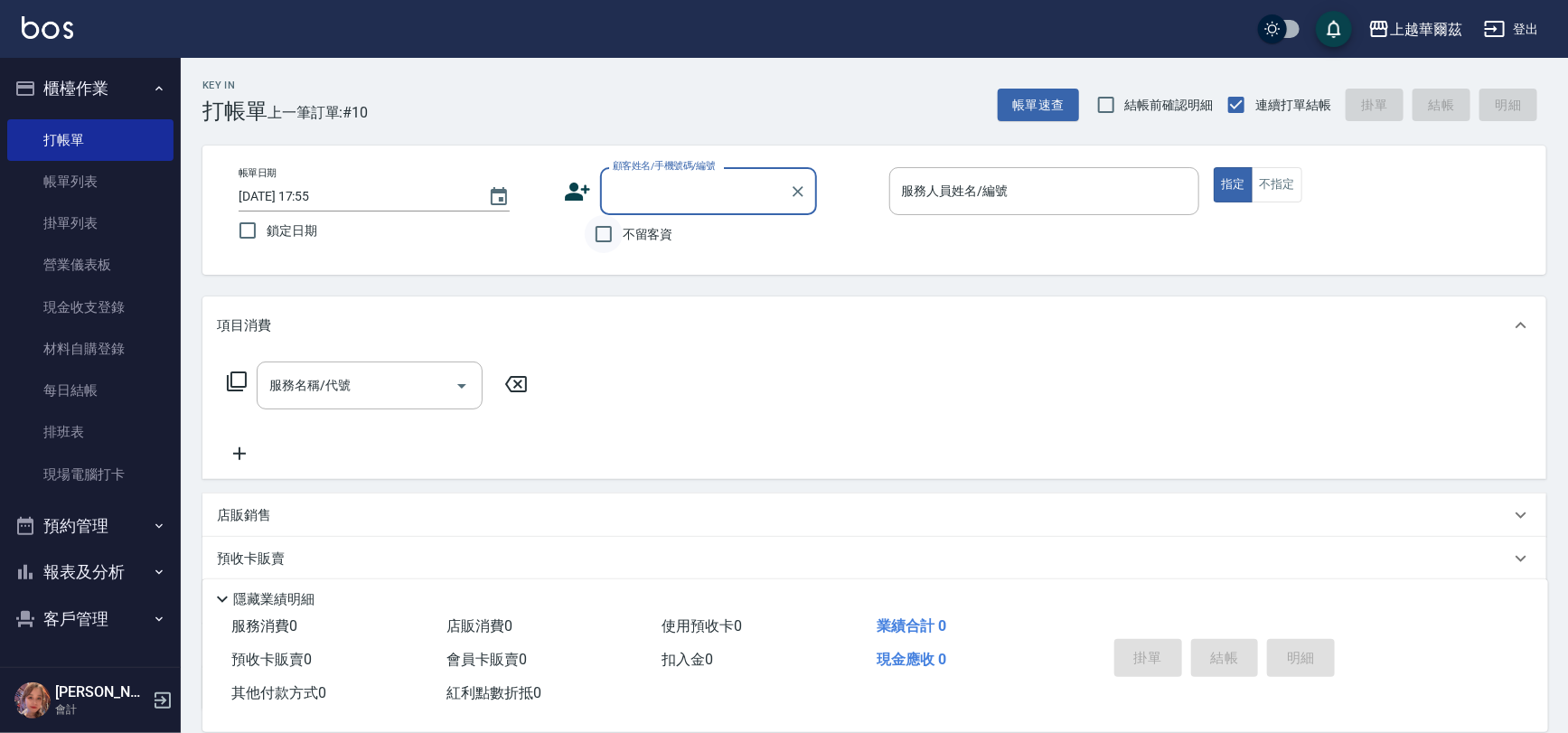
click at [599, 243] on input "不留客資" at bounding box center [603, 234] width 38 height 38
checkbox input "true"
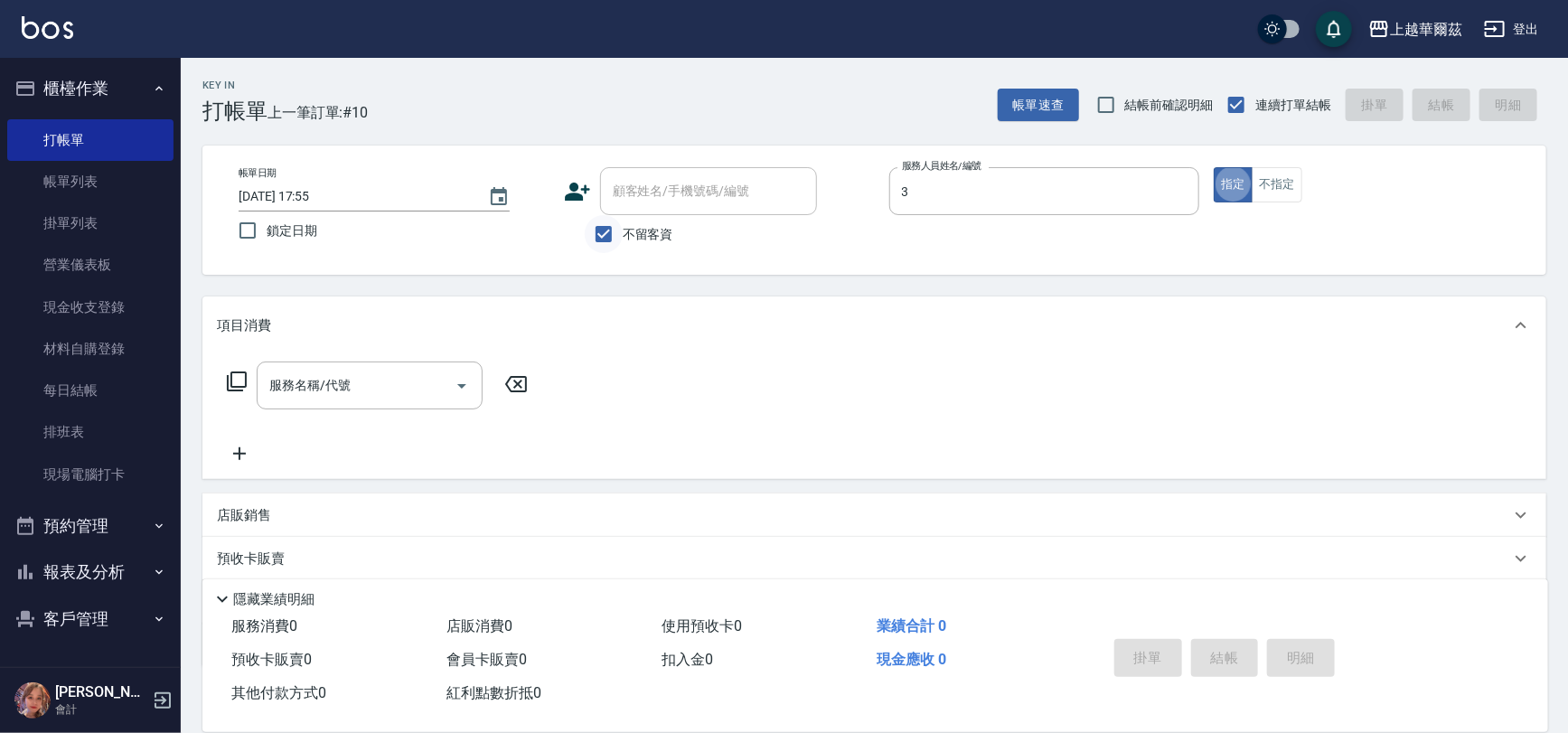
type input "Win-3"
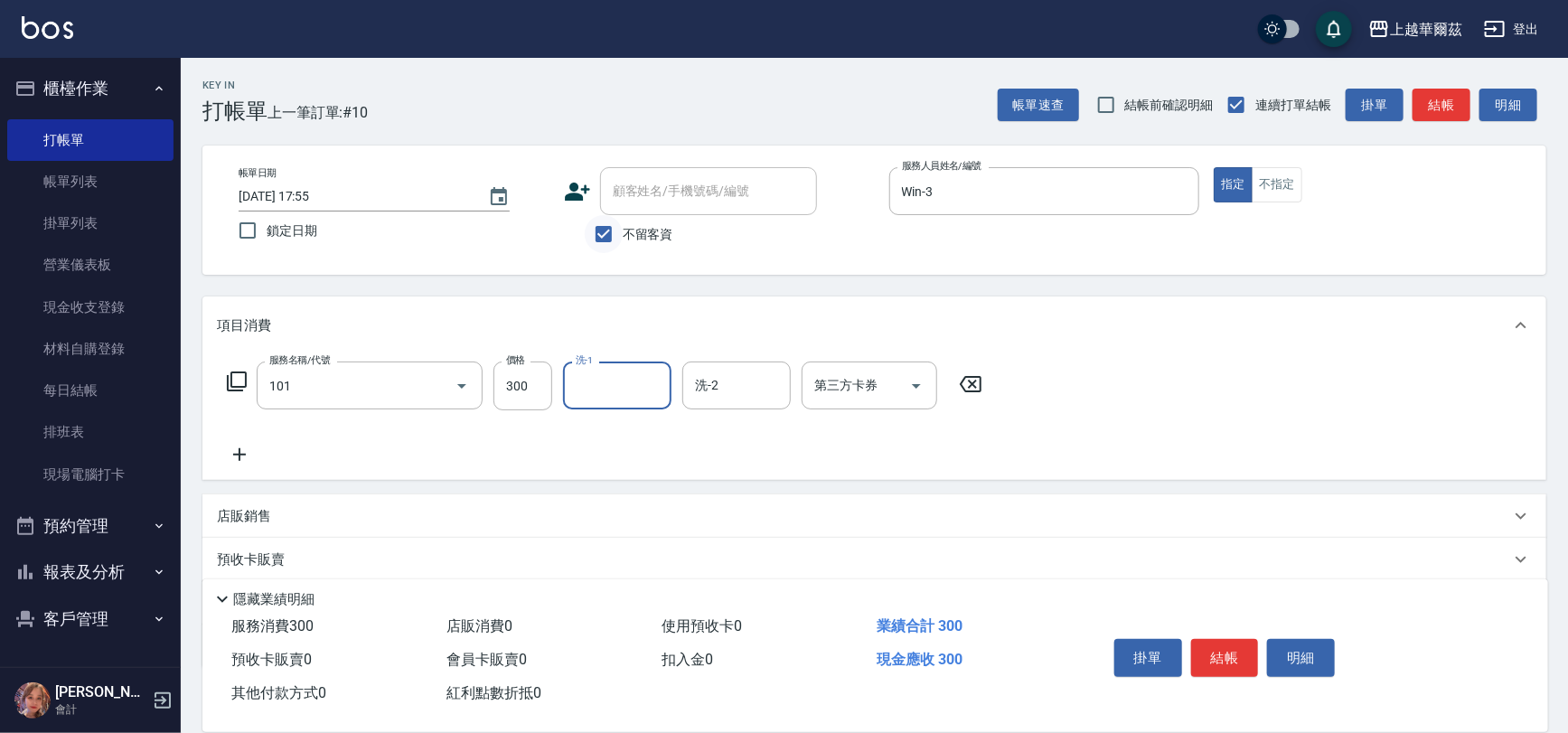
type input "洗髮300(101)"
type input "[PERSON_NAME]-24"
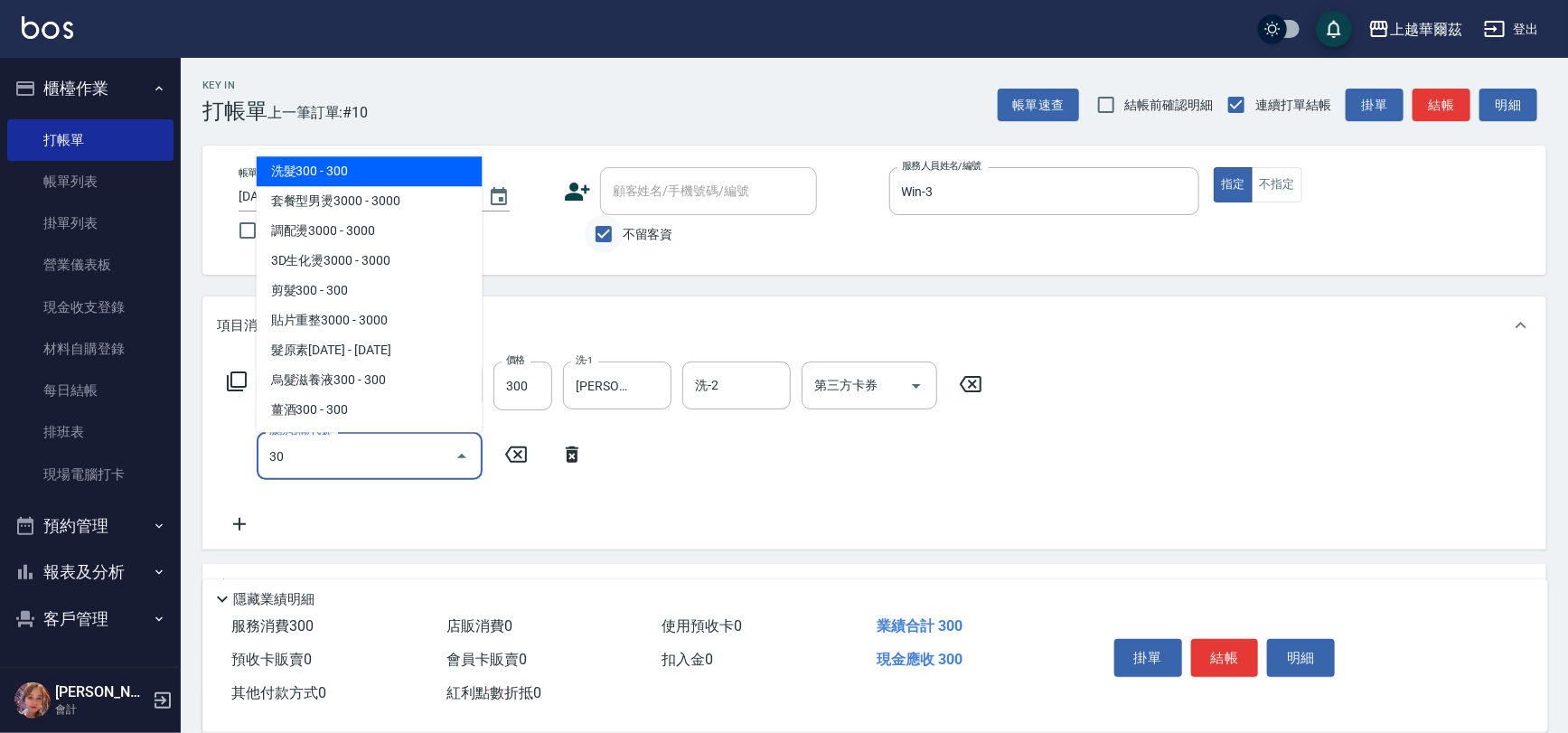
type input "301"
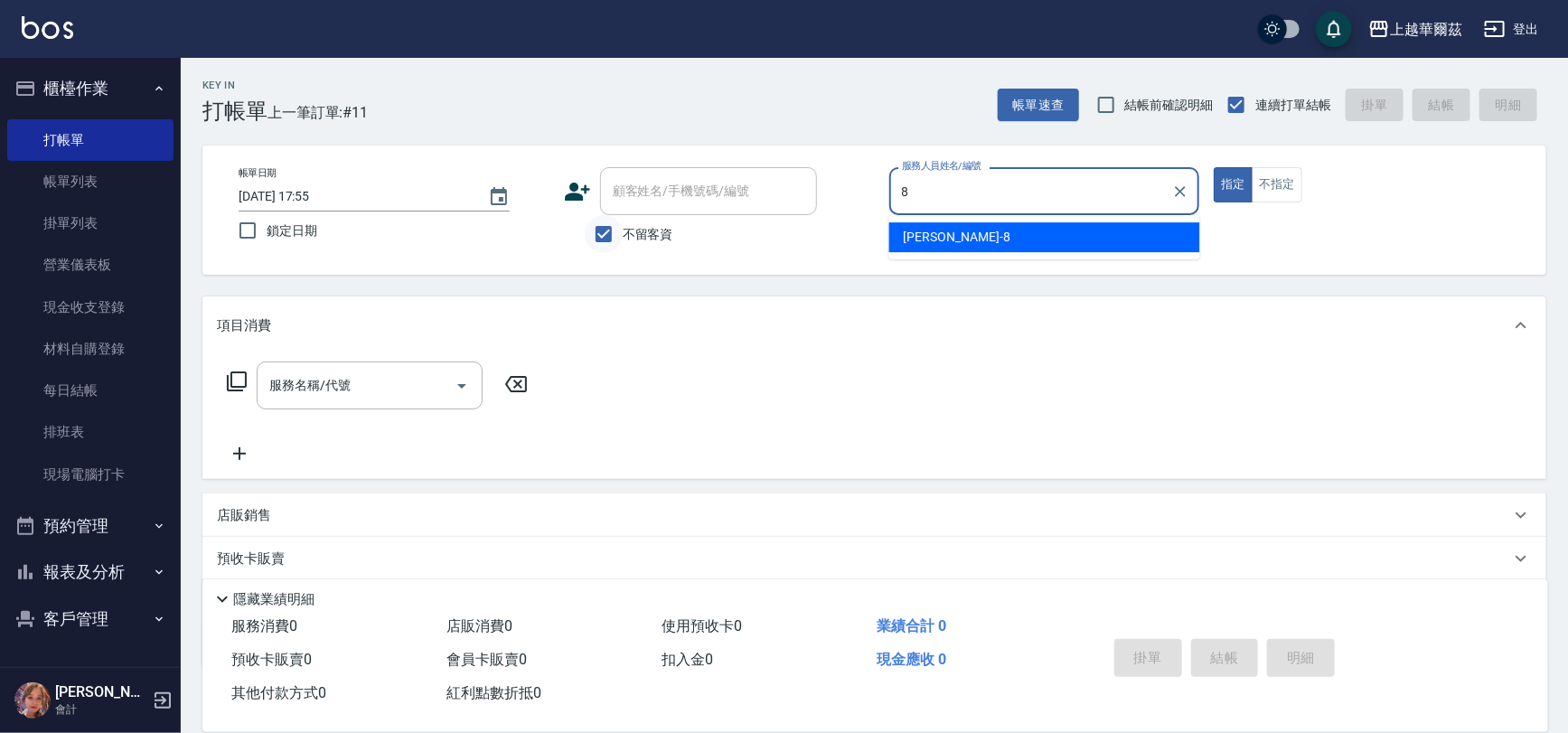
type input "[PERSON_NAME]-8"
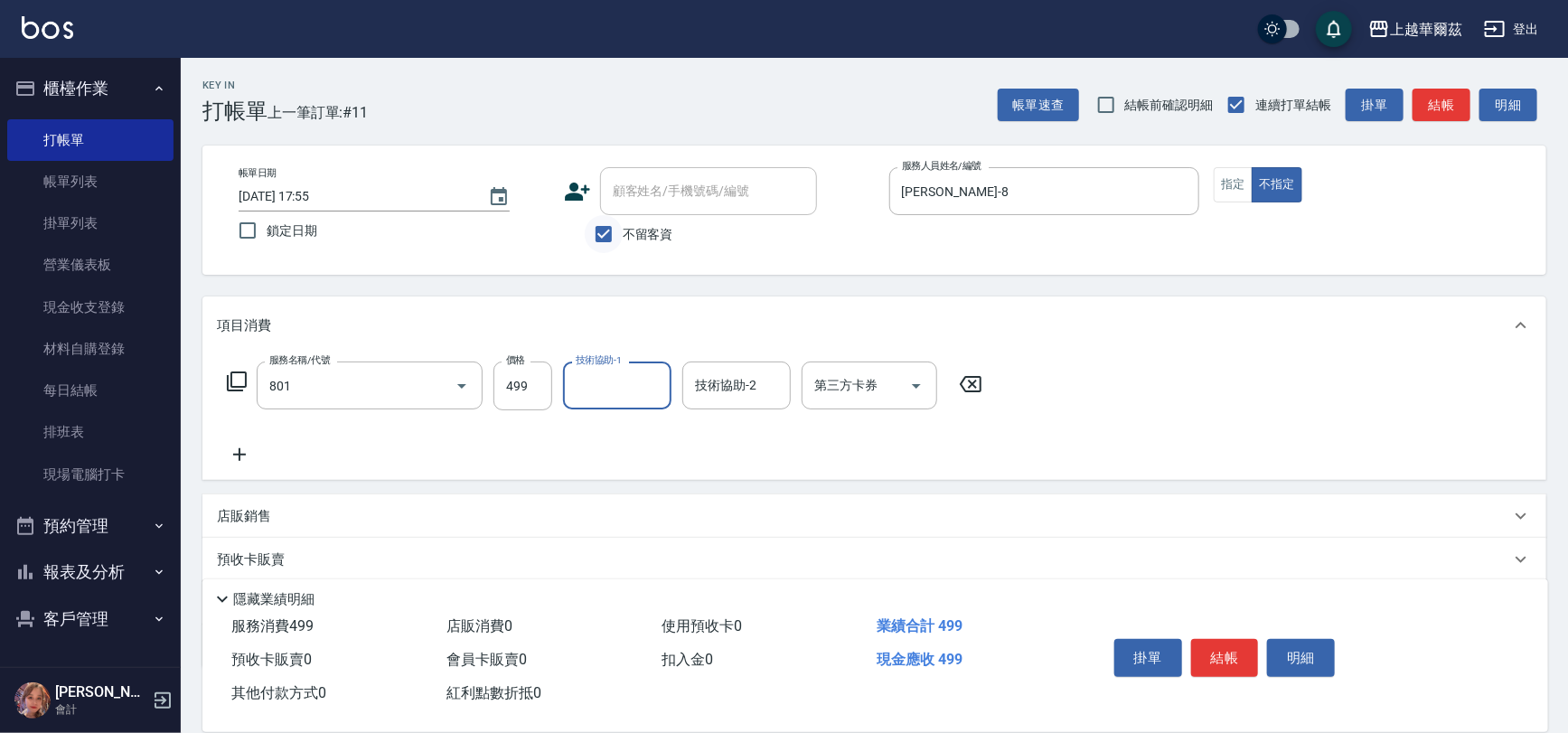
type input "舒壓洗499(801)"
type input "[PERSON_NAME]-8"
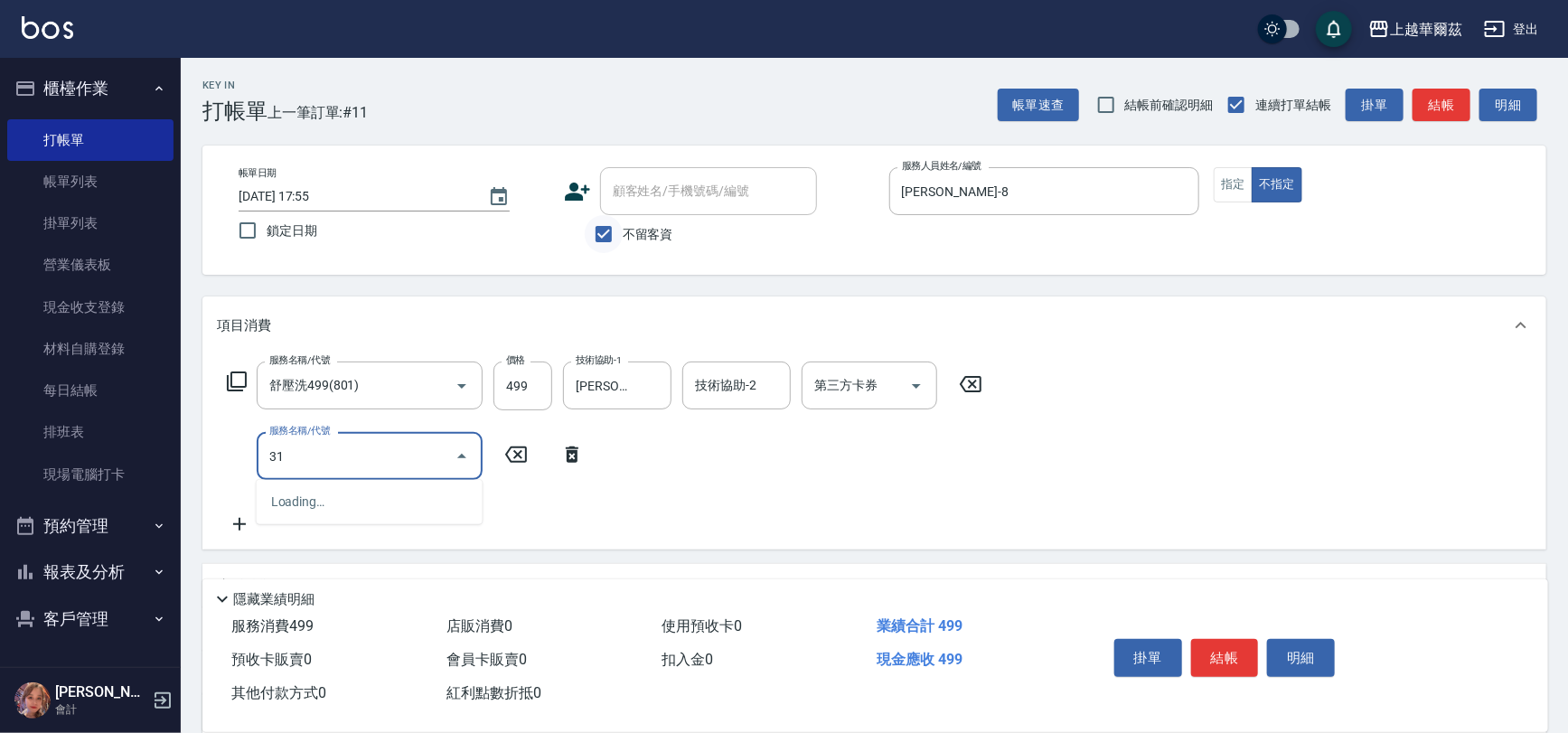
type input "310"
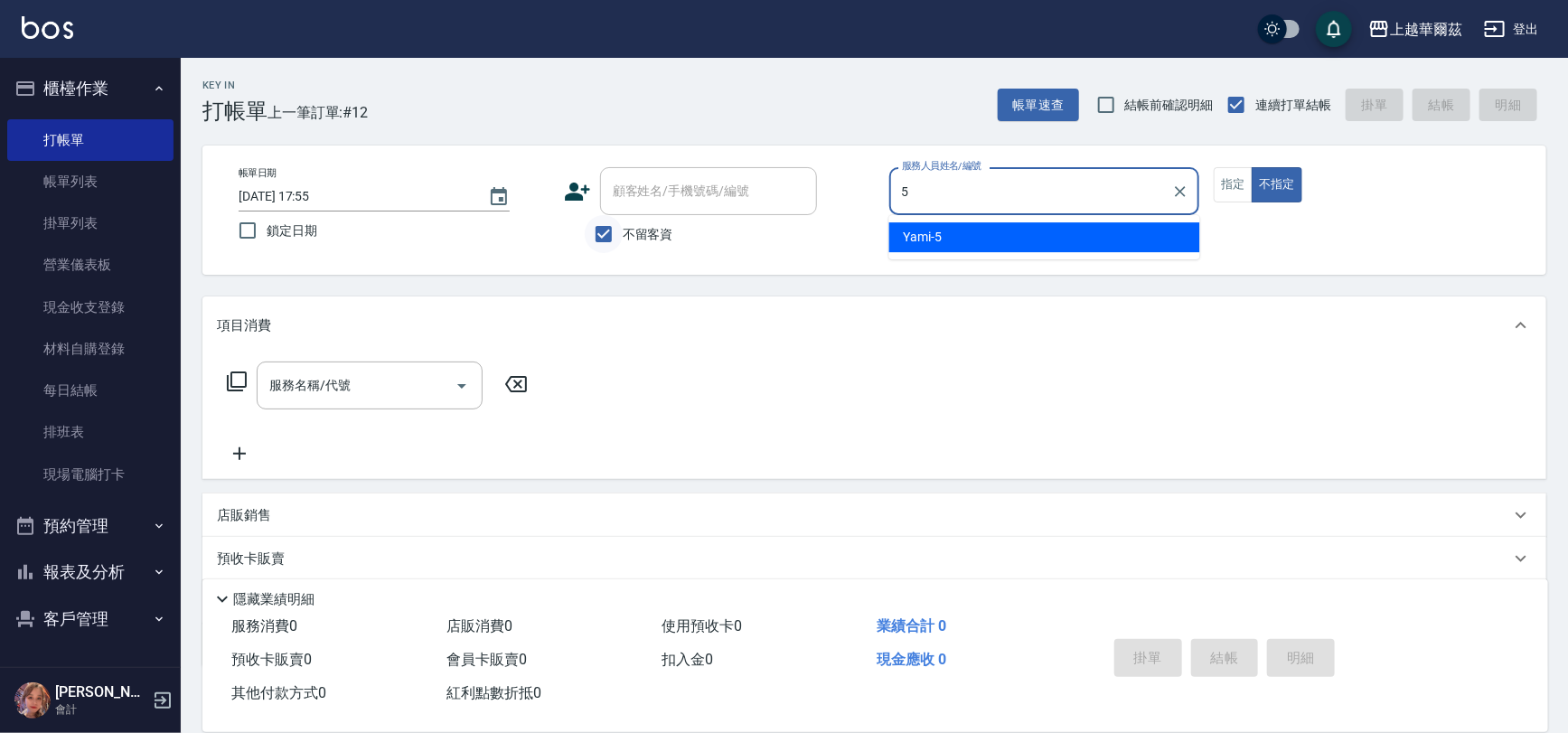
type input "Yami-5"
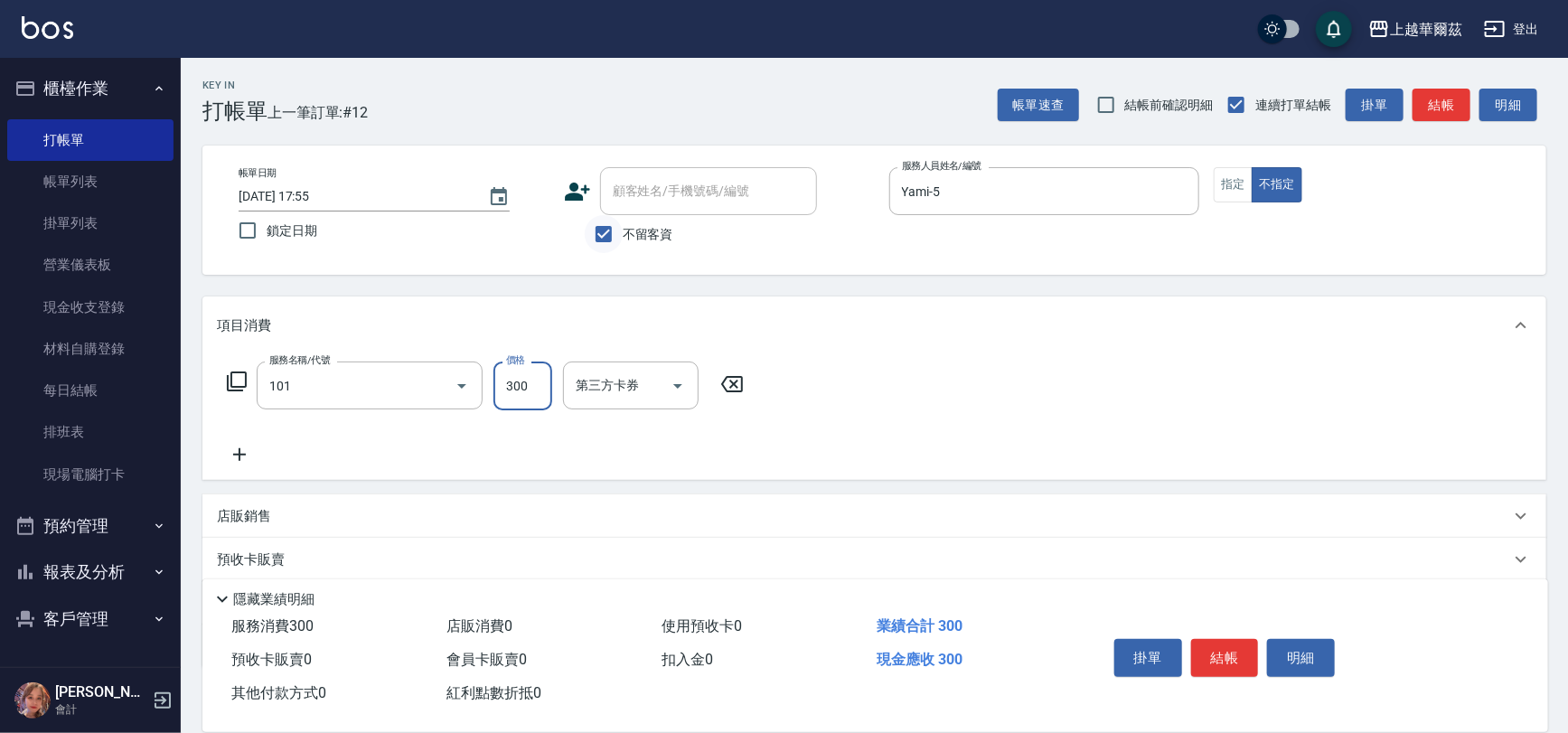
type input "洗髮300(101)"
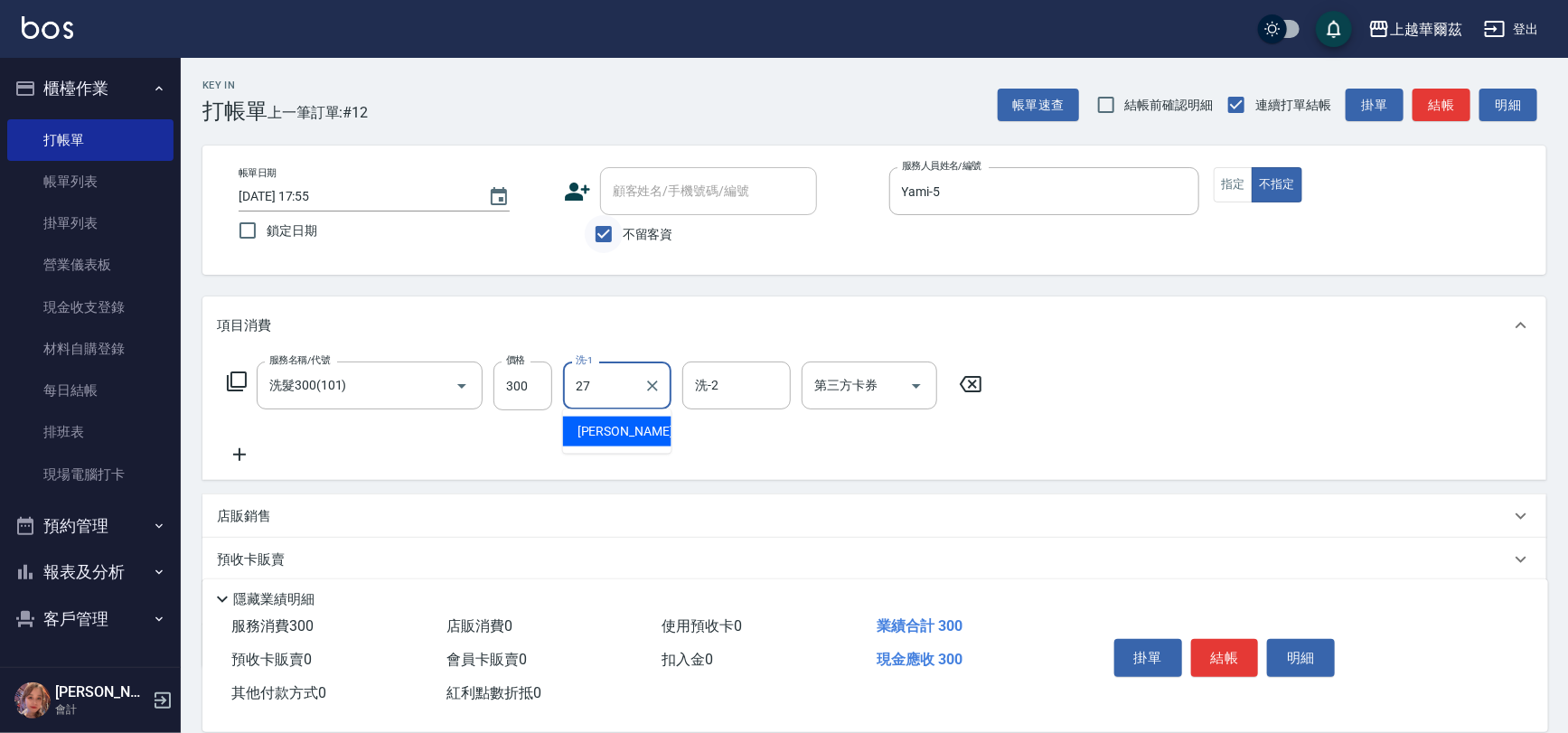
type input "Sandy-27"
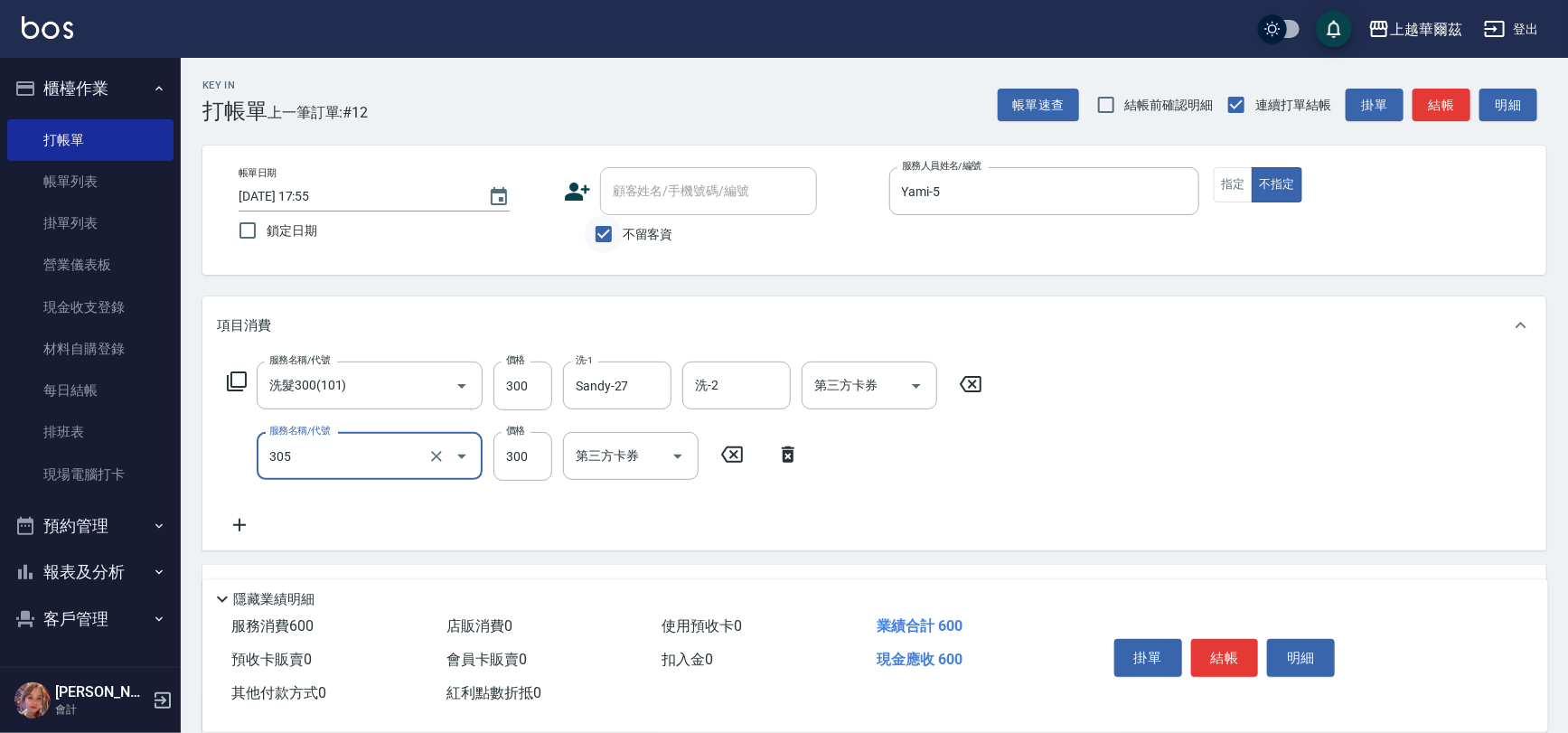
type input "剪髮300(305)"
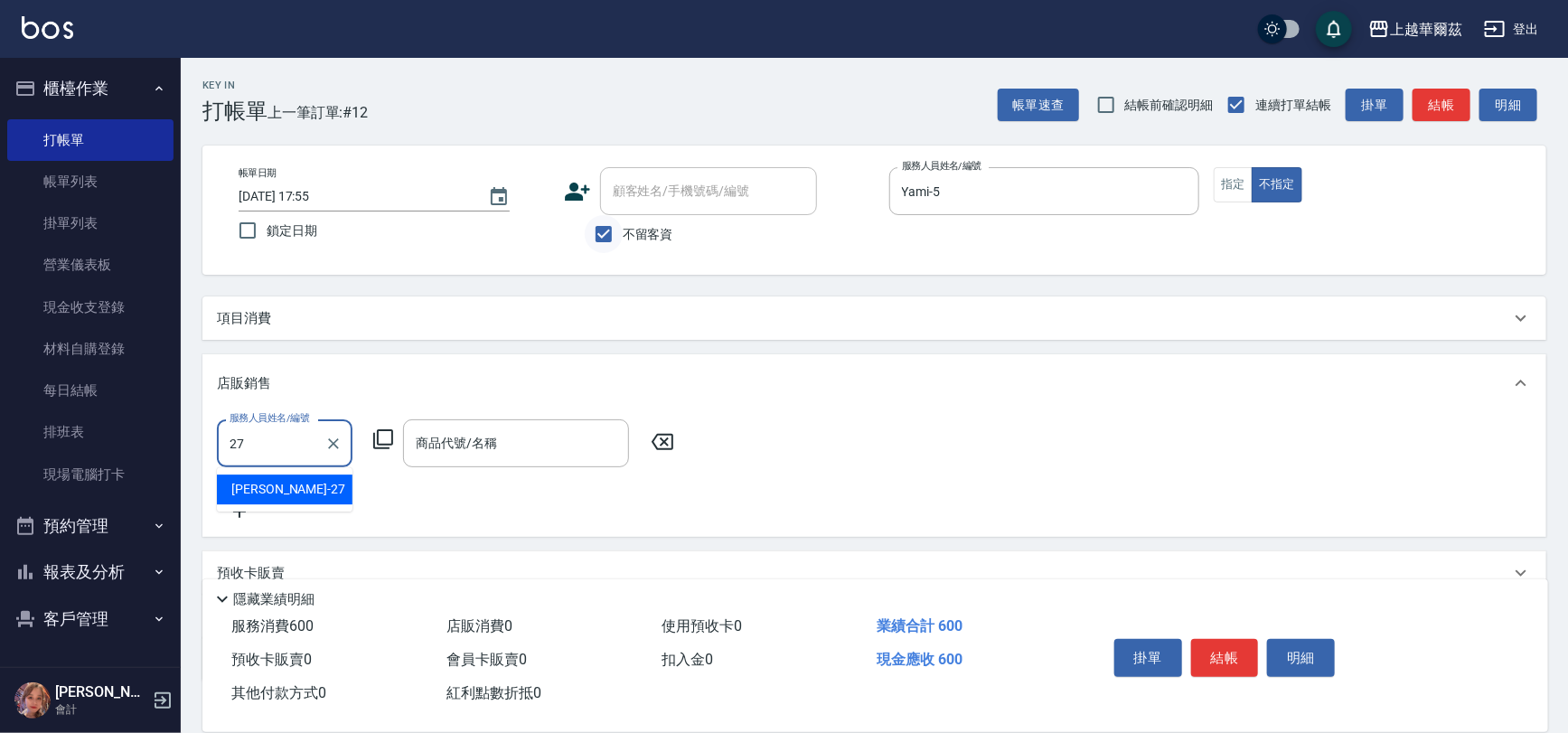
type input "Sandy-27"
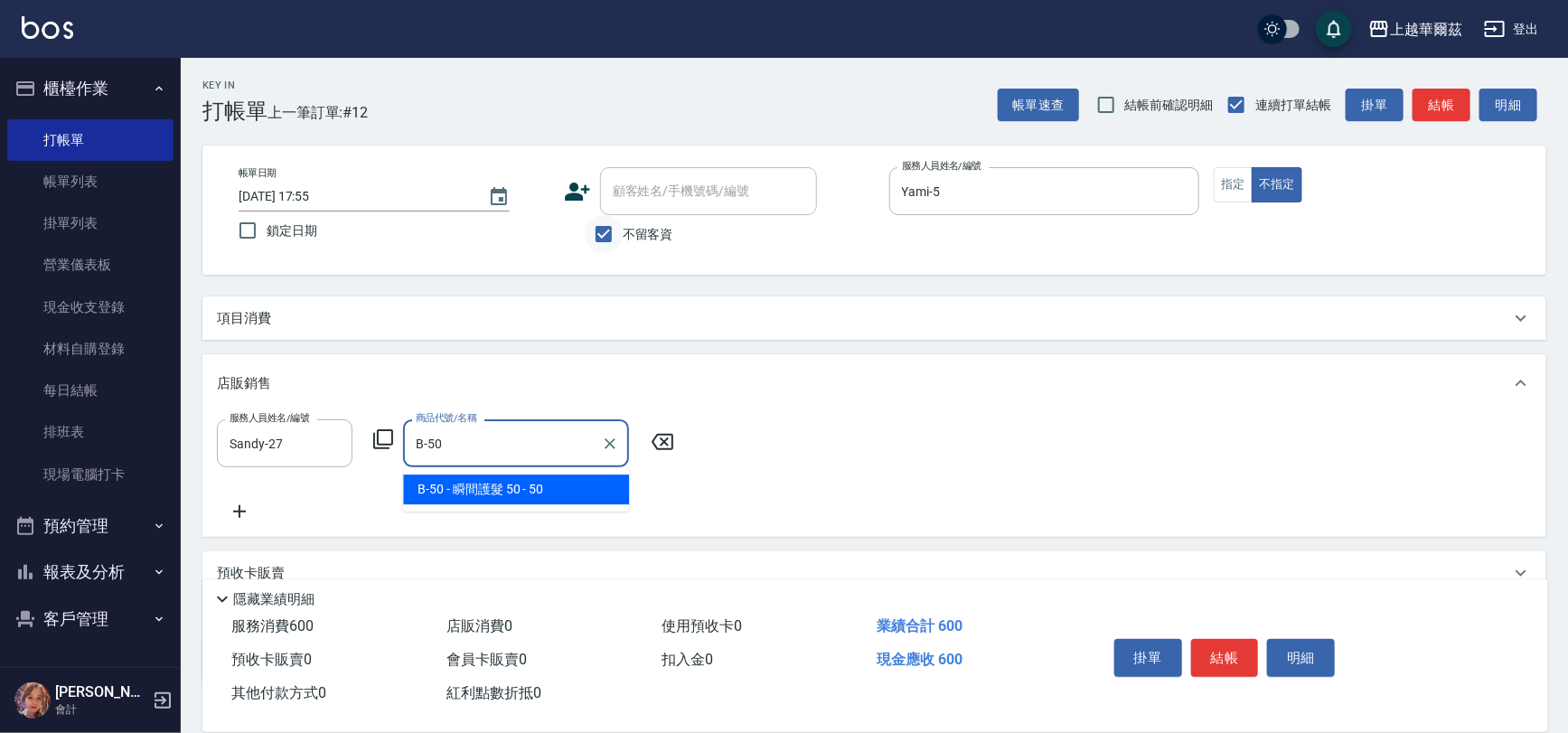
type input "瞬間護髮 50"
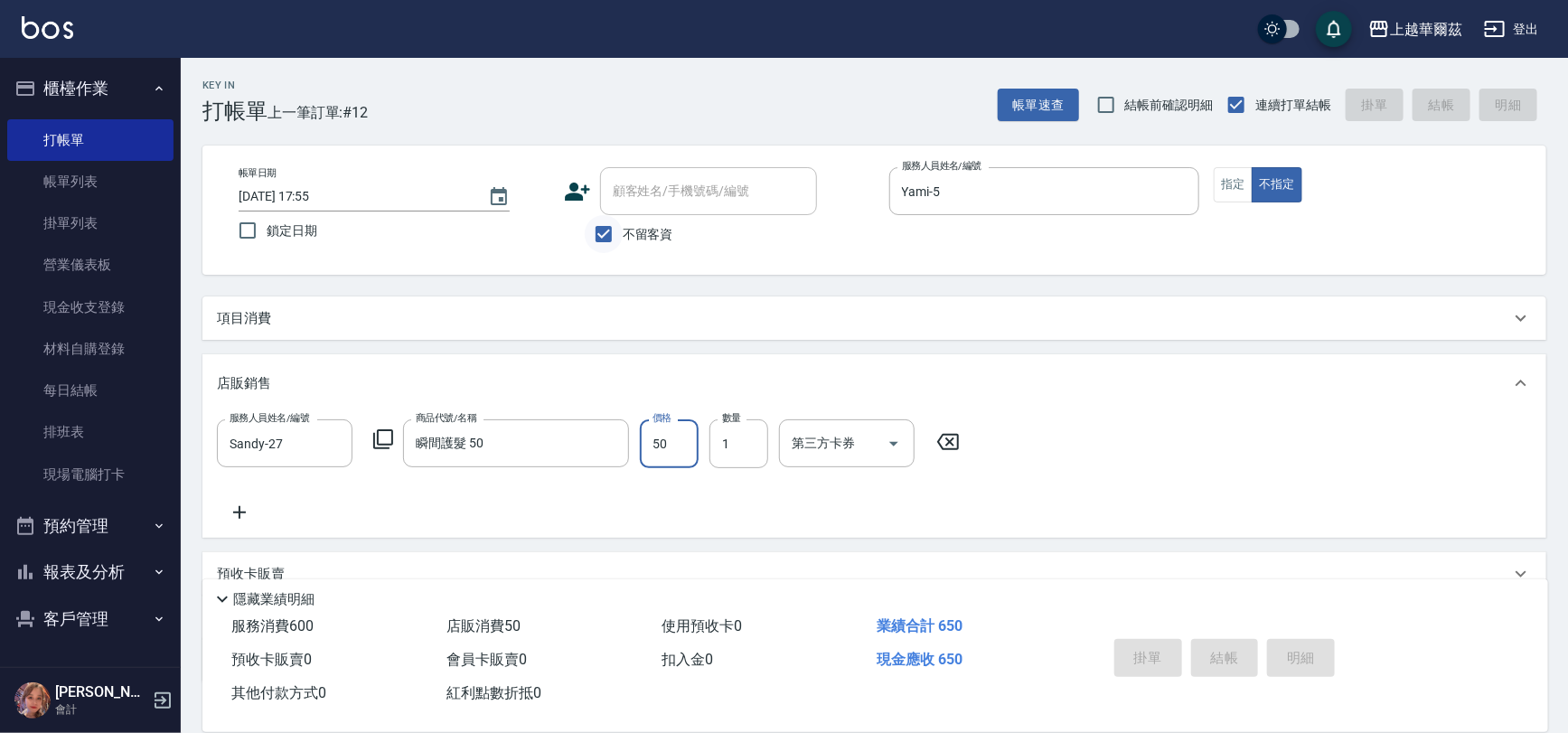
type input "[DATE] 17:56"
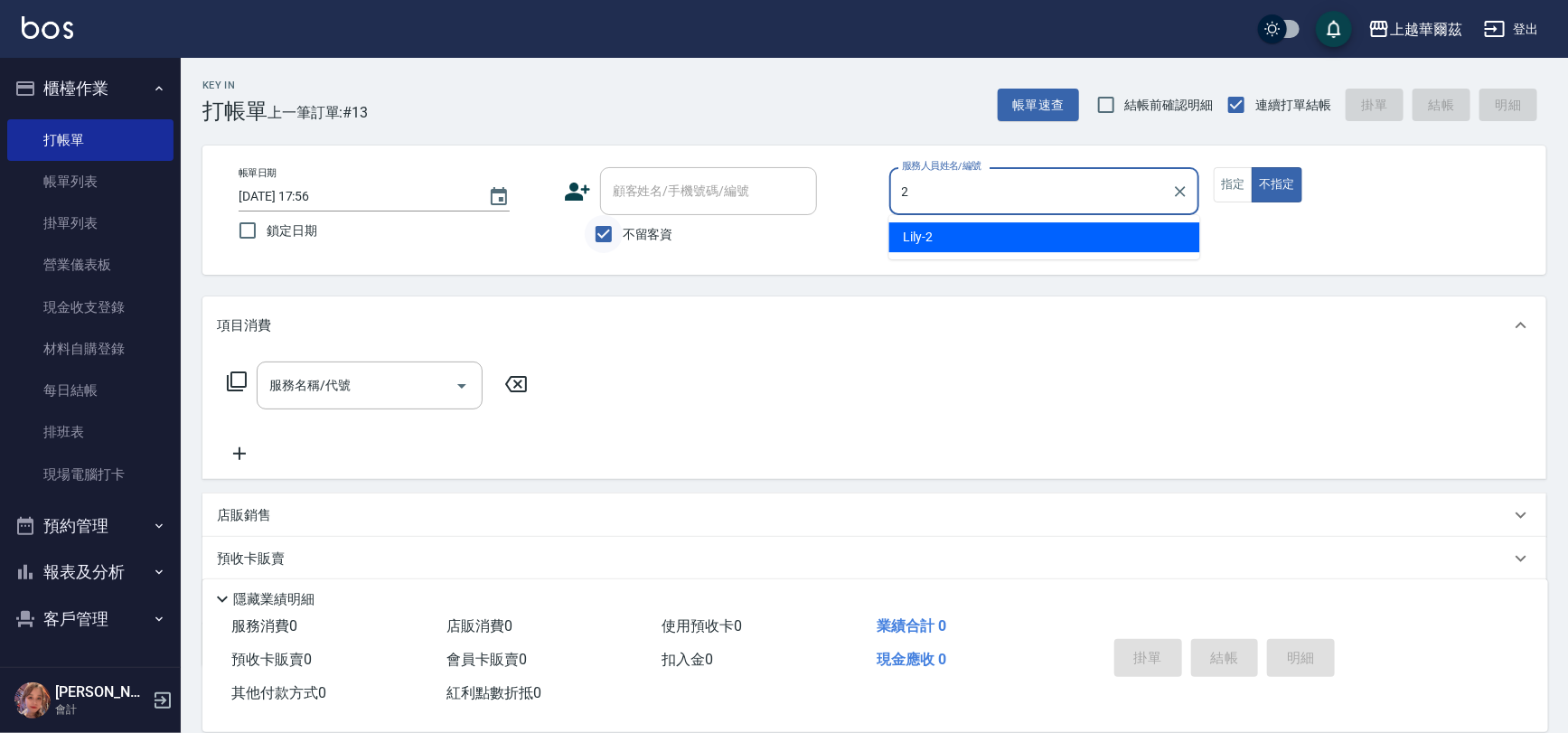
type input "Lily-2"
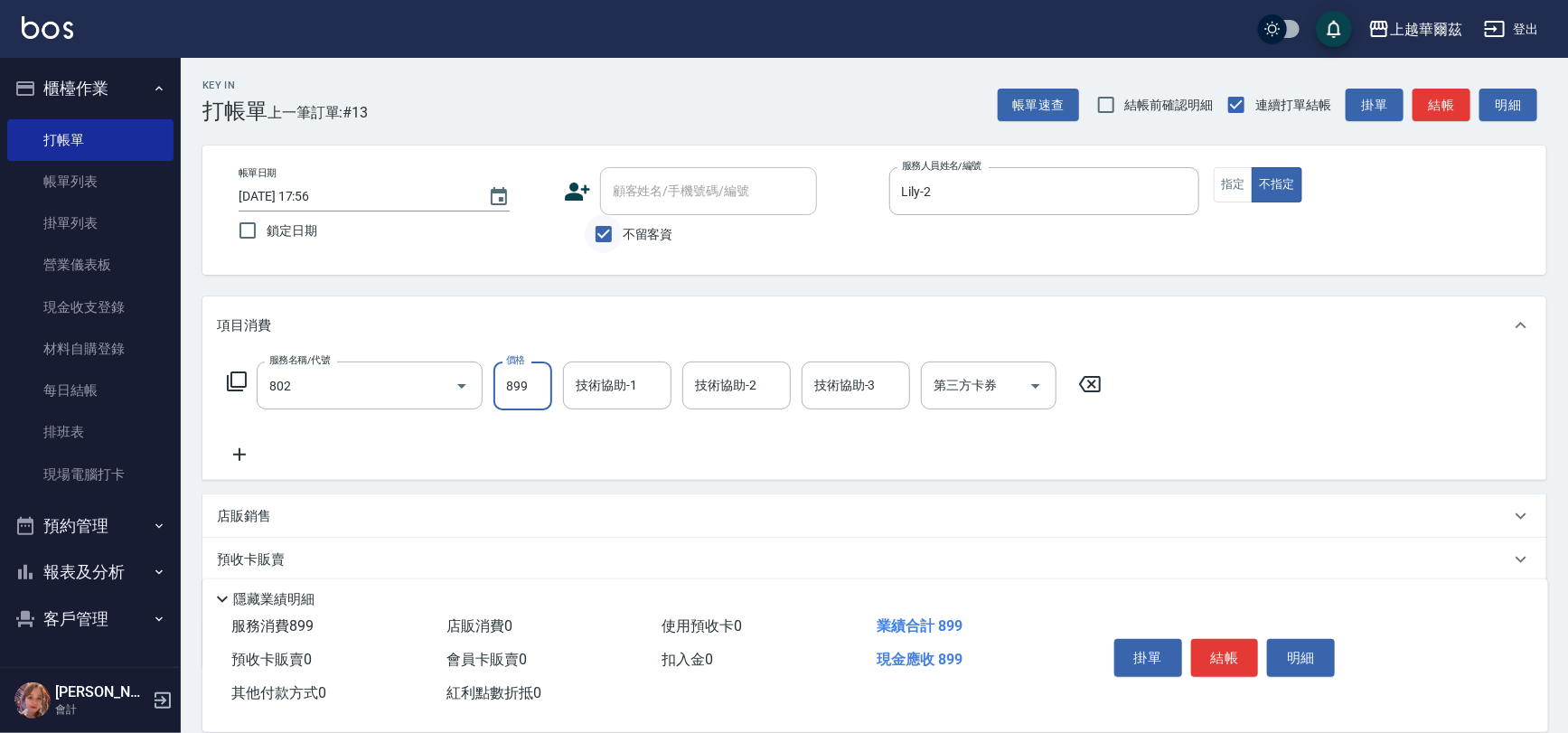
type input "舒壓洗899(802)"
type input "[PERSON_NAME]-24"
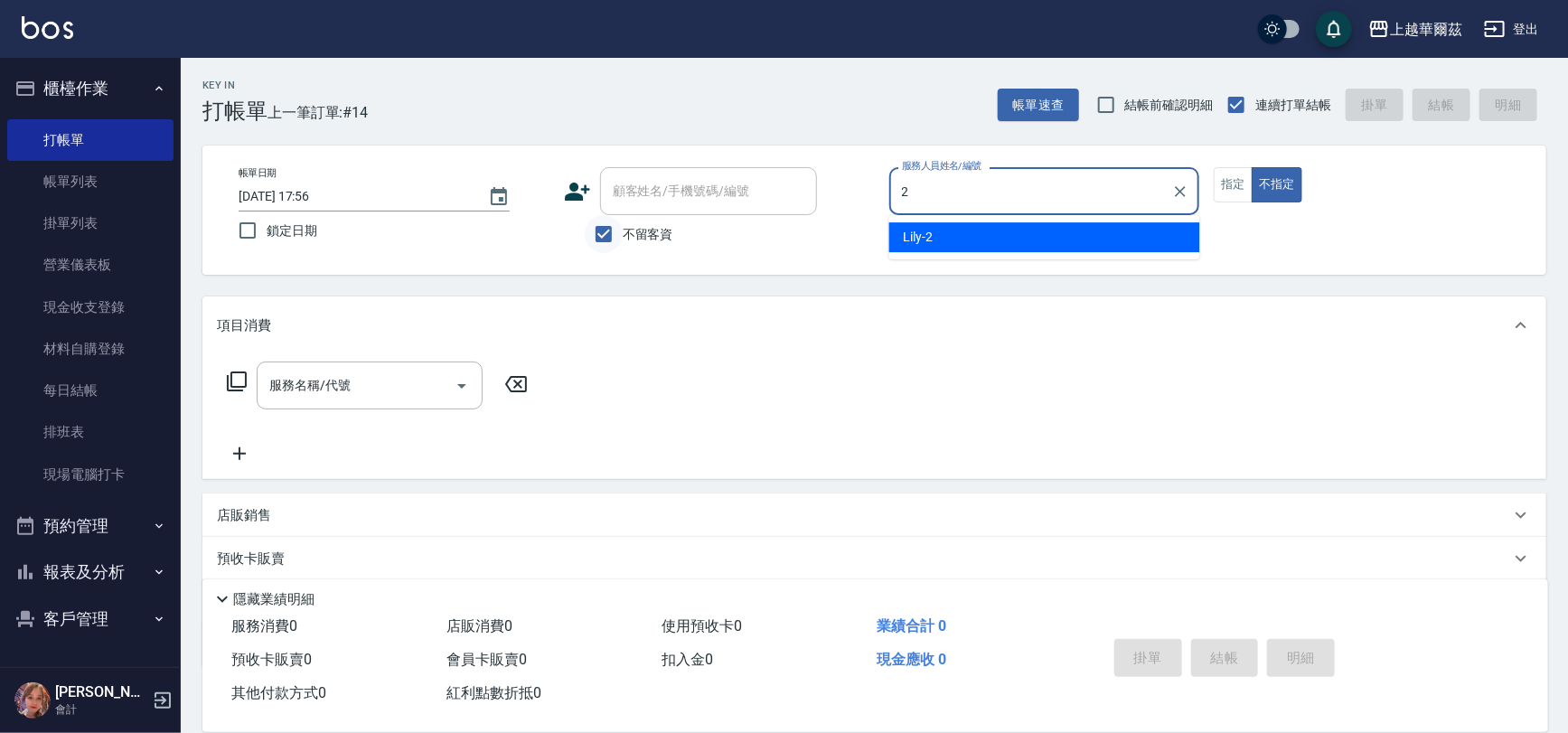
type input "Lily-2"
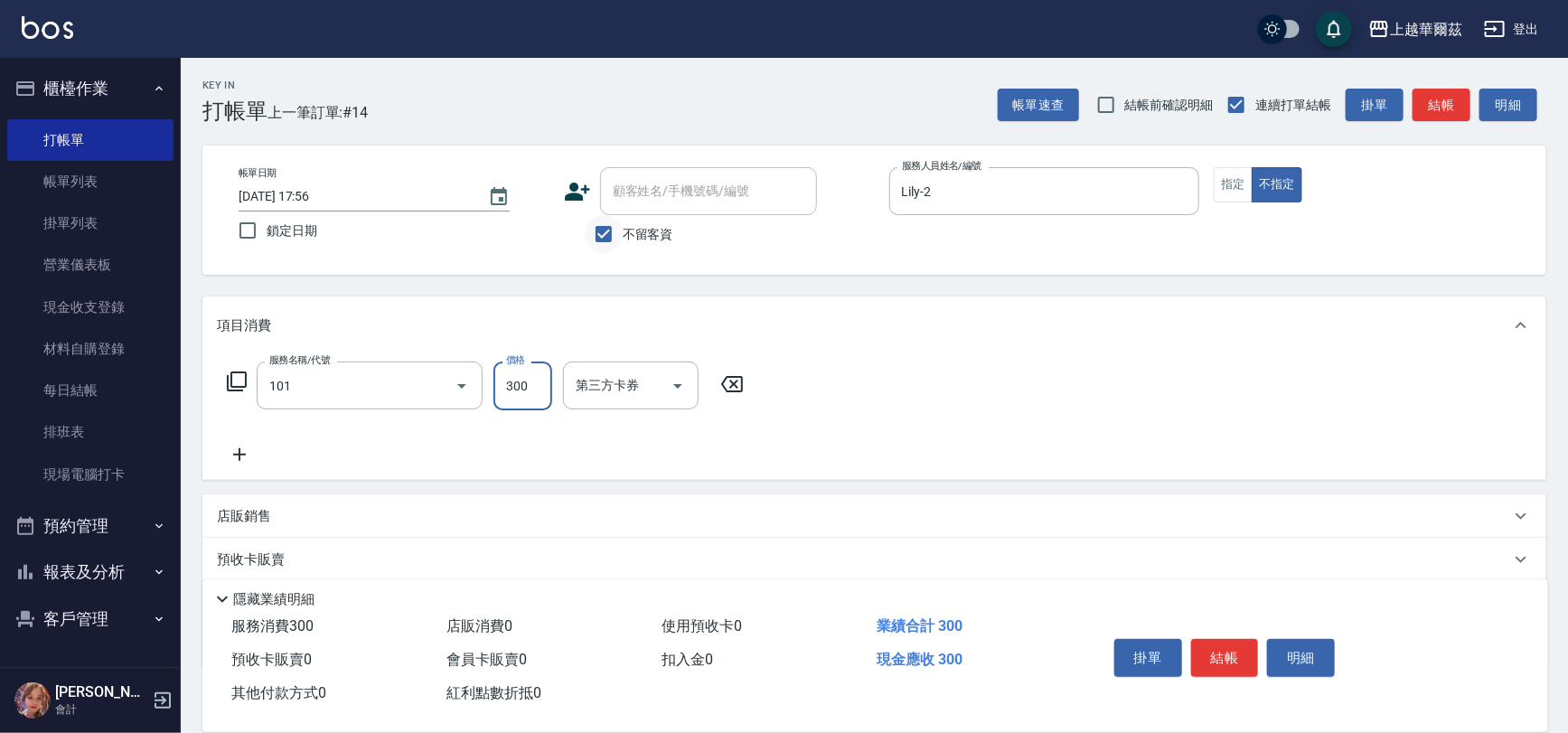
type input "洗髮300(101)"
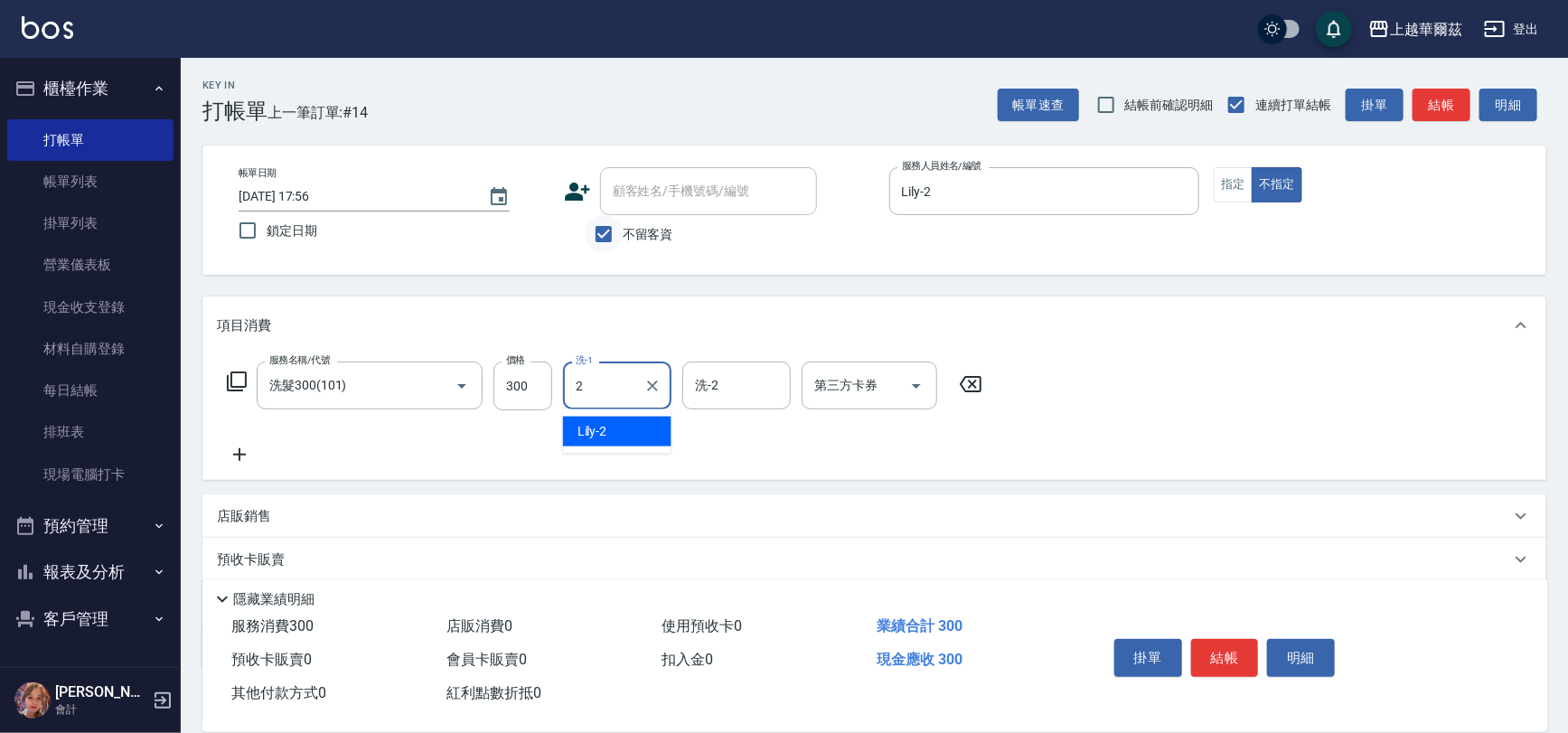
type input "Lily-2"
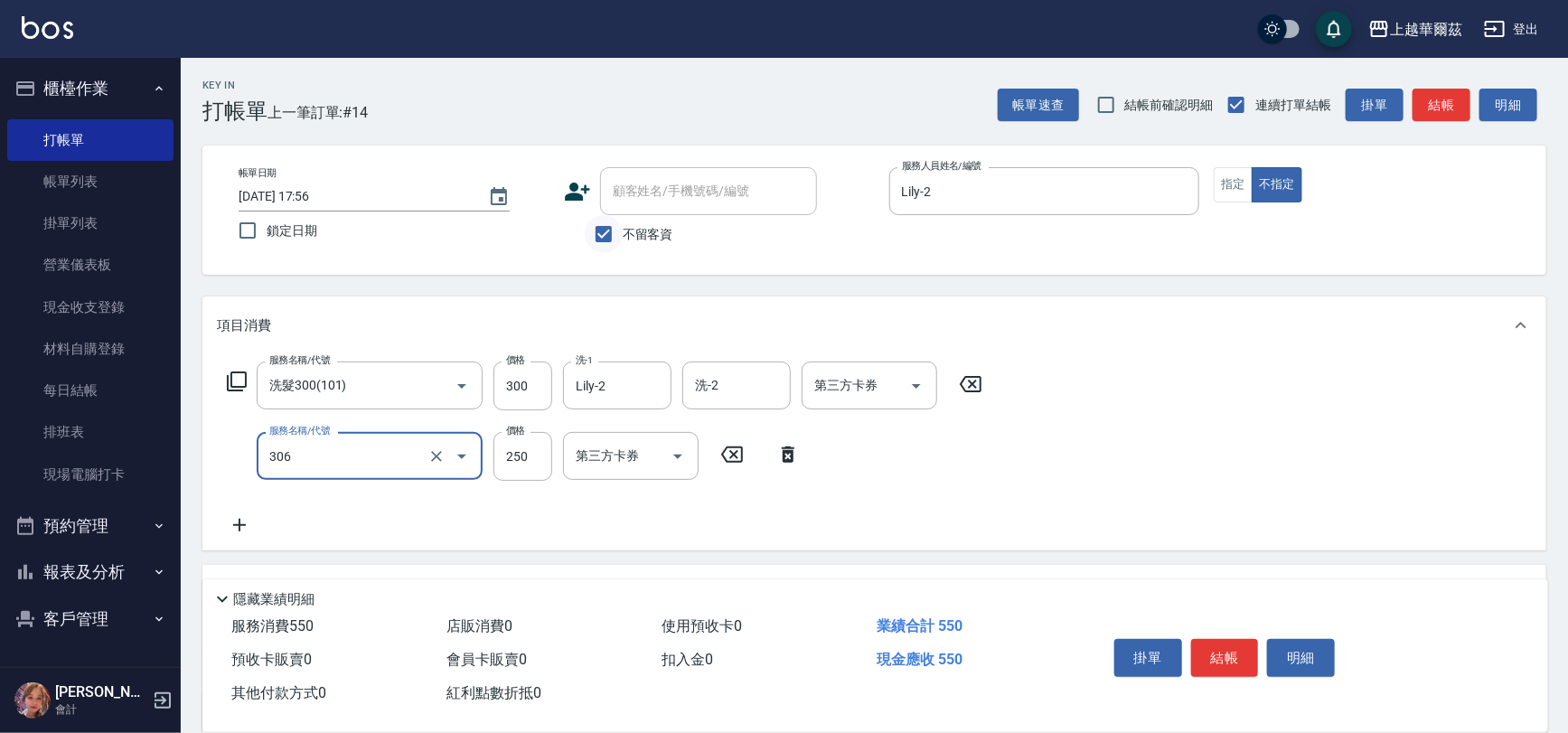
type input "剪250(306)"
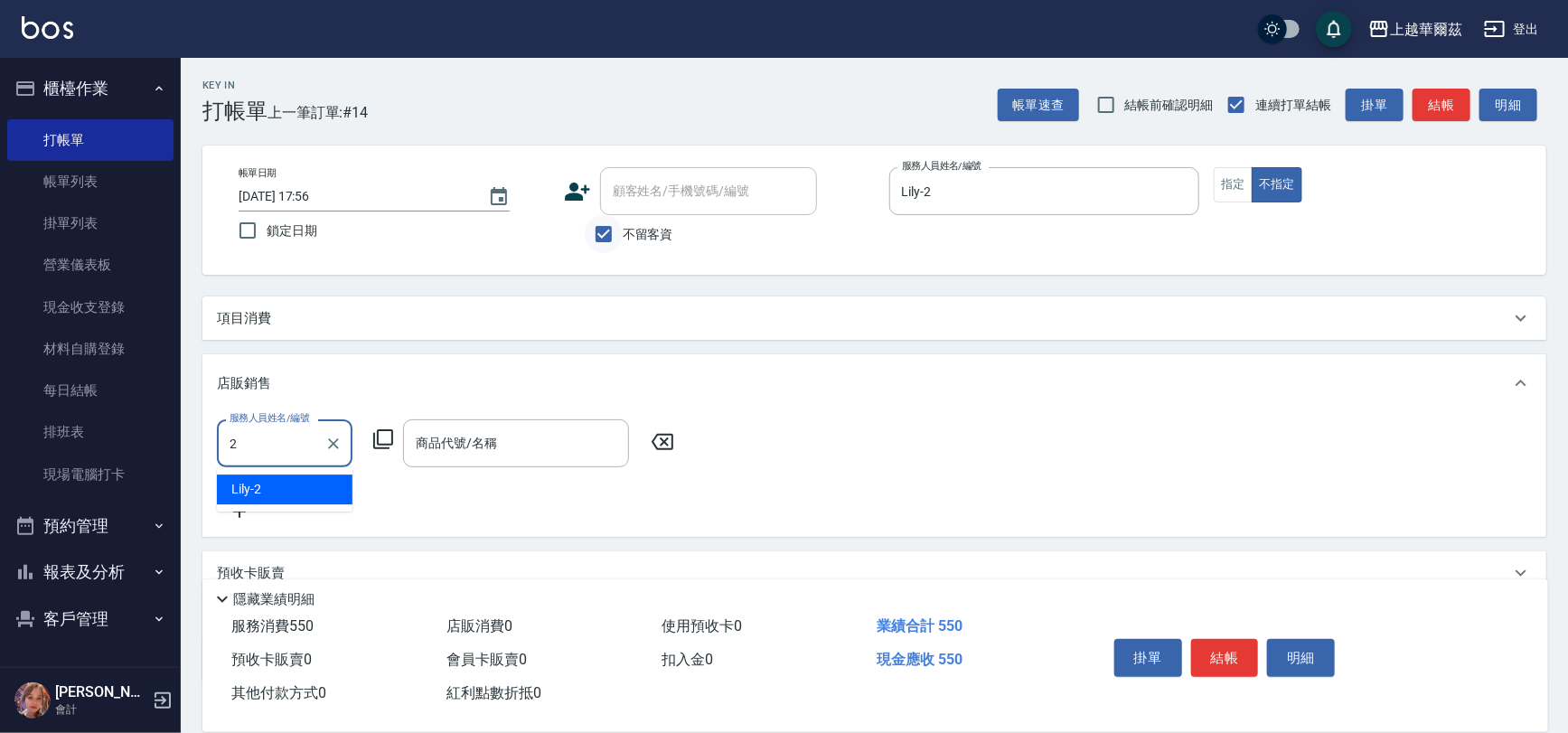
type input "Lily-2"
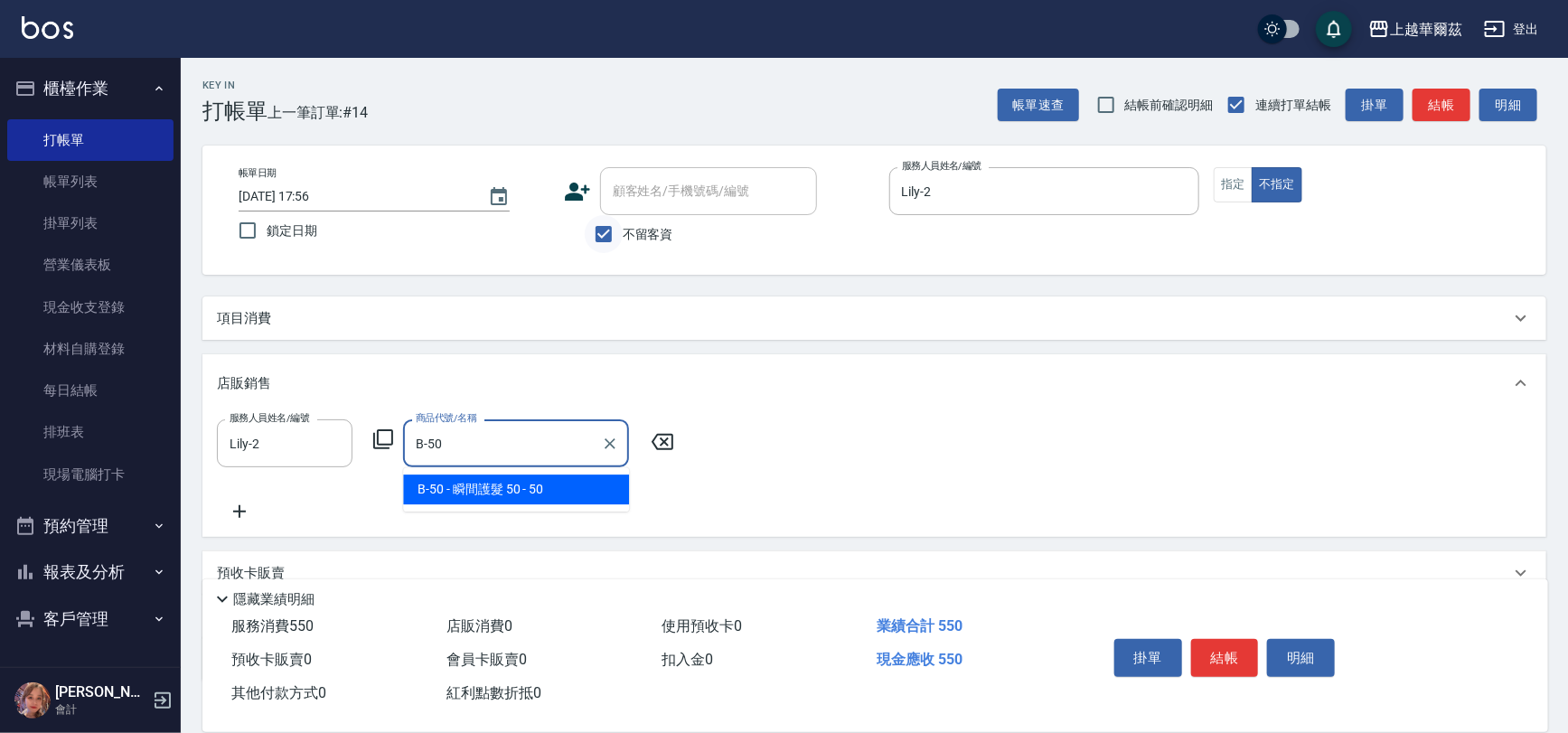
type input "瞬間護髮 50"
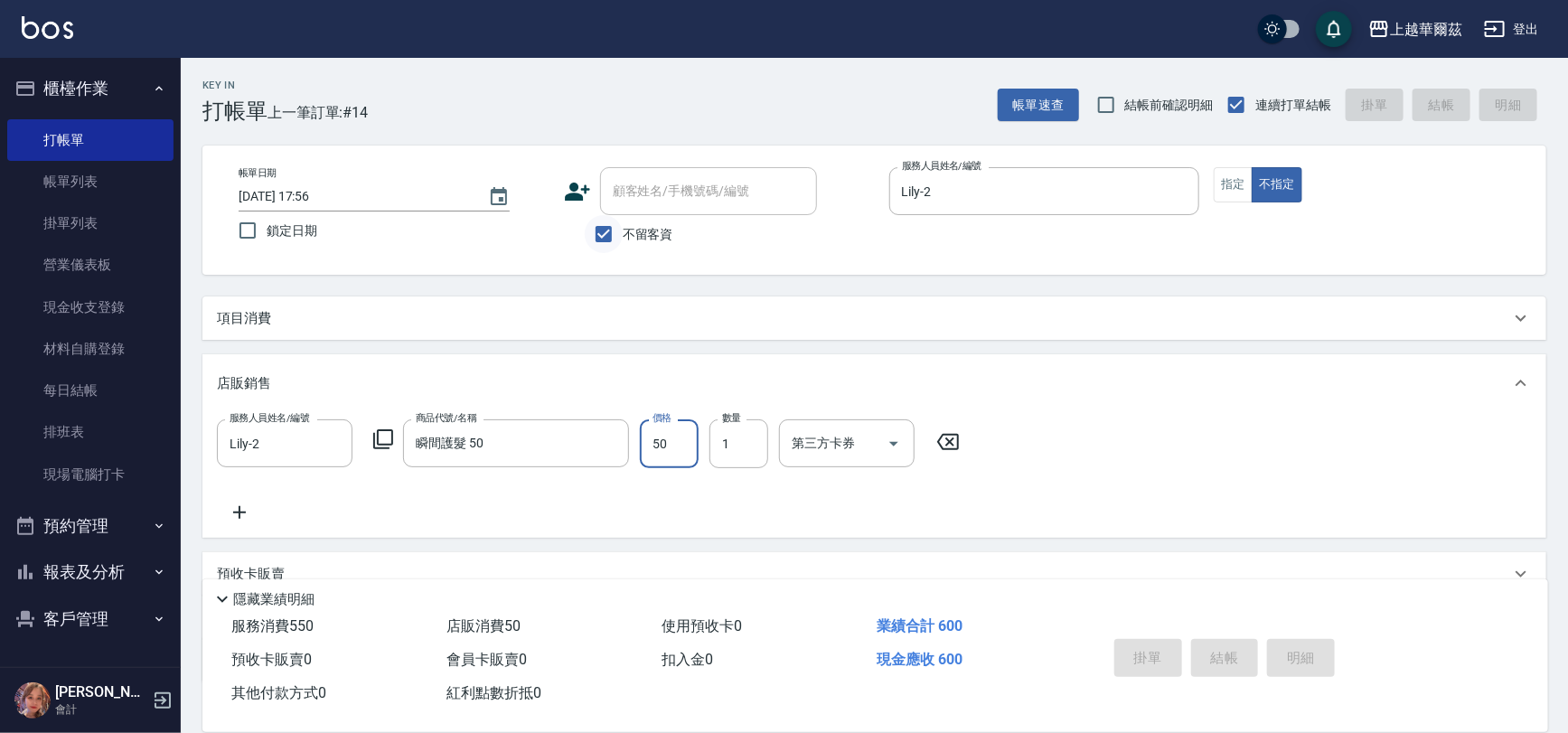
type input "[DATE] 17:57"
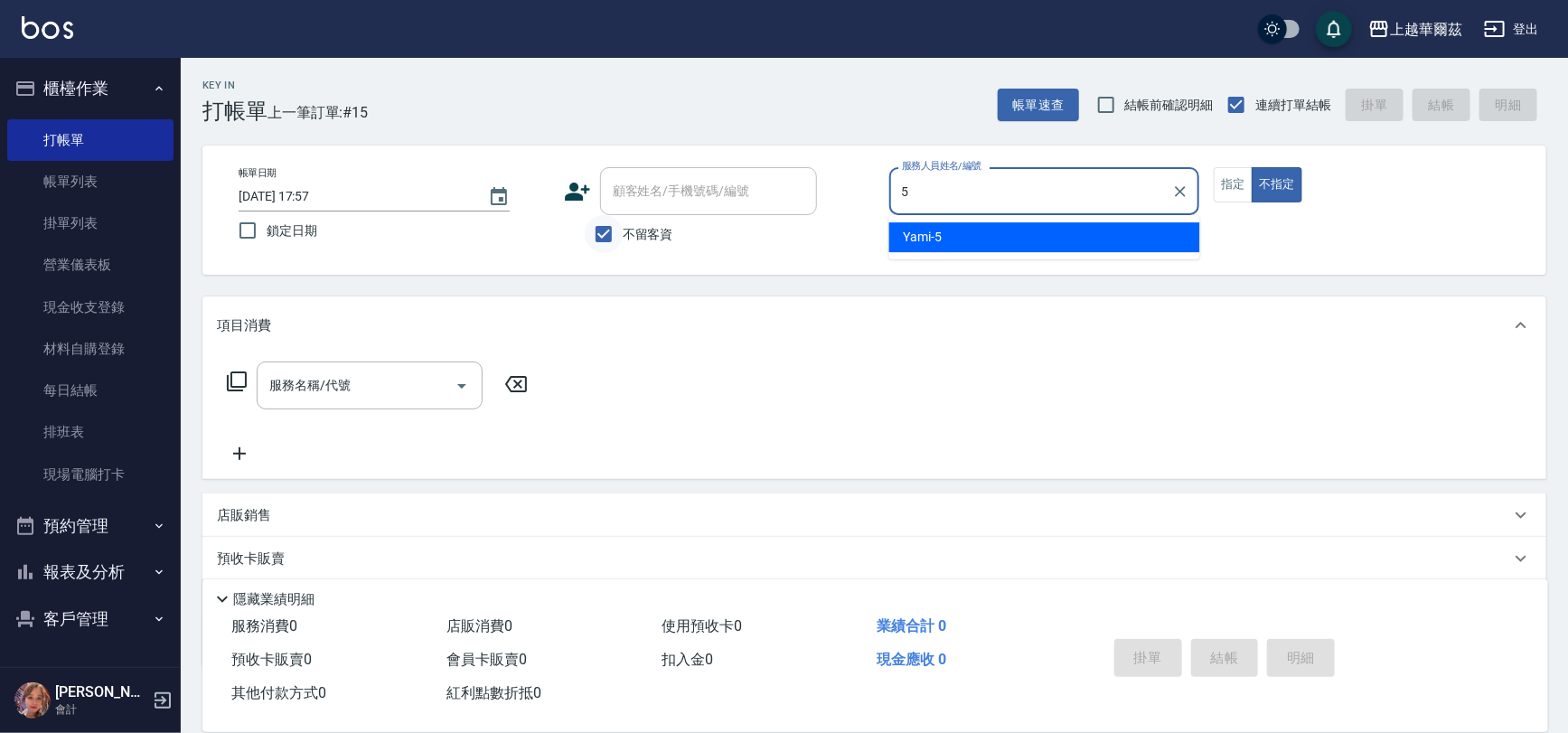
type input "Yami-5"
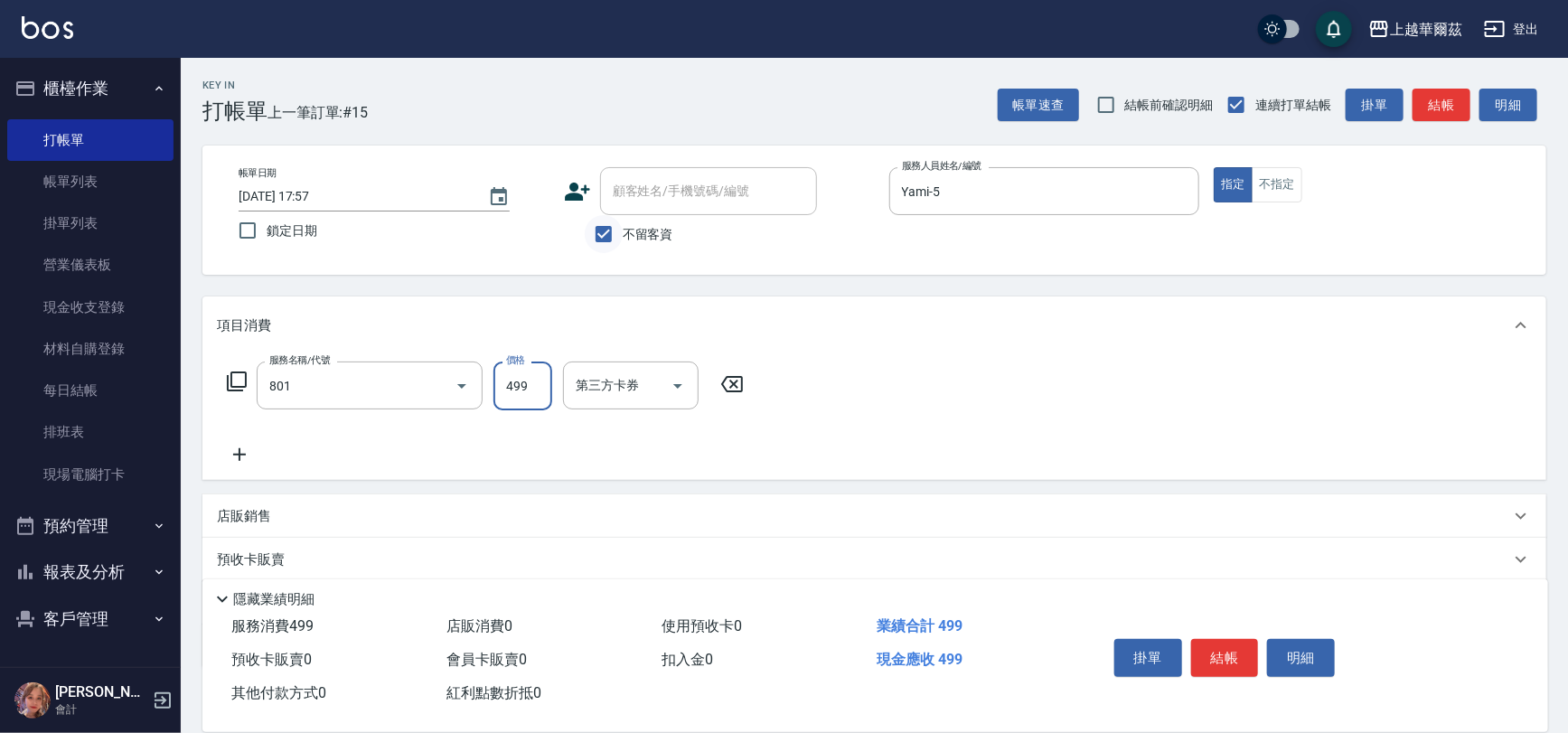
type input "舒壓洗499(801)"
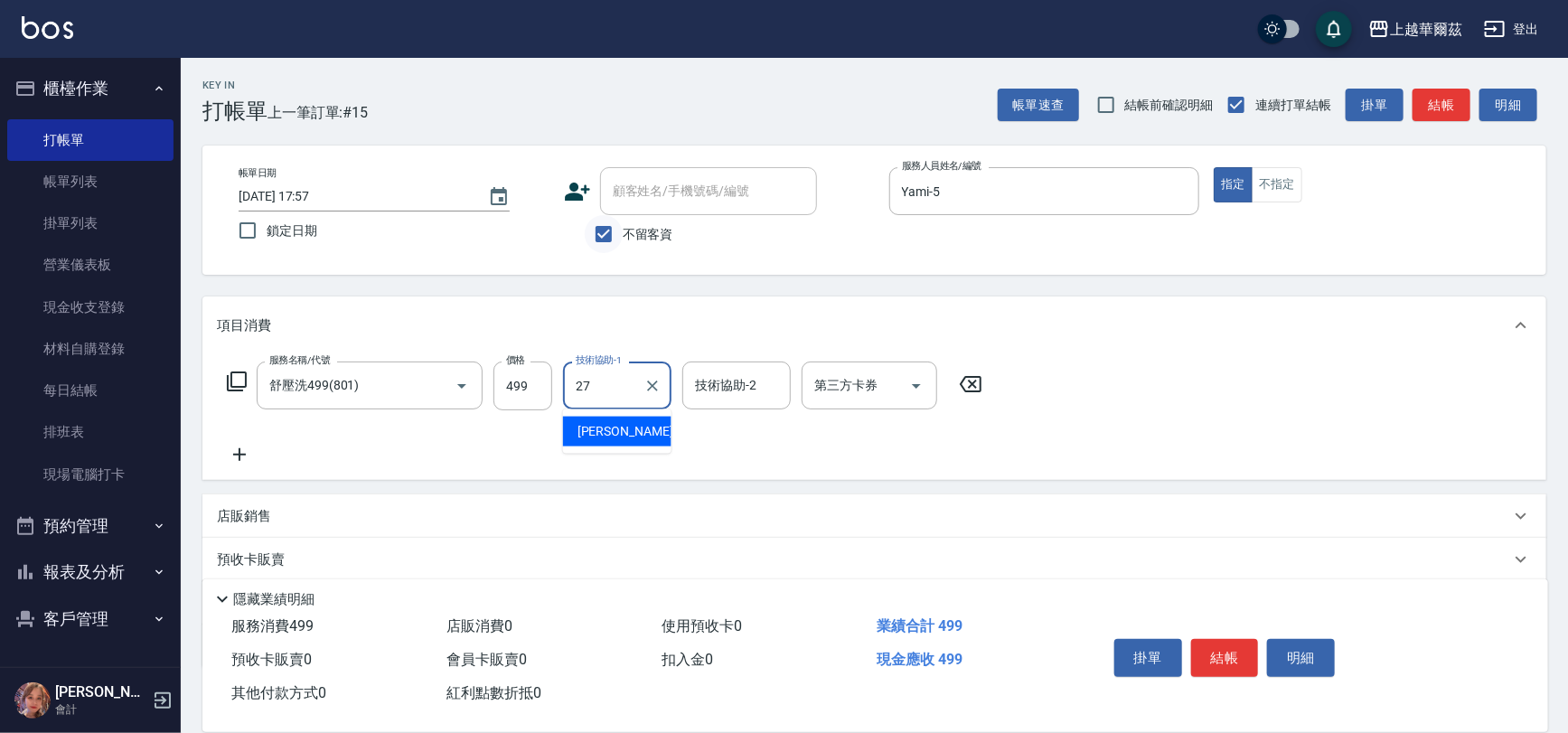
type input "Sandy-27"
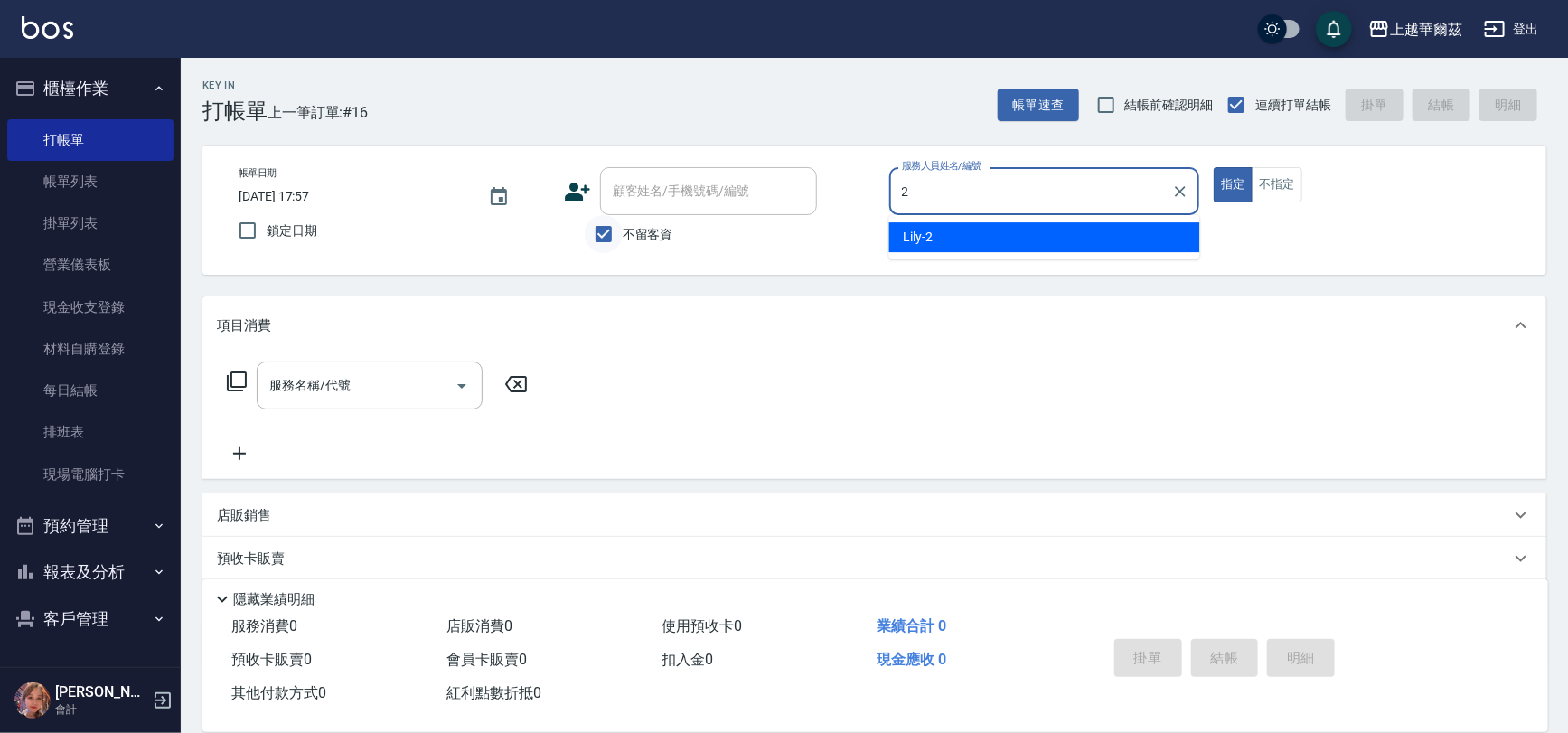
type input "Lily-2"
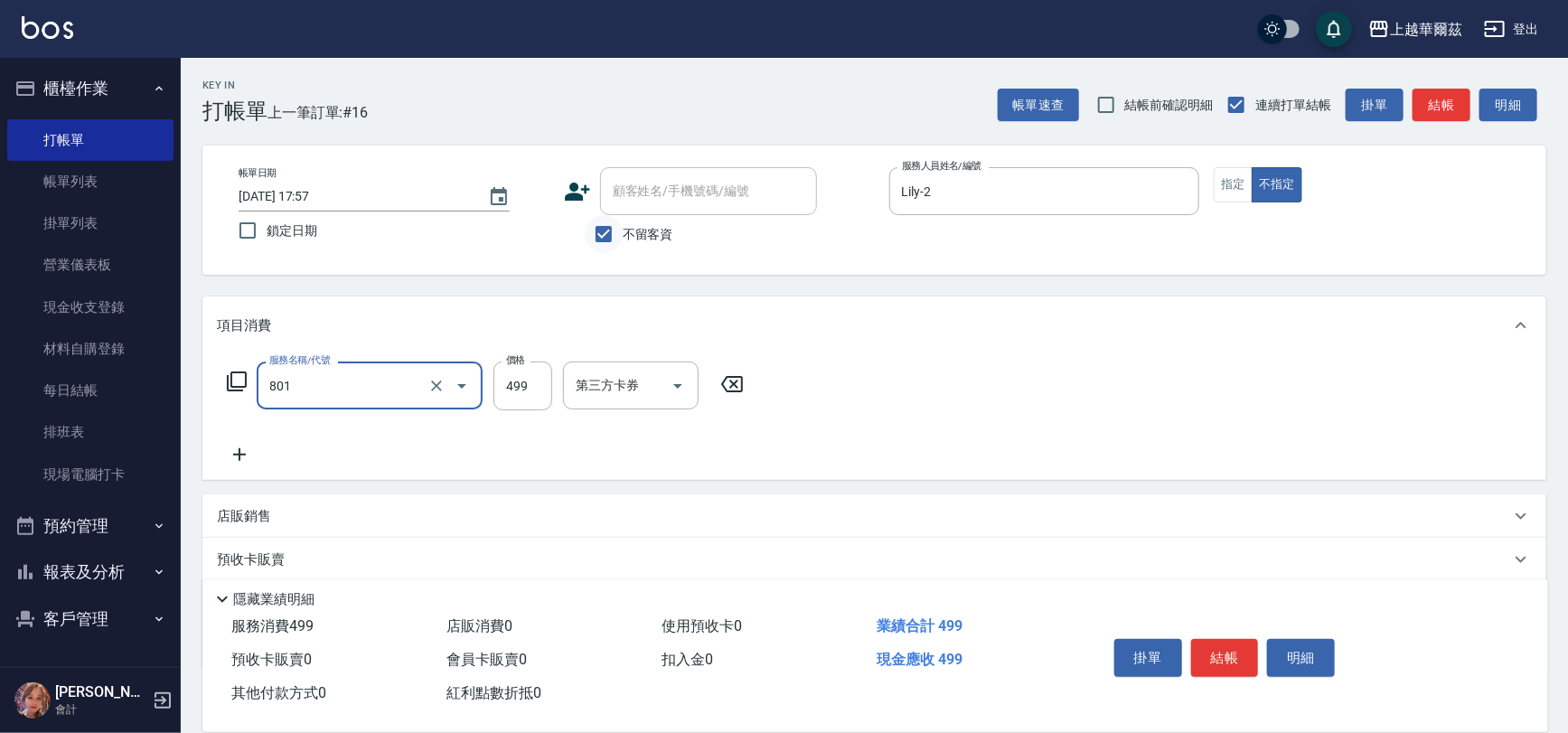
type input "舒壓洗499(801)"
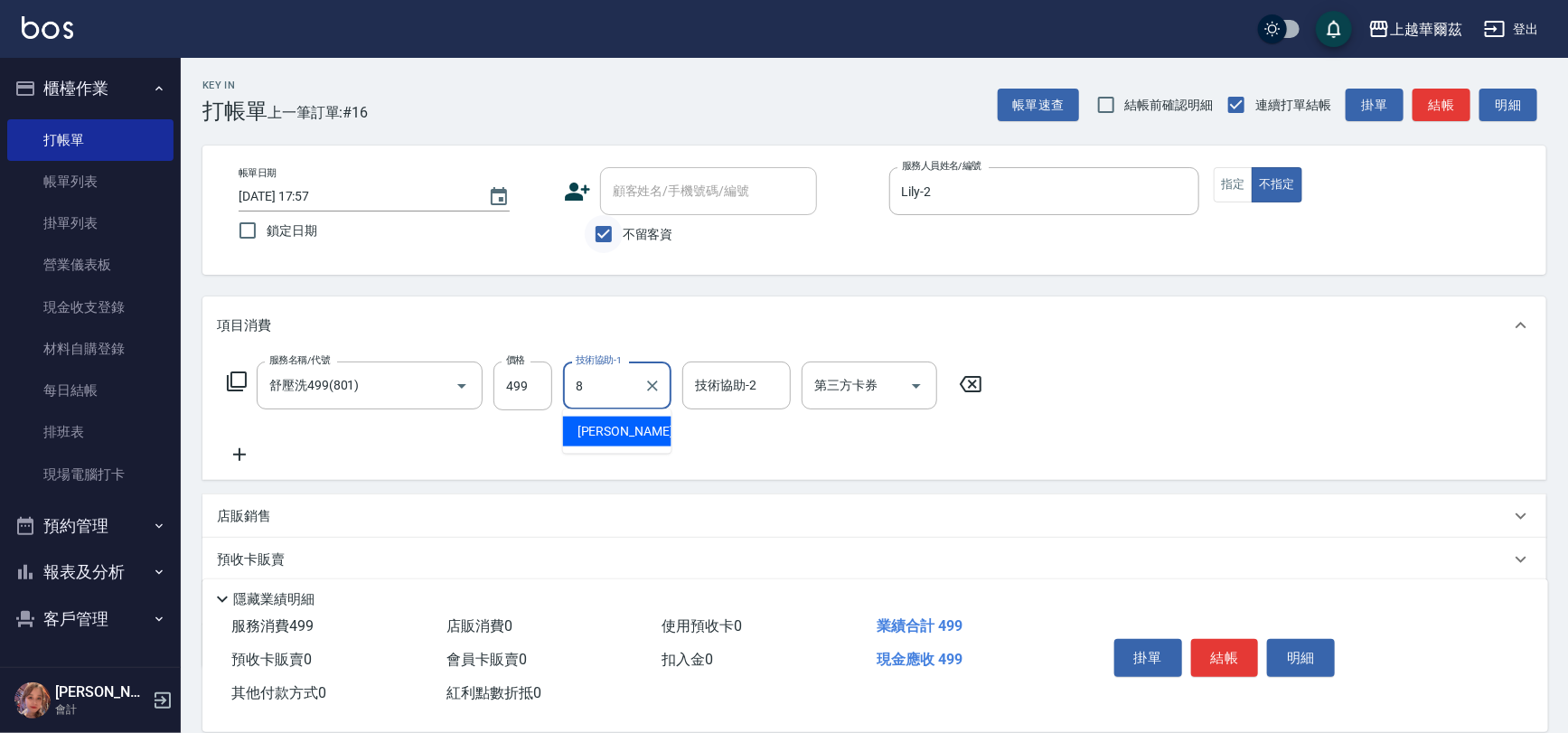
type input "[PERSON_NAME]-8"
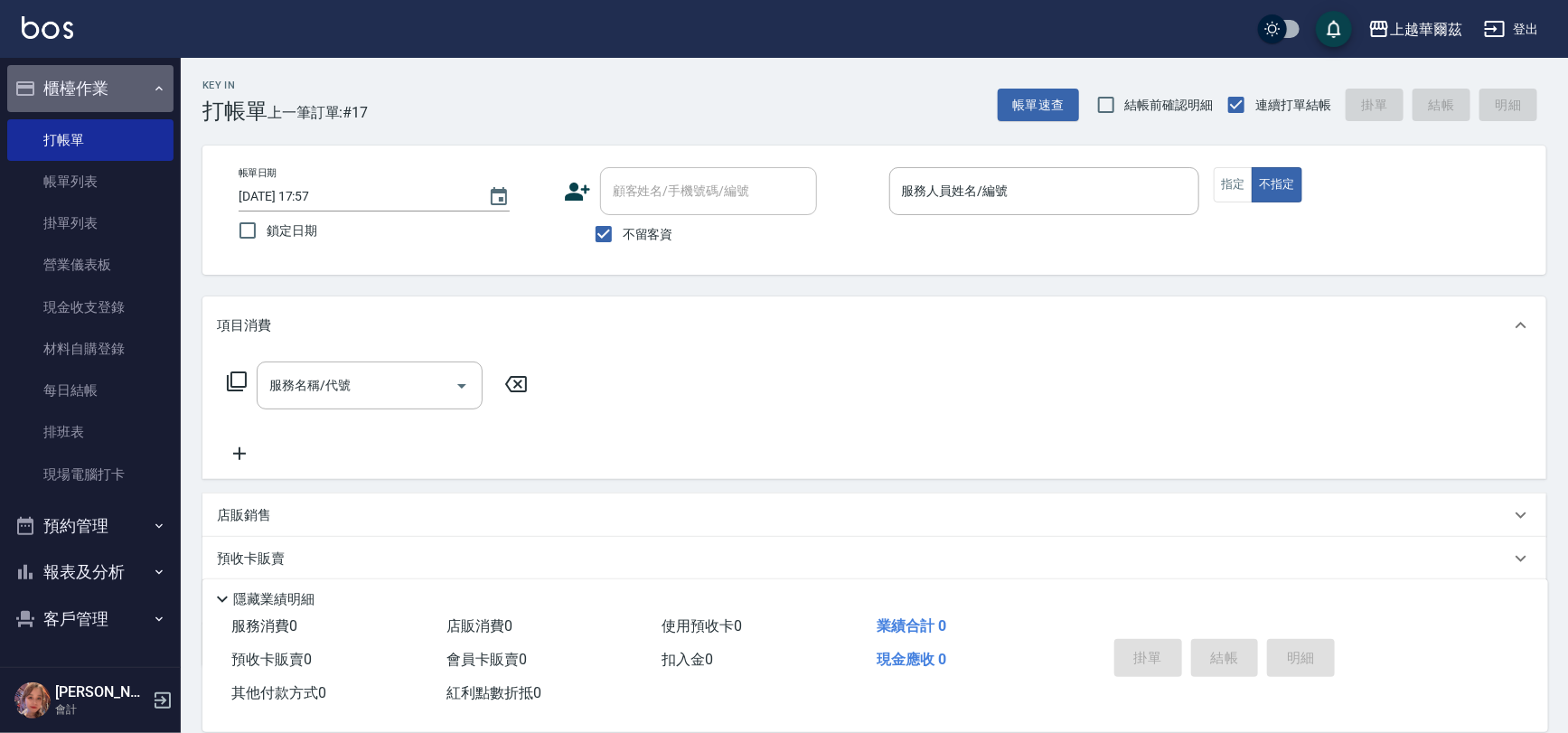
click at [72, 81] on button "櫃檯作業" at bounding box center [90, 88] width 167 height 47
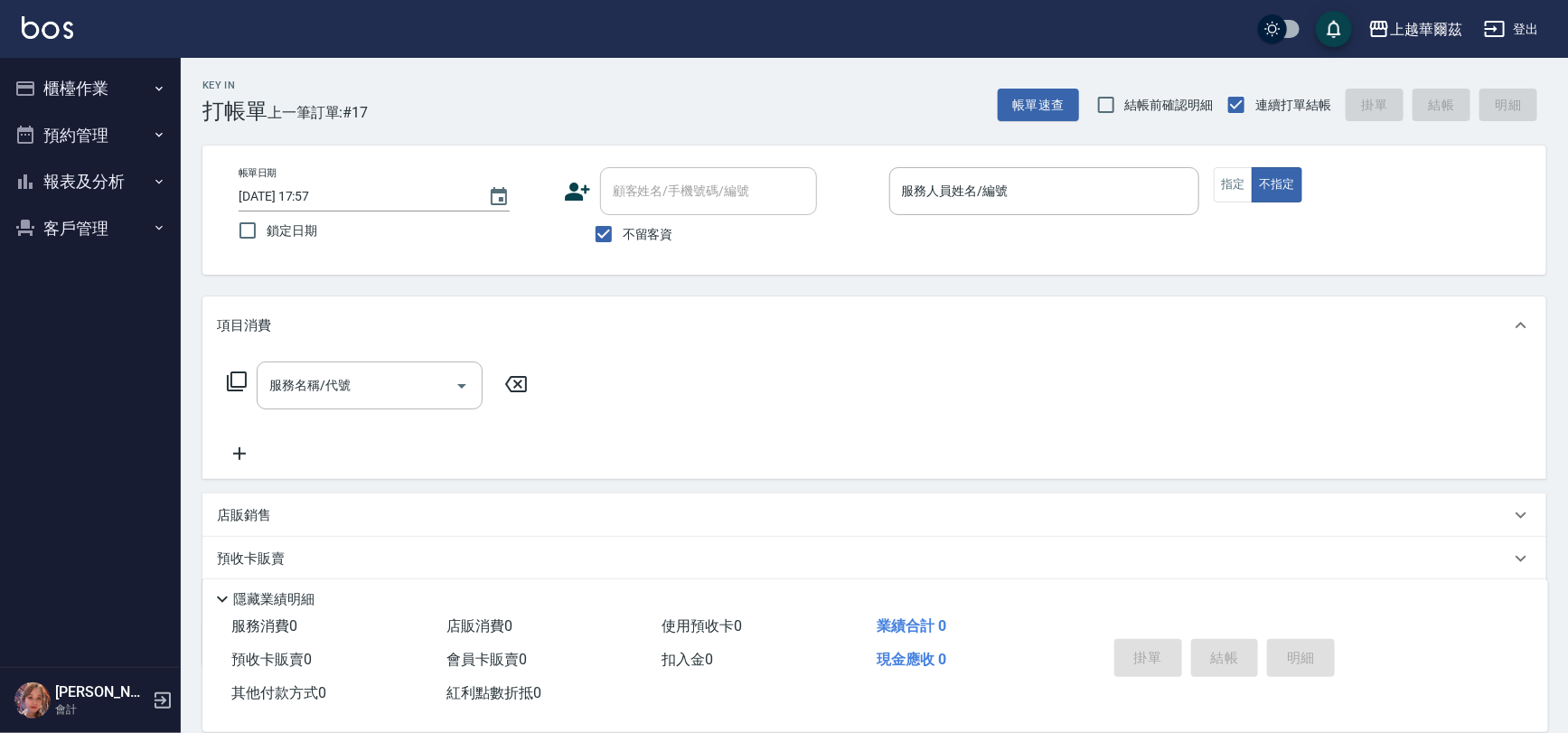
click at [110, 183] on button "報表及分析" at bounding box center [90, 182] width 167 height 47
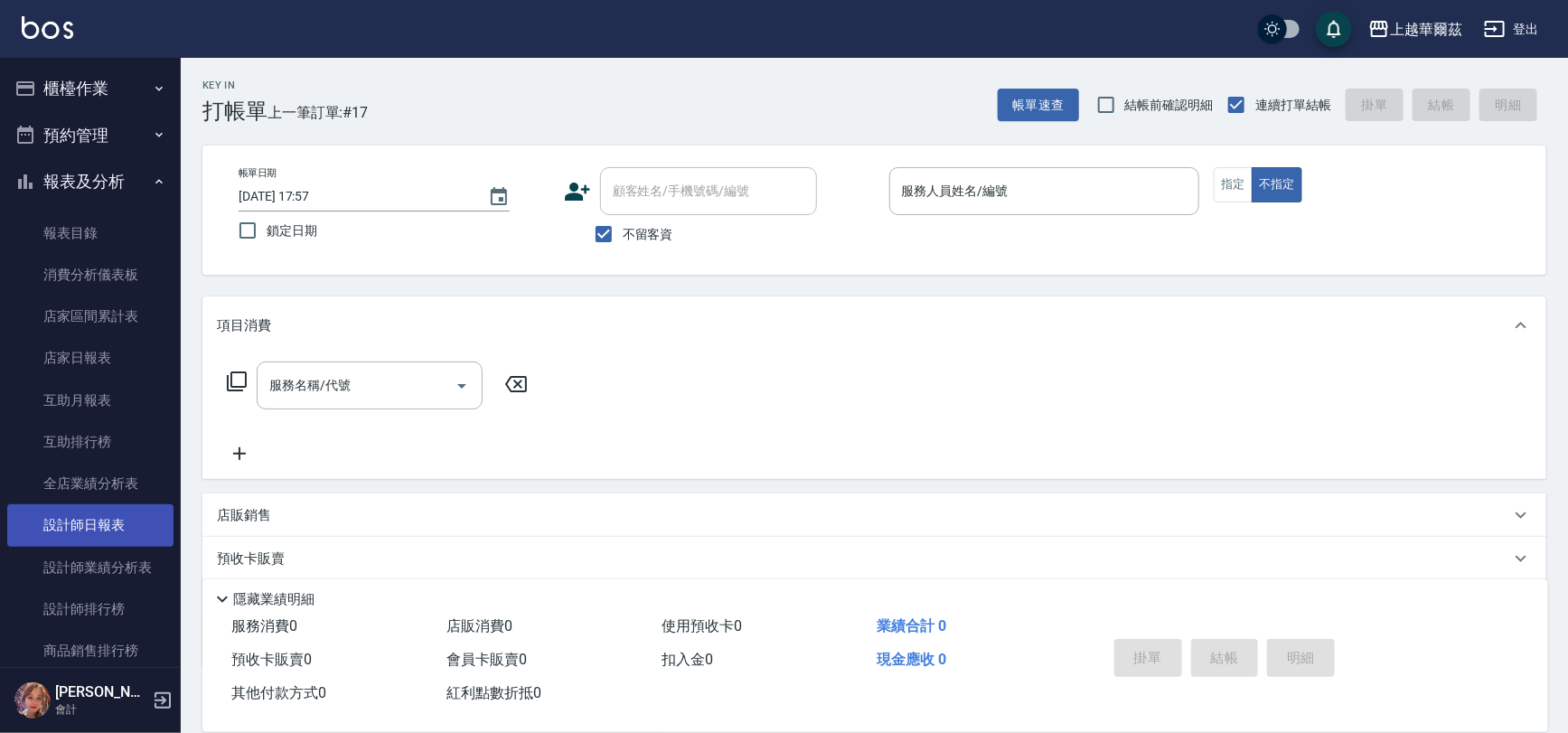
click at [77, 516] on link "設計師日報表" at bounding box center [90, 525] width 167 height 41
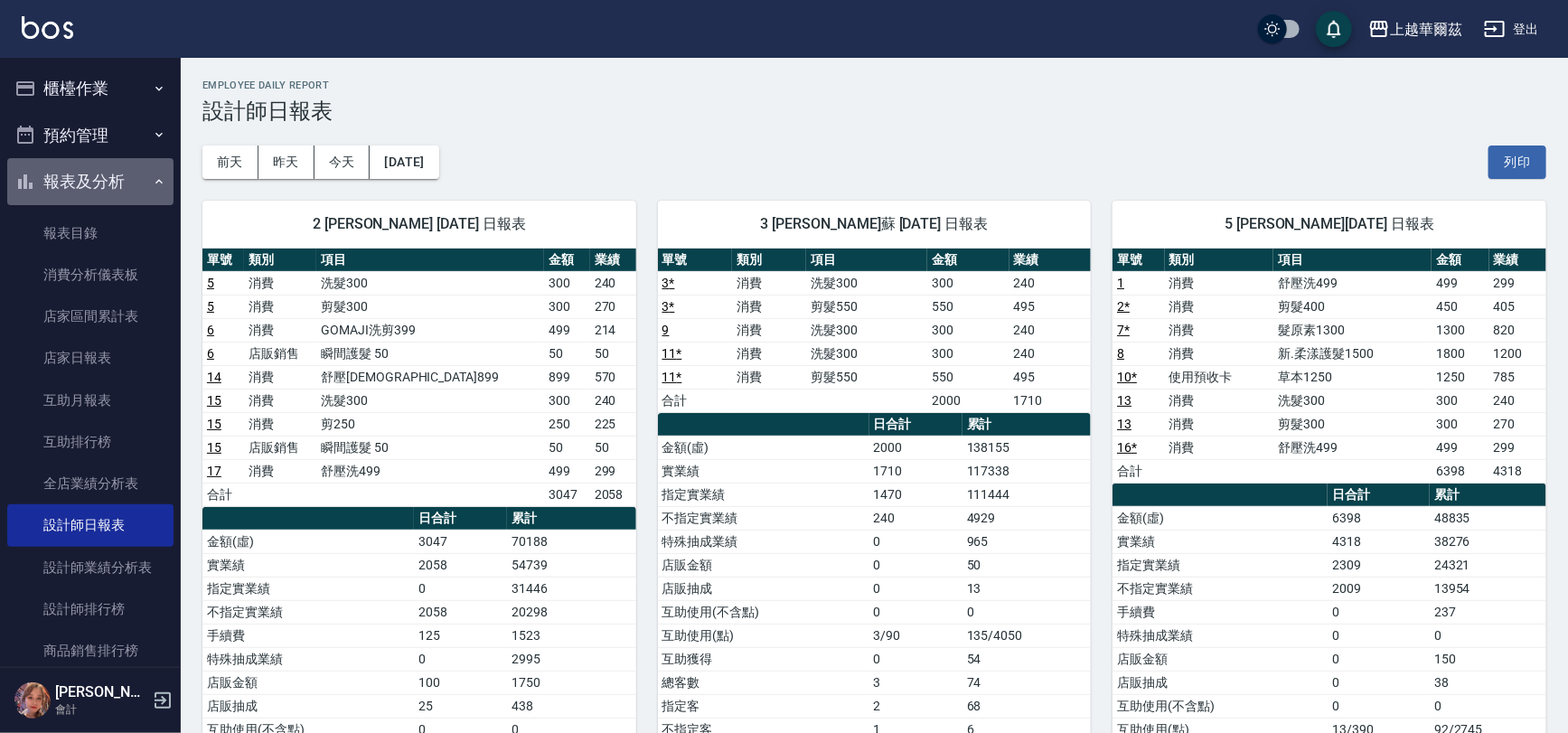
click at [115, 173] on button "報表及分析" at bounding box center [90, 182] width 167 height 47
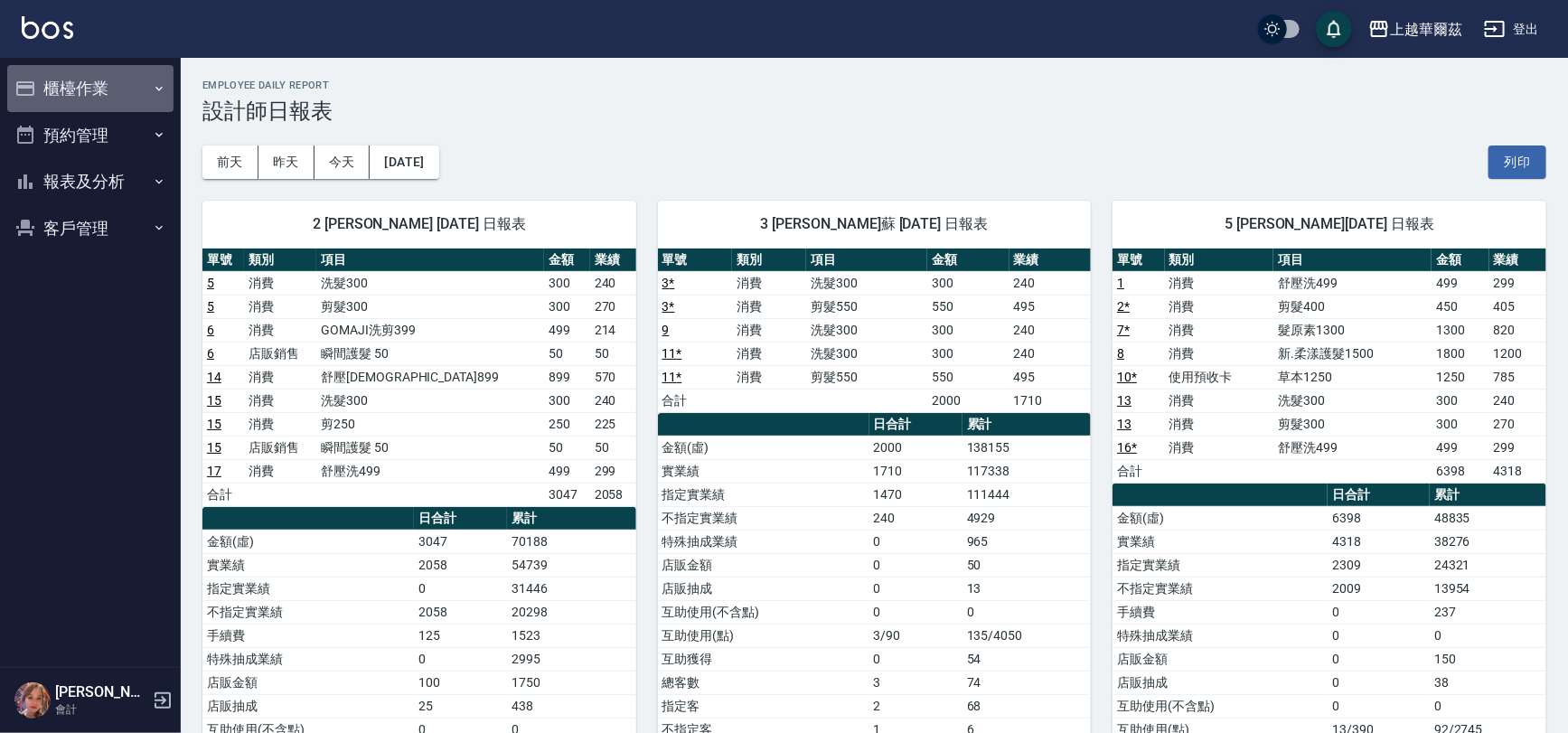
click at [93, 73] on button "櫃檯作業" at bounding box center [90, 88] width 167 height 47
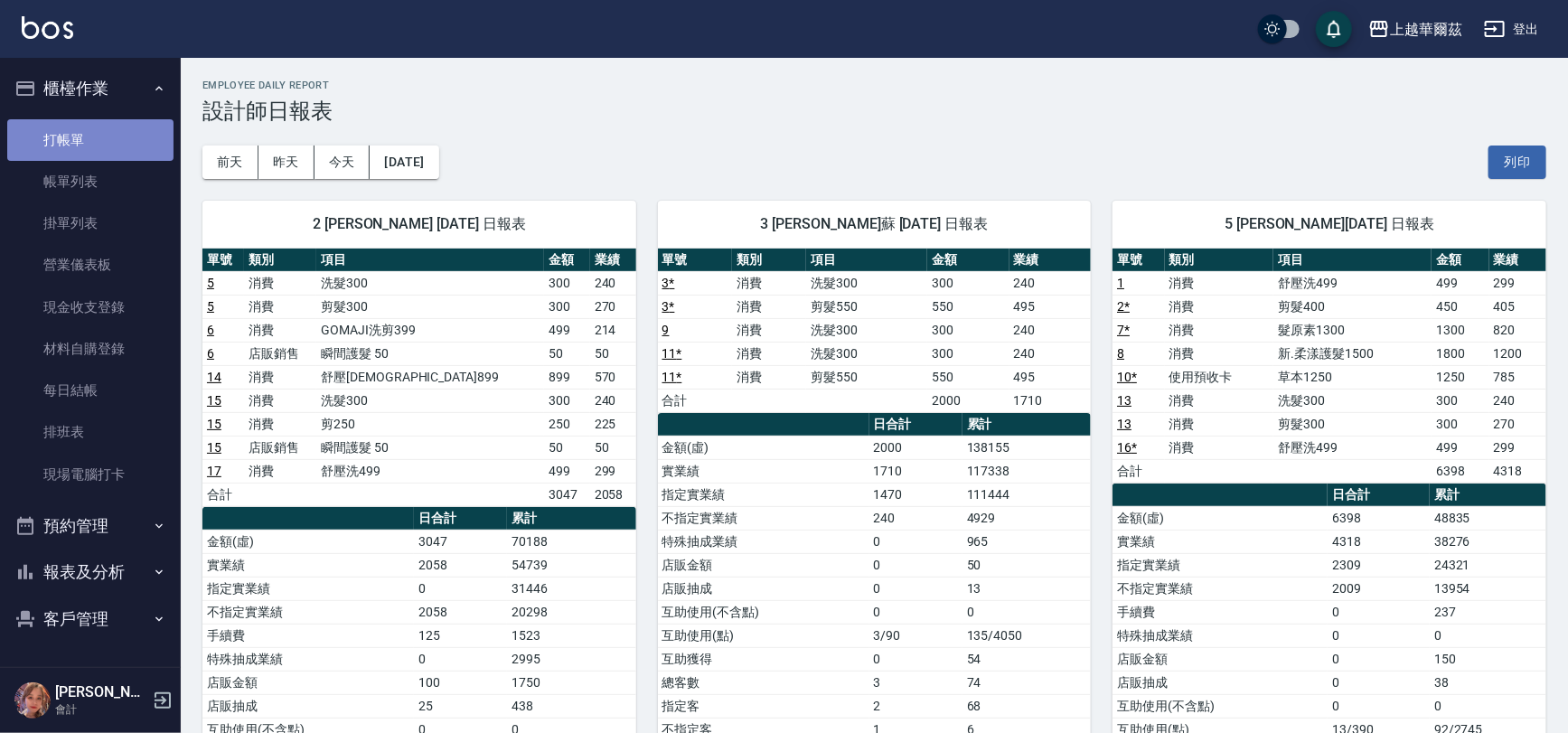
click at [101, 145] on link "打帳單" at bounding box center [90, 140] width 167 height 41
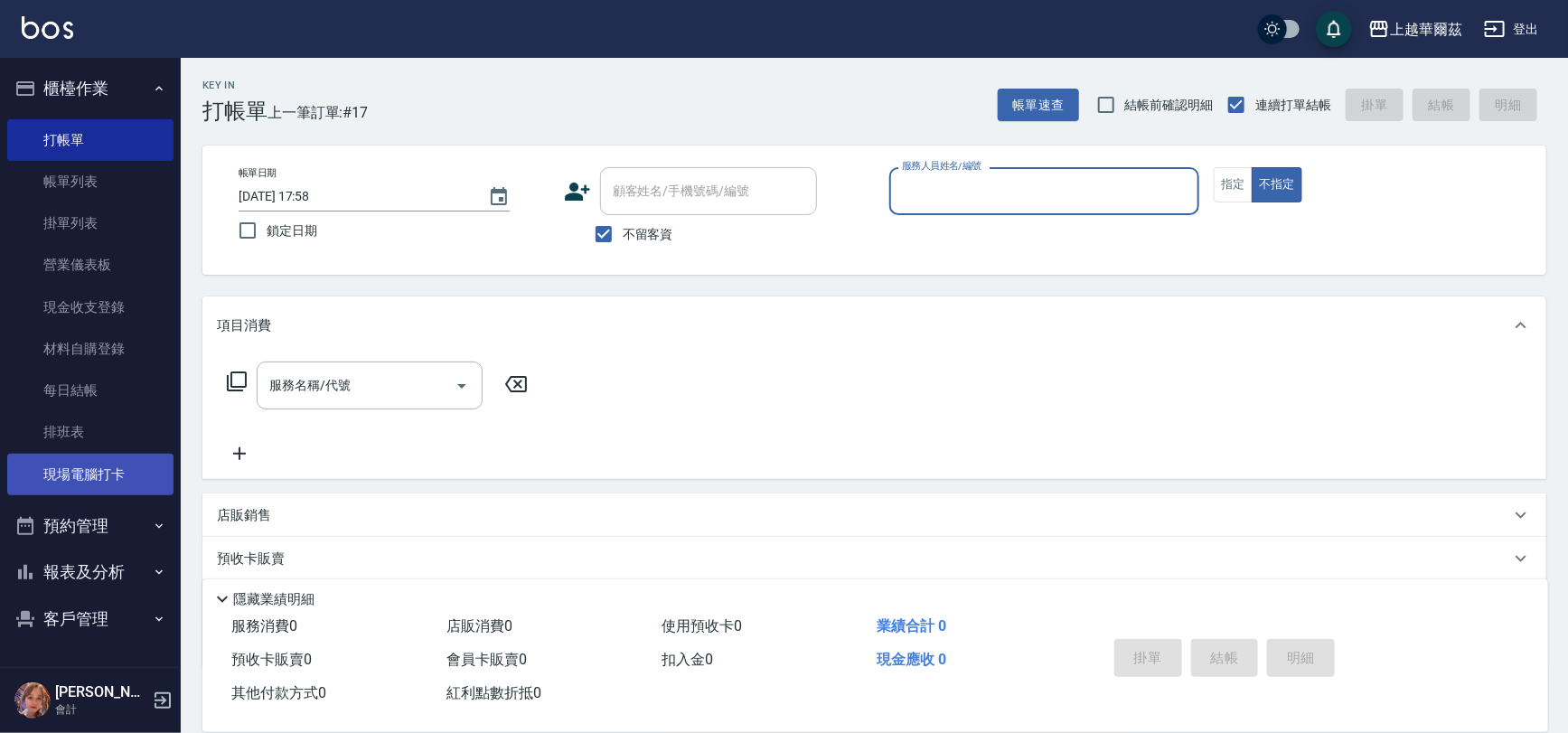
drag, startPoint x: 60, startPoint y: 451, endPoint x: 52, endPoint y: 483, distance: 33.0
click at [57, 450] on link "排班表" at bounding box center [90, 432] width 167 height 41
click at [44, 470] on link "現場電腦打卡" at bounding box center [90, 475] width 167 height 41
click at [51, 484] on link "現場電腦打卡" at bounding box center [90, 475] width 167 height 41
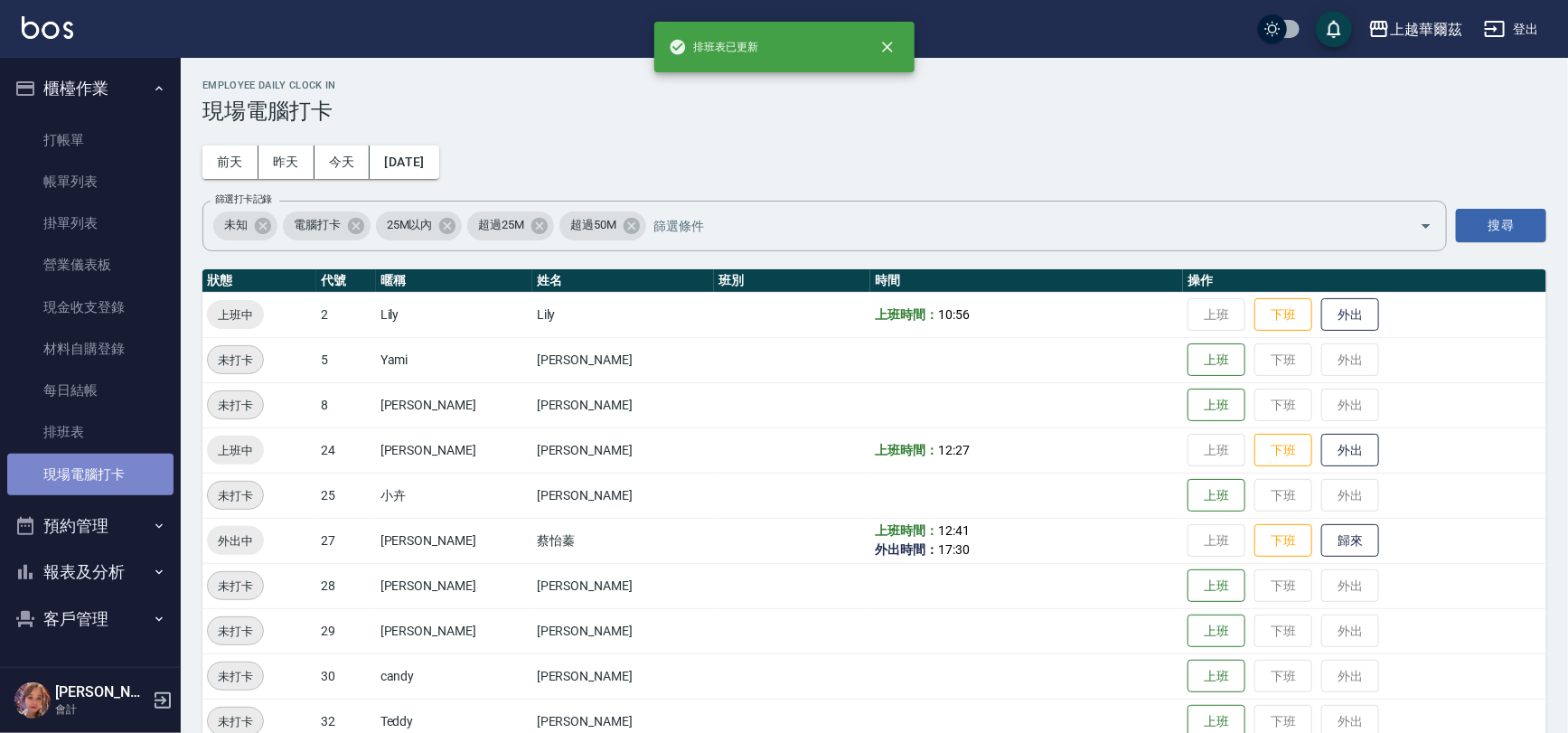
click at [52, 483] on link "現場電腦打卡" at bounding box center [90, 475] width 167 height 41
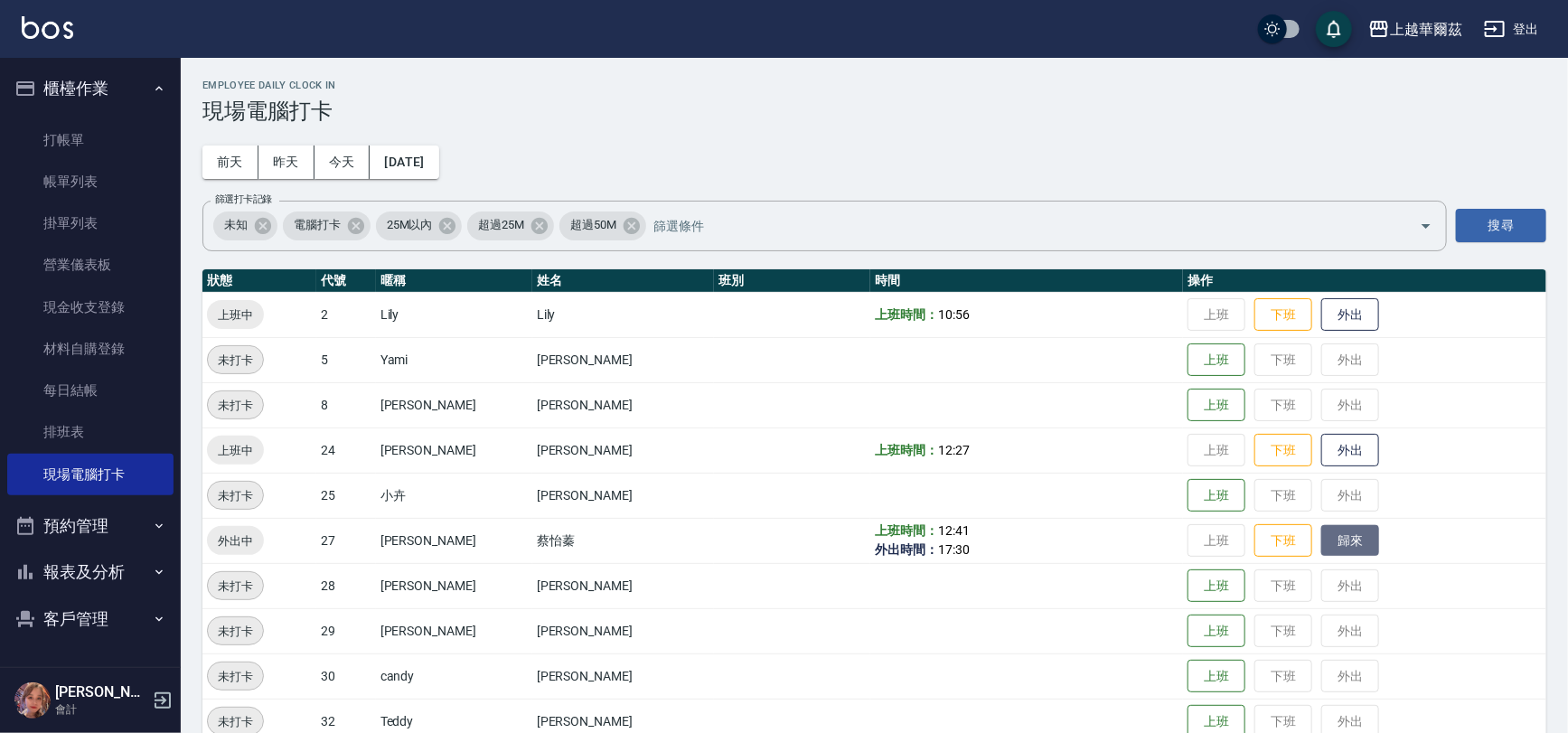
click at [1321, 537] on button "歸來" at bounding box center [1349, 541] width 58 height 31
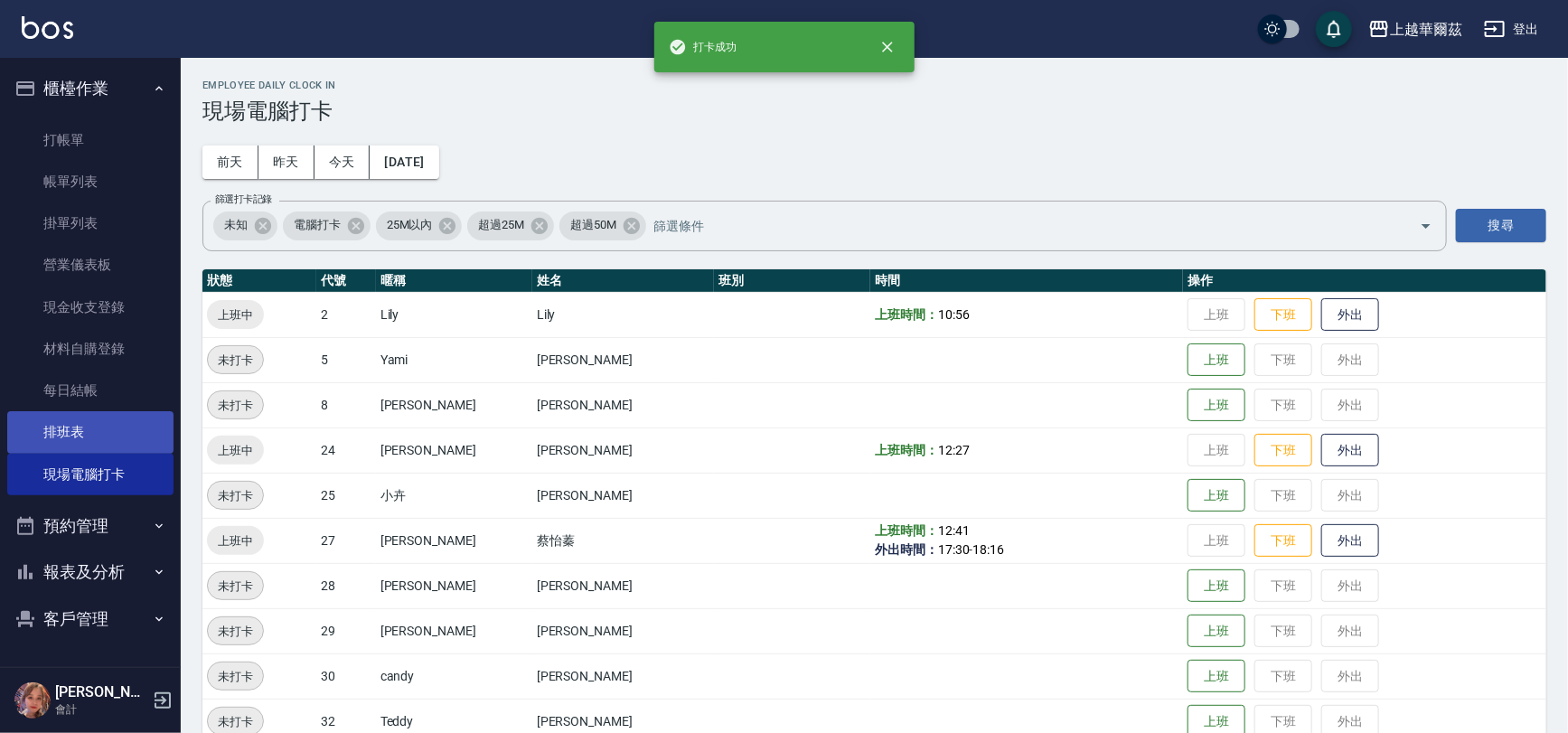
click at [66, 434] on link "排班表" at bounding box center [90, 432] width 167 height 41
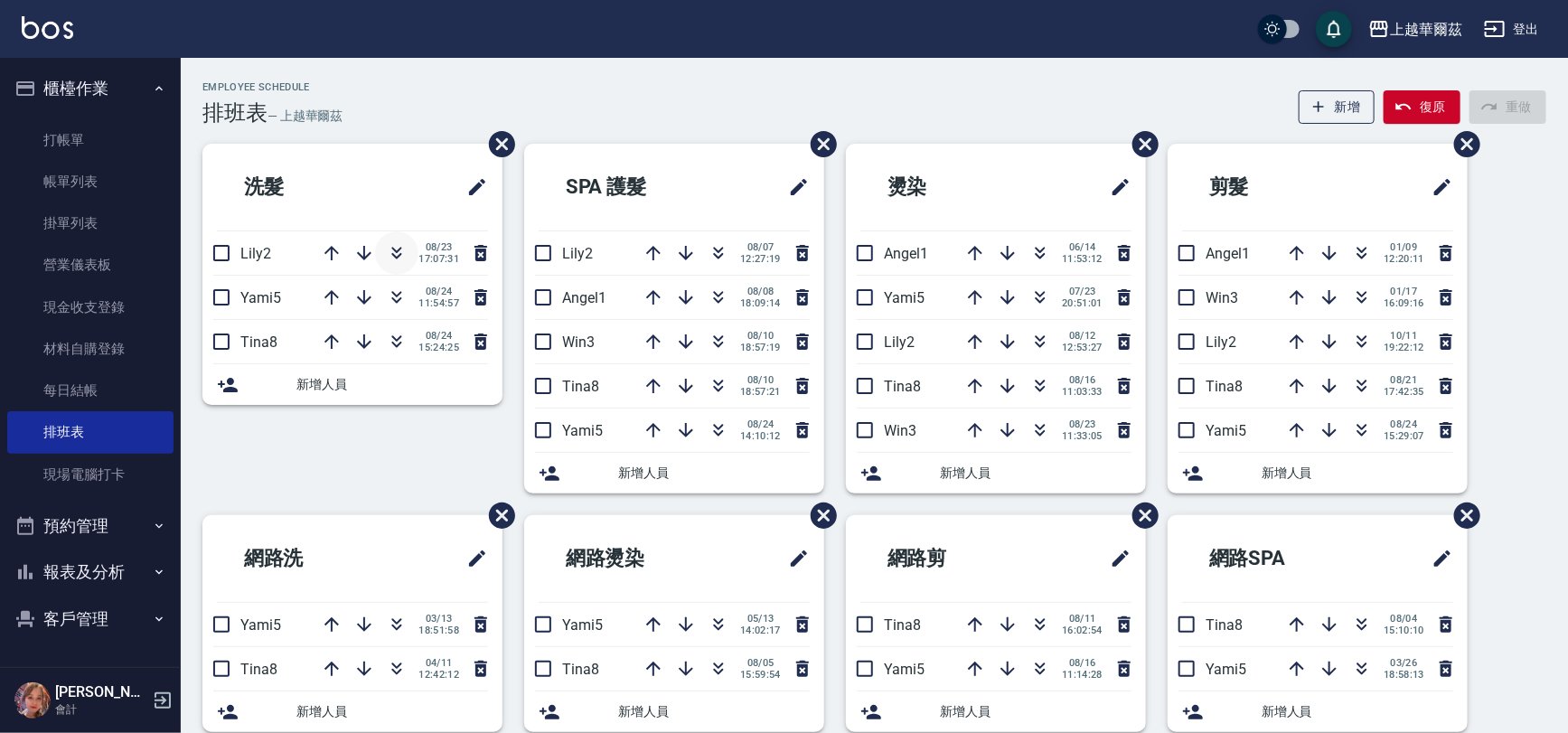
click at [389, 244] on icon "button" at bounding box center [397, 253] width 22 height 22
click at [386, 249] on icon "button" at bounding box center [397, 253] width 22 height 22
click at [401, 242] on icon "button" at bounding box center [397, 253] width 22 height 22
